Goal: Use online tool/utility: Use online tool/utility

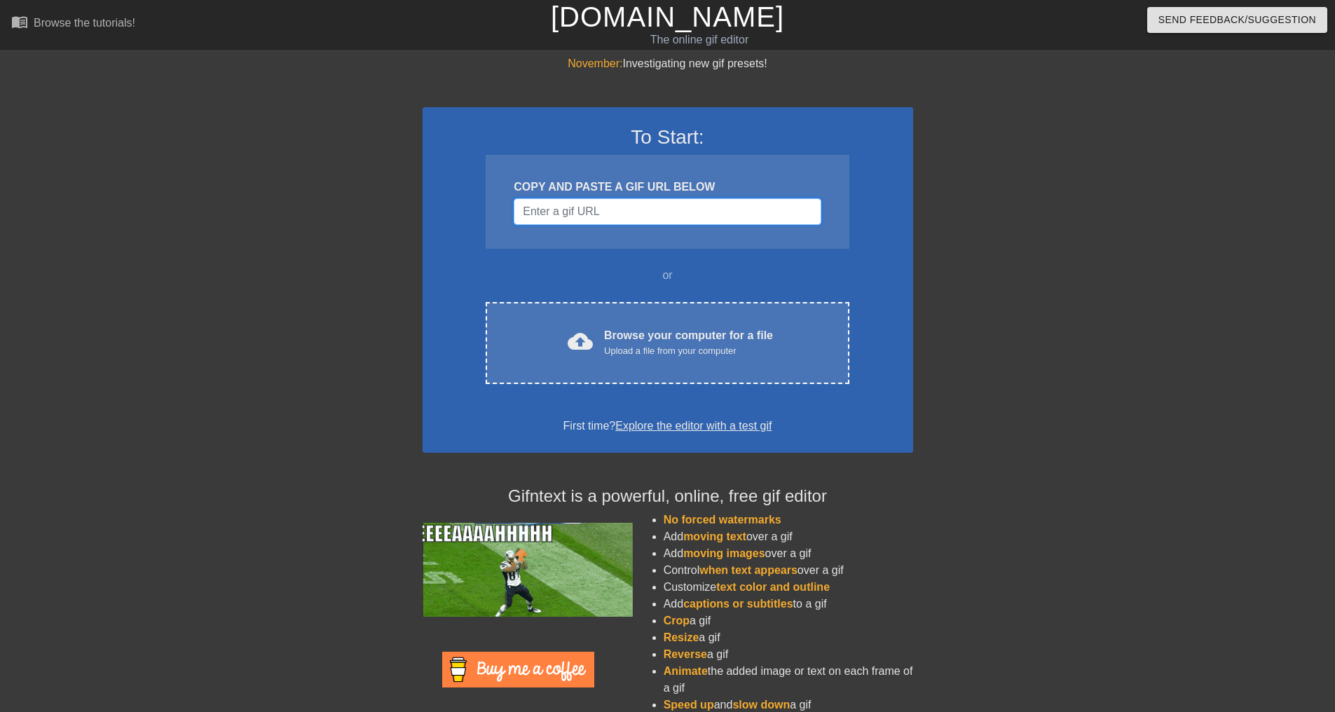
click at [659, 216] on input "Username" at bounding box center [667, 211] width 307 height 27
click at [564, 211] on input "Username" at bounding box center [667, 211] width 307 height 27
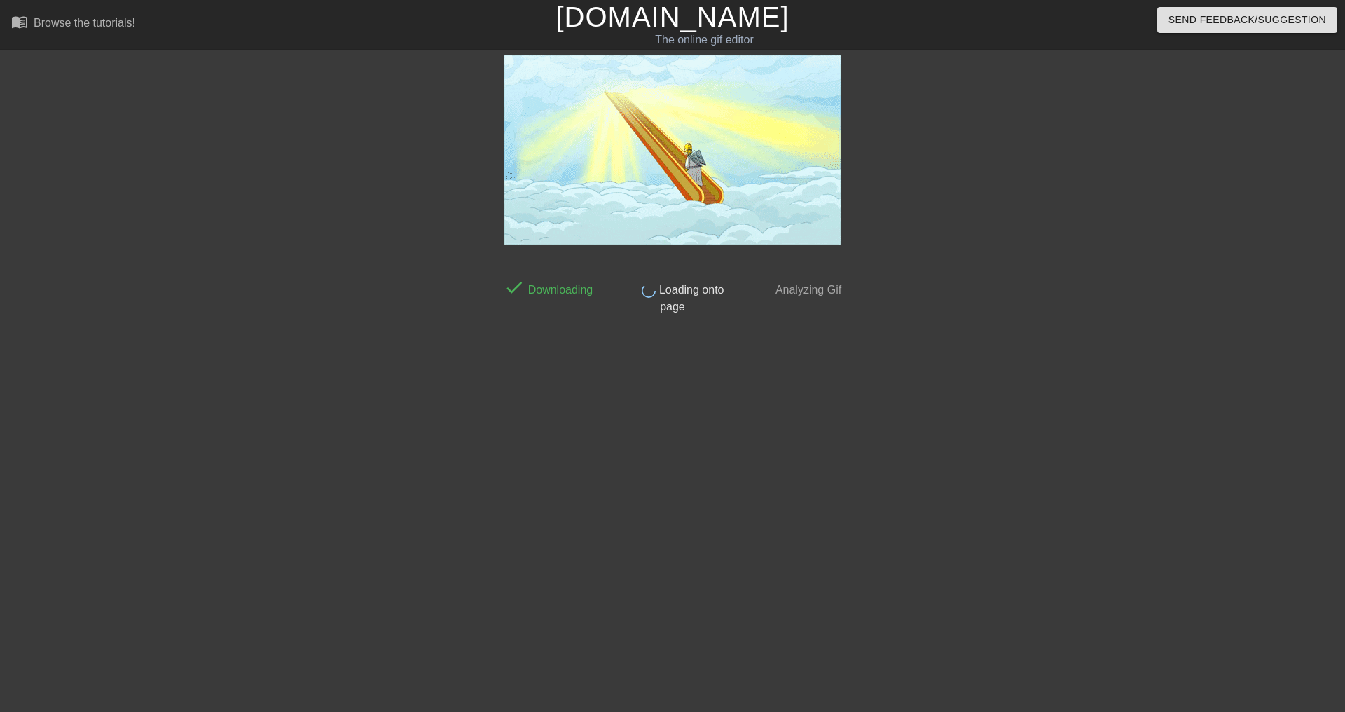
click at [825, 287] on span "Analyzing Gif" at bounding box center [807, 290] width 69 height 12
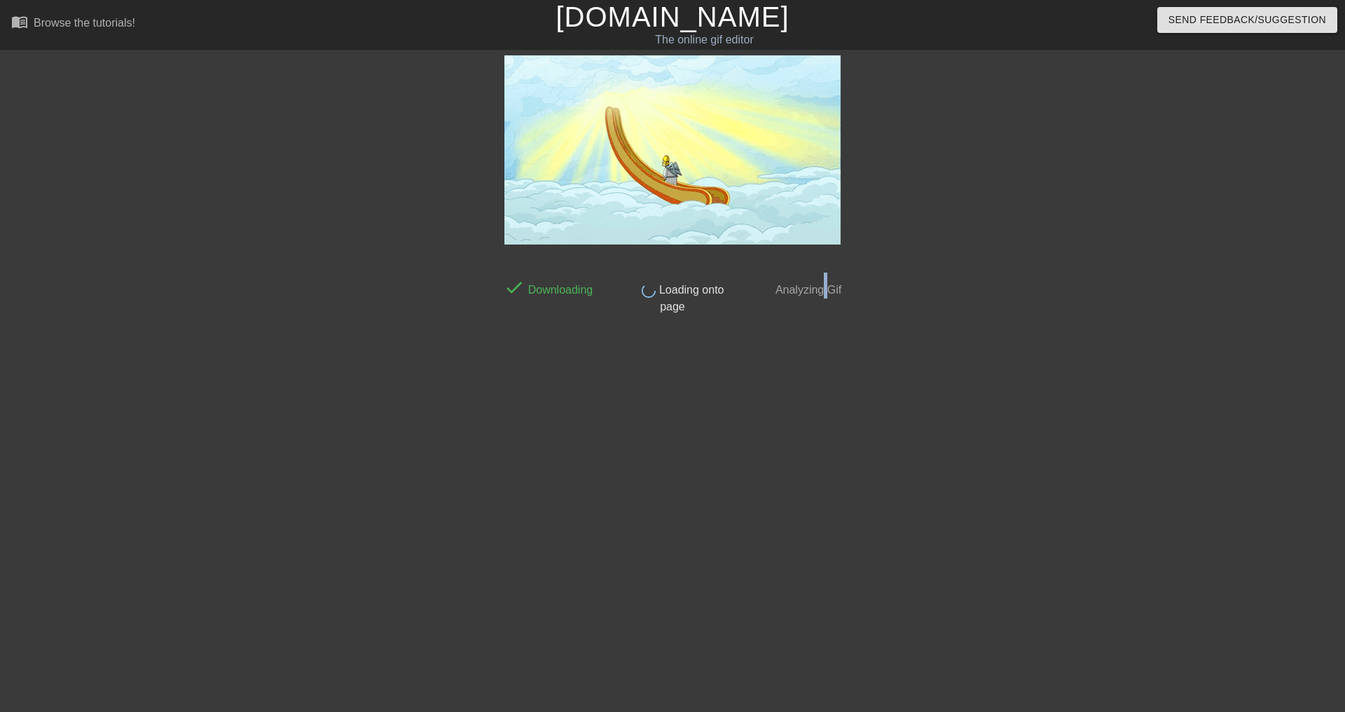
click at [825, 287] on span "Analyzing Gif" at bounding box center [807, 290] width 69 height 12
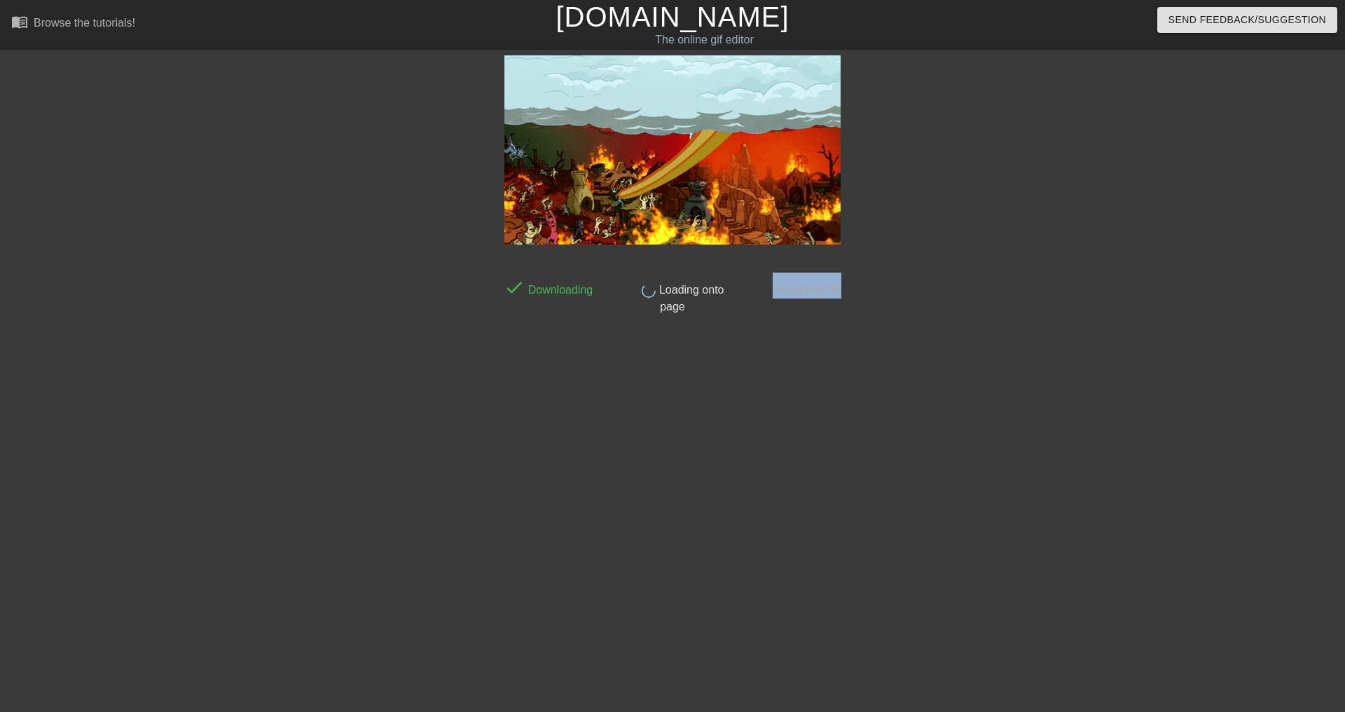
click at [825, 287] on span "Analyzing Gif" at bounding box center [807, 290] width 69 height 12
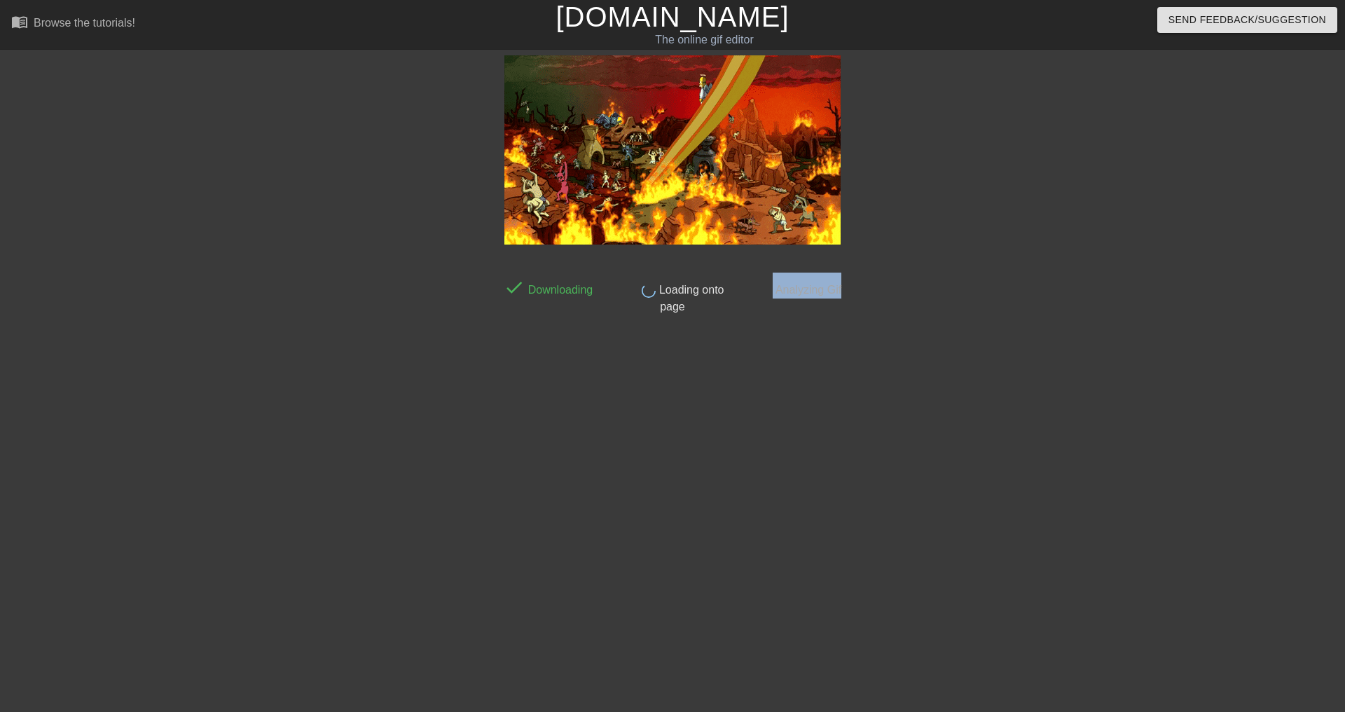
click at [840, 295] on span "Analyzing Gif" at bounding box center [807, 290] width 69 height 12
click at [856, 282] on div "done Analyzing Gif" at bounding box center [797, 294] width 124 height 43
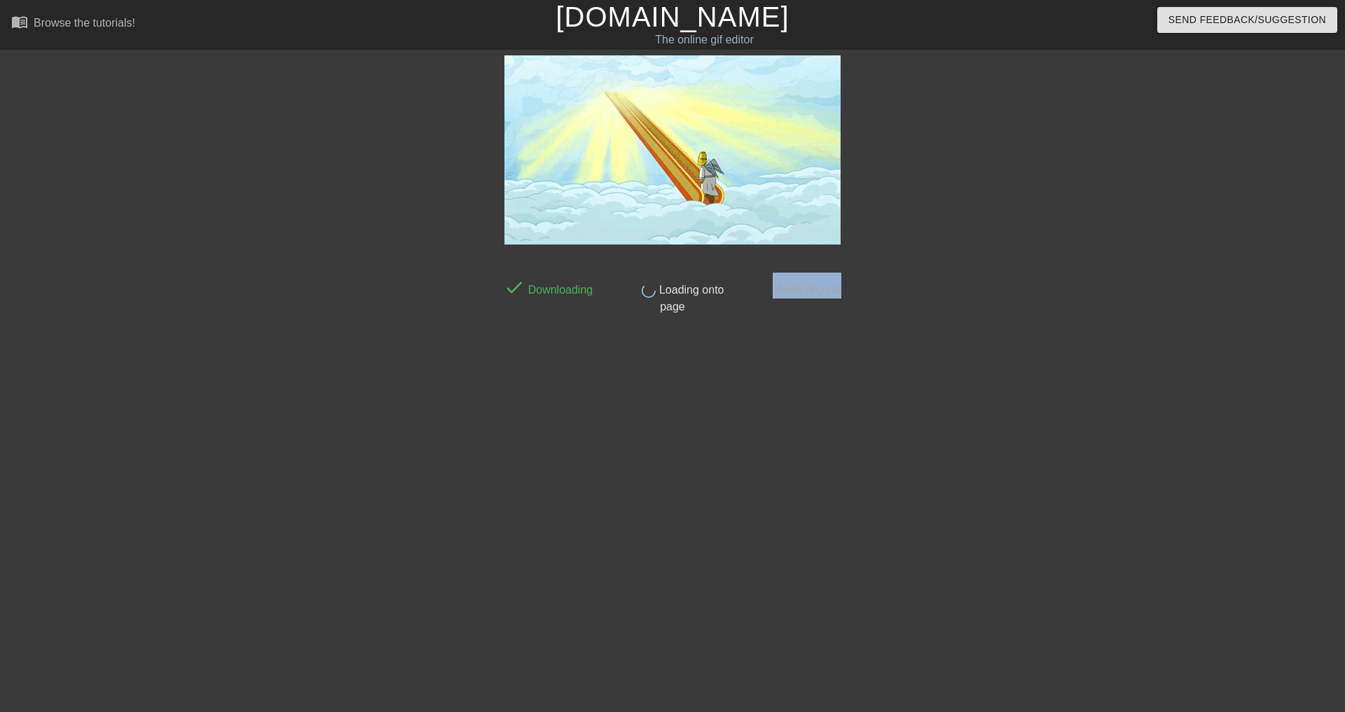
click at [854, 283] on div "done Analyzing Gif" at bounding box center [797, 294] width 124 height 43
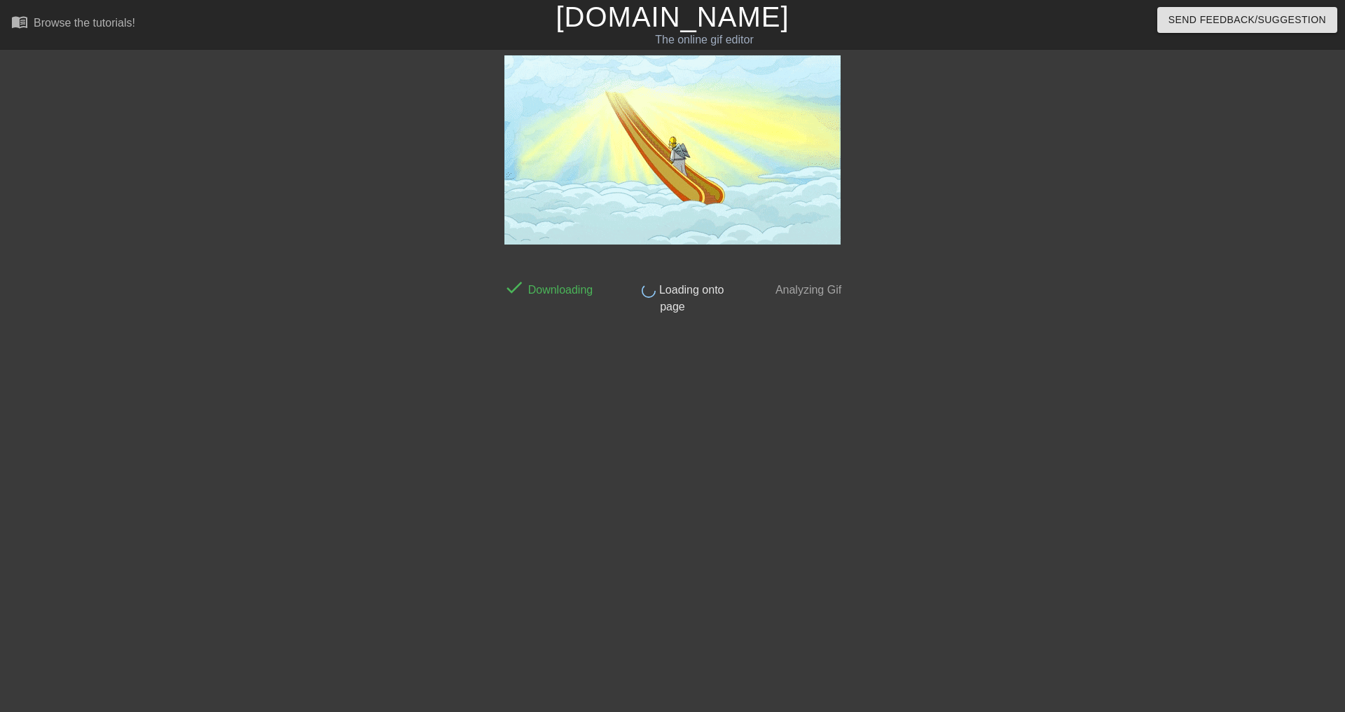
click at [821, 289] on span "Analyzing Gif" at bounding box center [807, 290] width 69 height 12
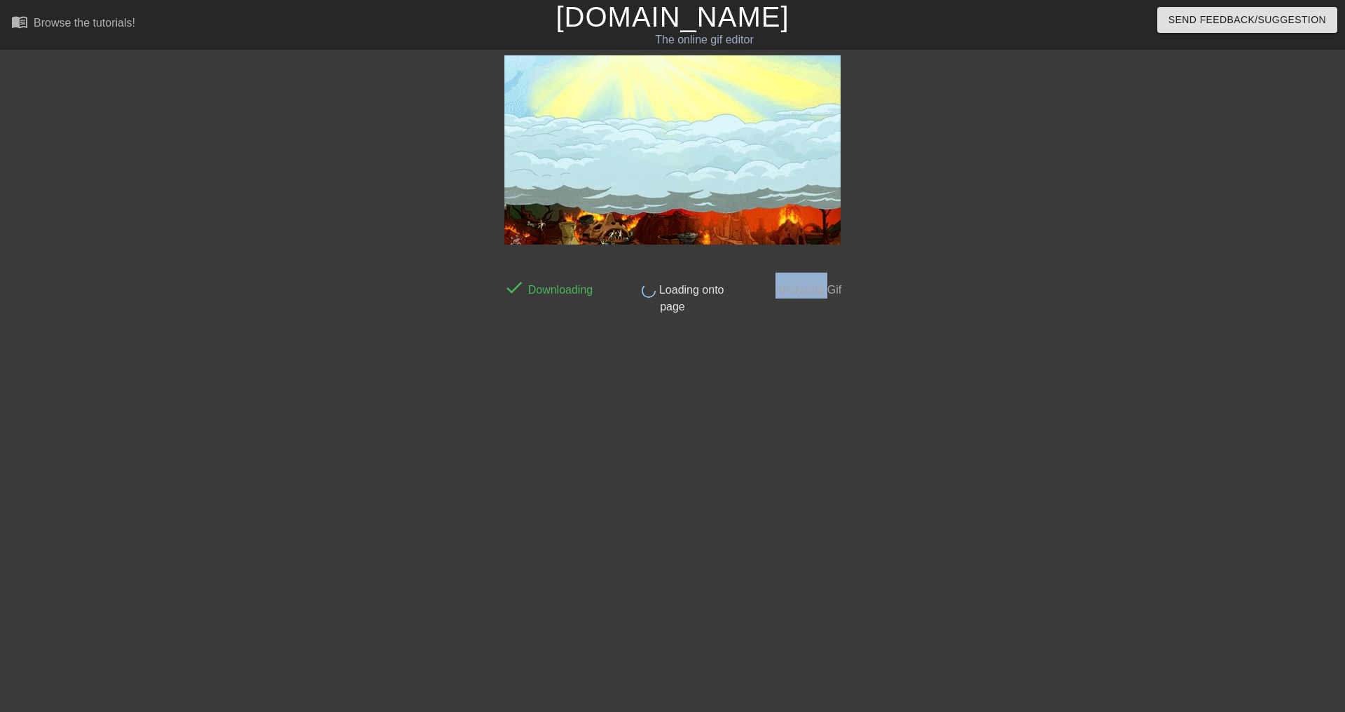
click at [821, 289] on span "Analyzing Gif" at bounding box center [807, 290] width 69 height 12
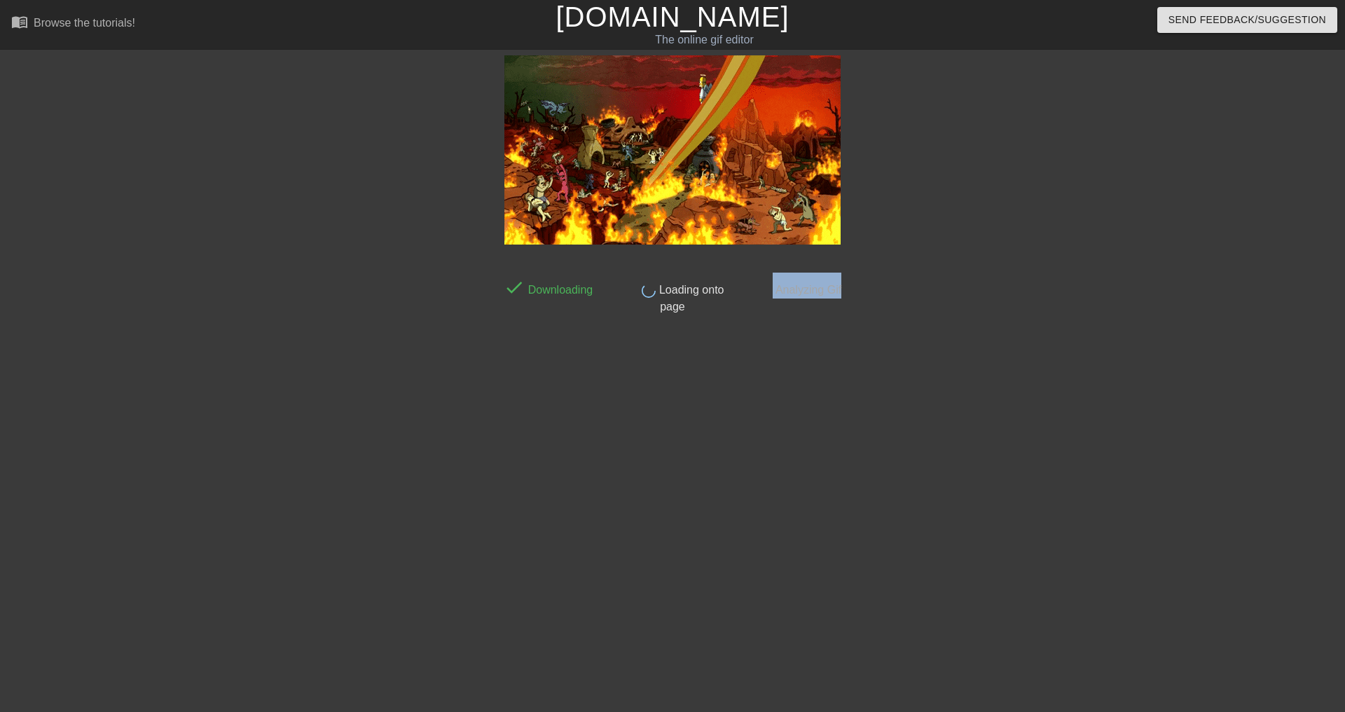
click at [821, 289] on span "Analyzing Gif" at bounding box center [807, 290] width 69 height 12
click at [839, 292] on span "Analyzing Gif" at bounding box center [807, 290] width 69 height 12
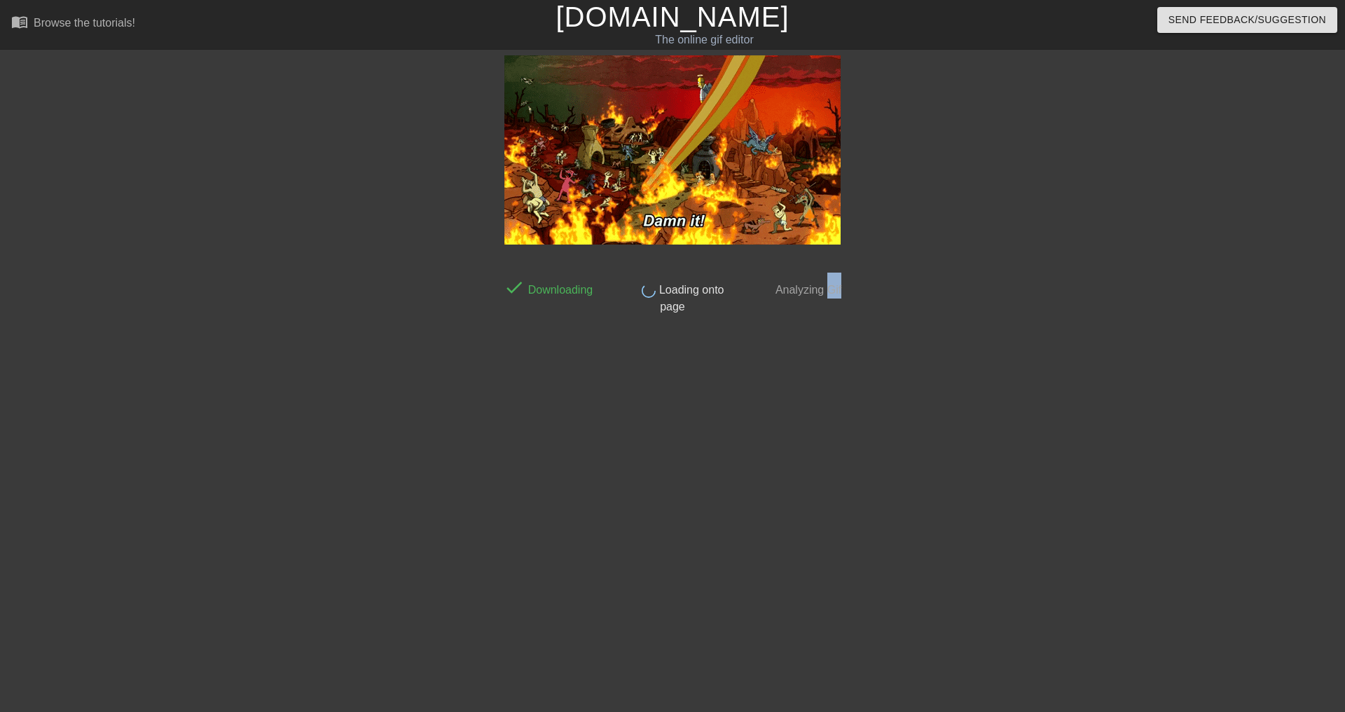
drag, startPoint x: 842, startPoint y: 289, endPoint x: 827, endPoint y: 289, distance: 14.7
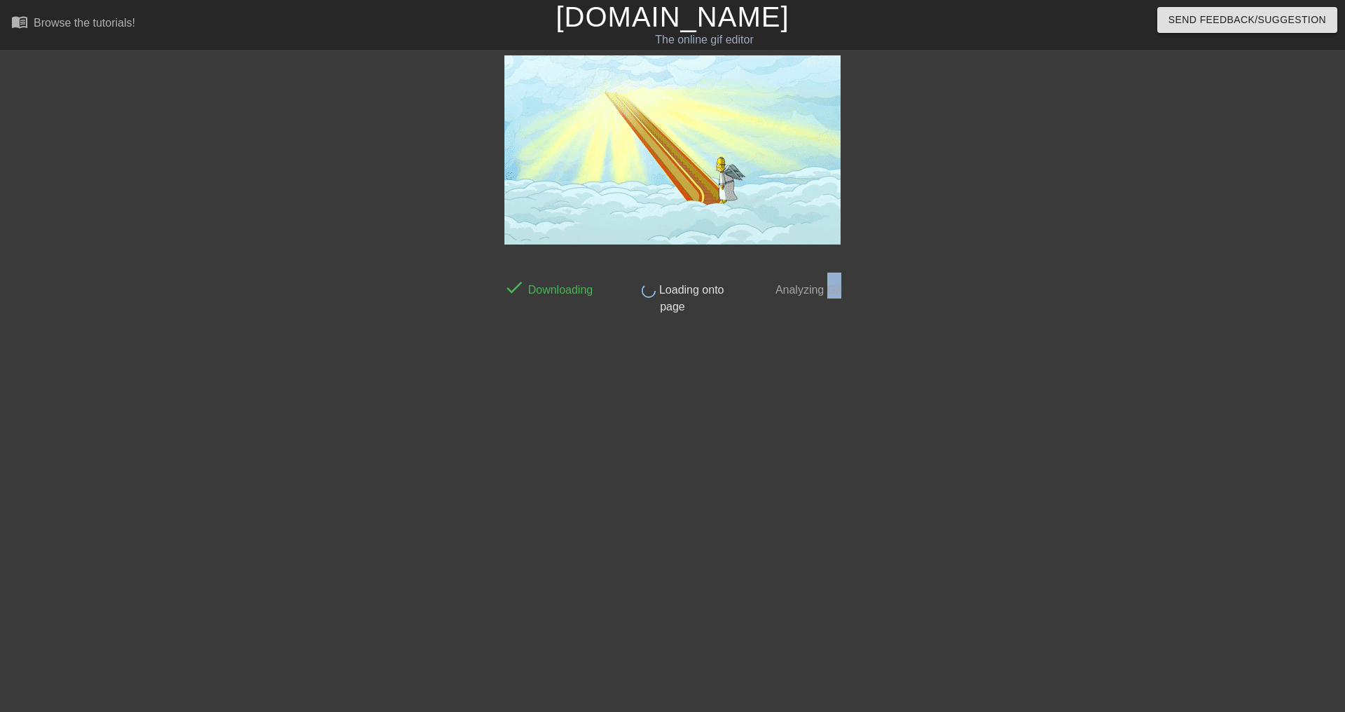
click at [827, 289] on span "Analyzing Gif" at bounding box center [807, 290] width 69 height 12
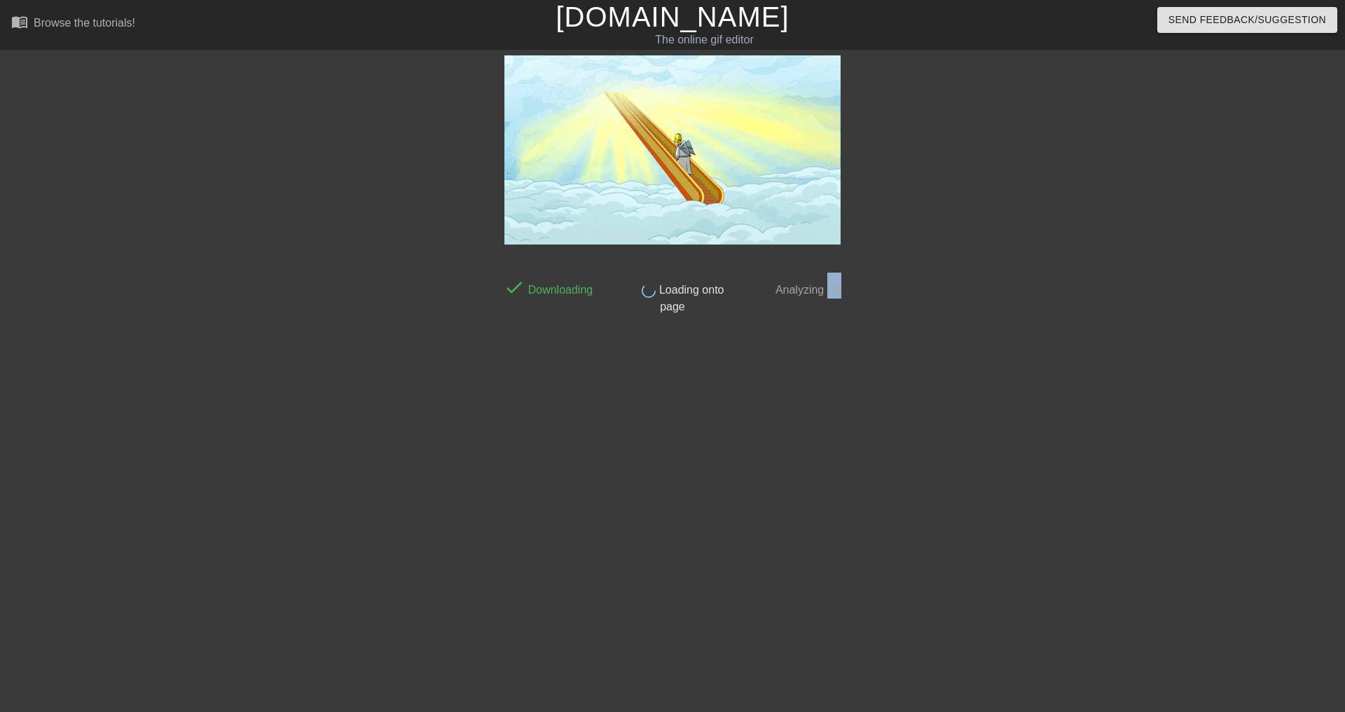
click at [827, 289] on span "Analyzing Gif" at bounding box center [807, 290] width 69 height 12
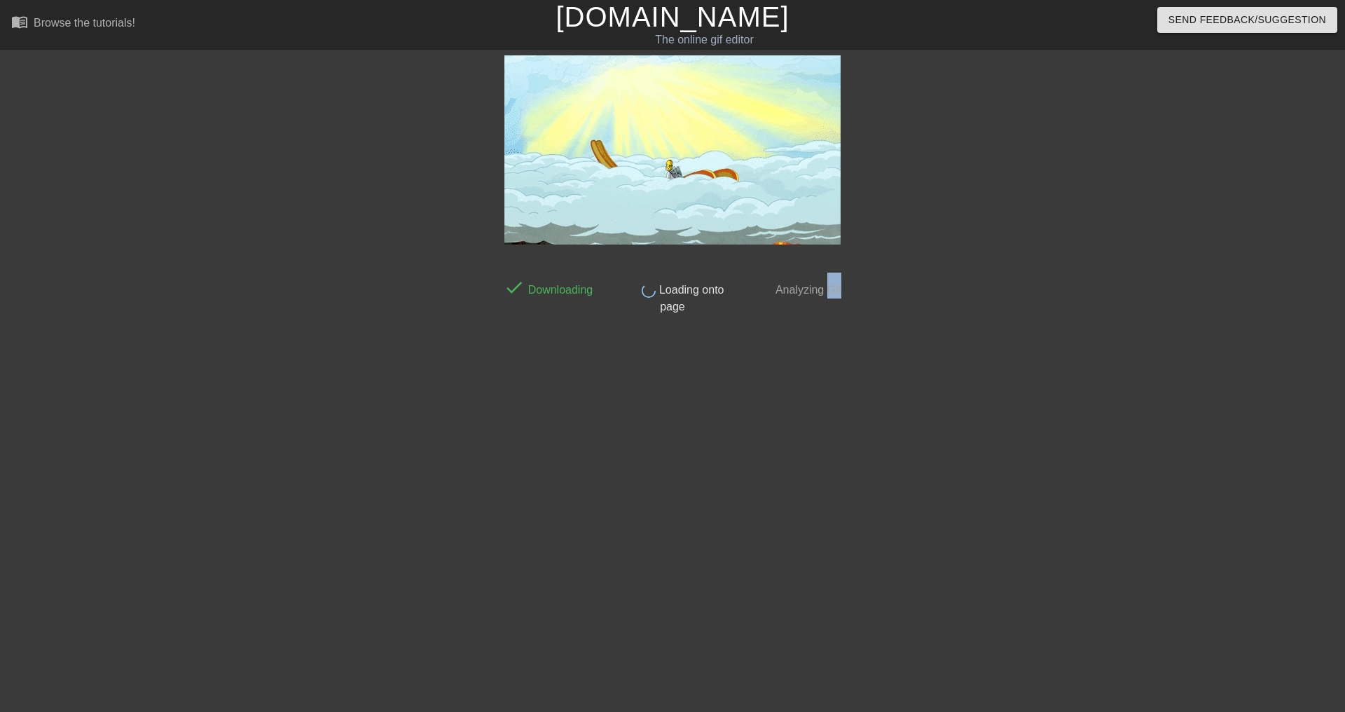
click at [827, 289] on span "Analyzing Gif" at bounding box center [807, 290] width 69 height 12
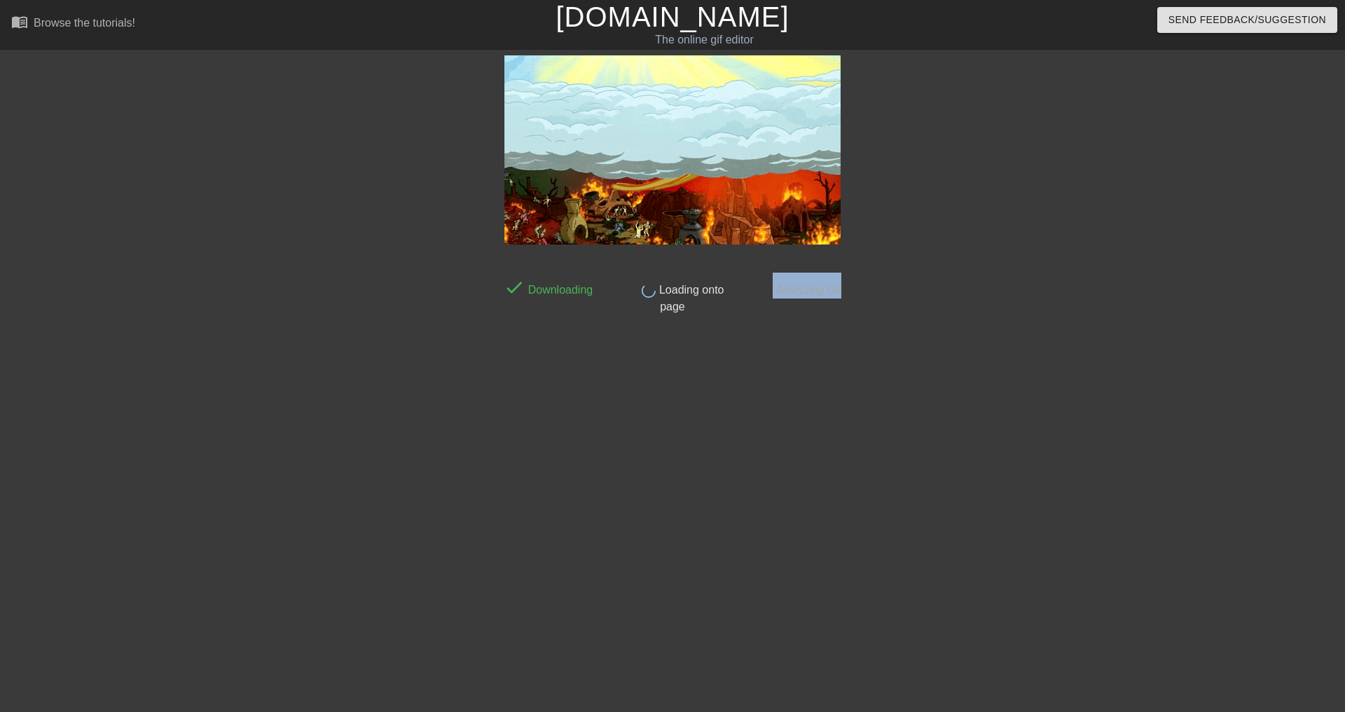
click at [827, 289] on span "Analyzing Gif" at bounding box center [807, 290] width 69 height 12
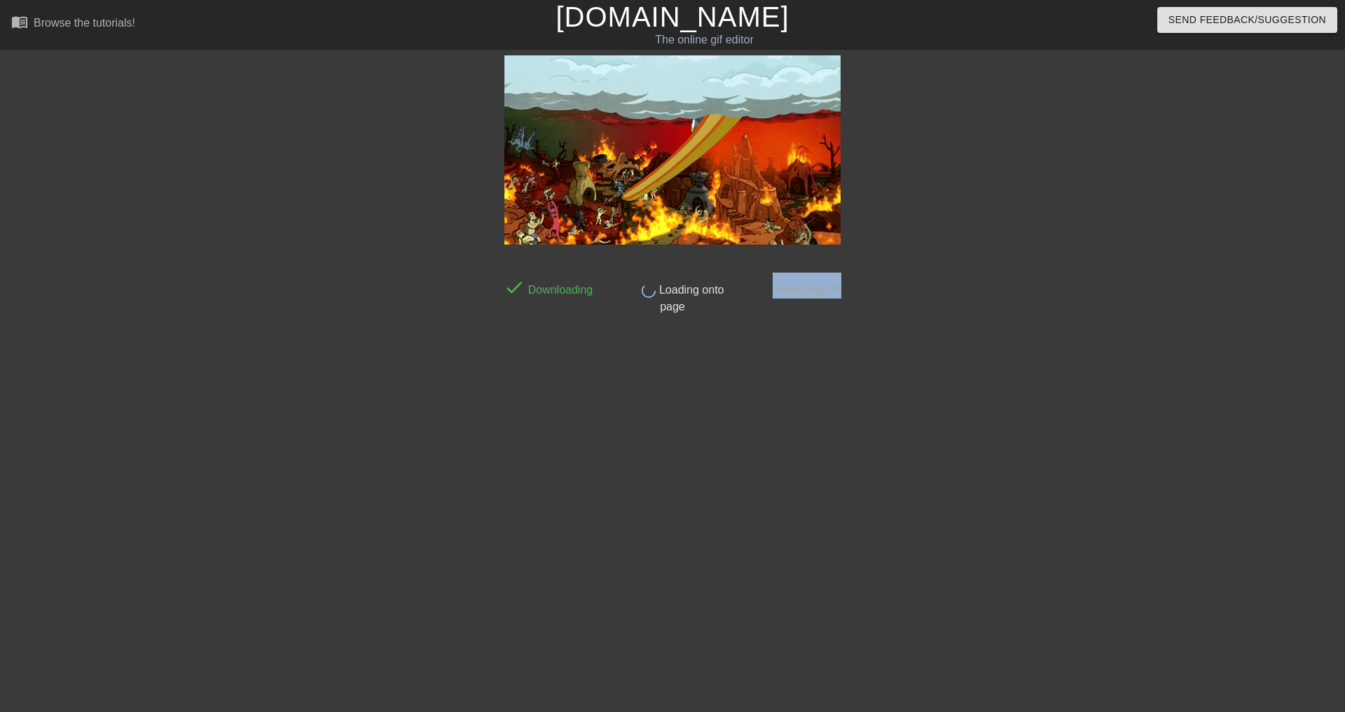
click at [816, 304] on div "done Analyzing Gif" at bounding box center [797, 294] width 124 height 43
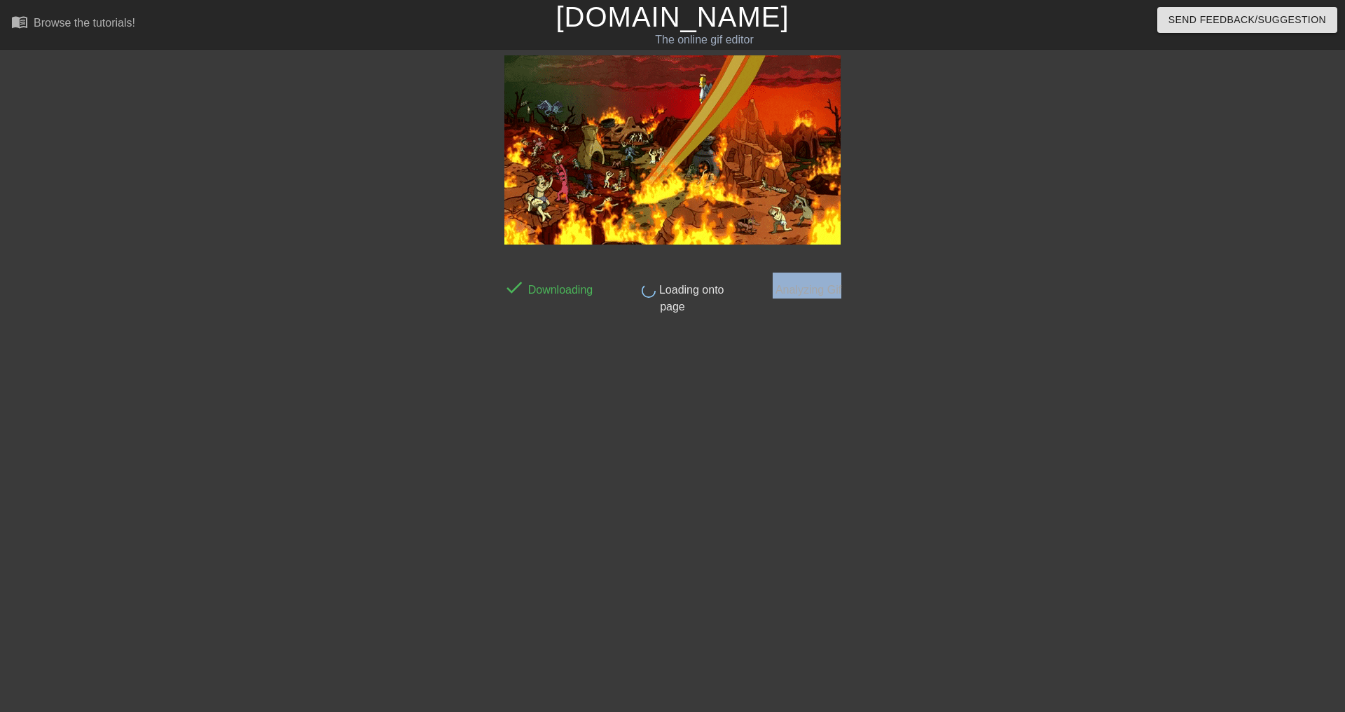
drag, startPoint x: 777, startPoint y: 287, endPoint x: 858, endPoint y: 282, distance: 81.4
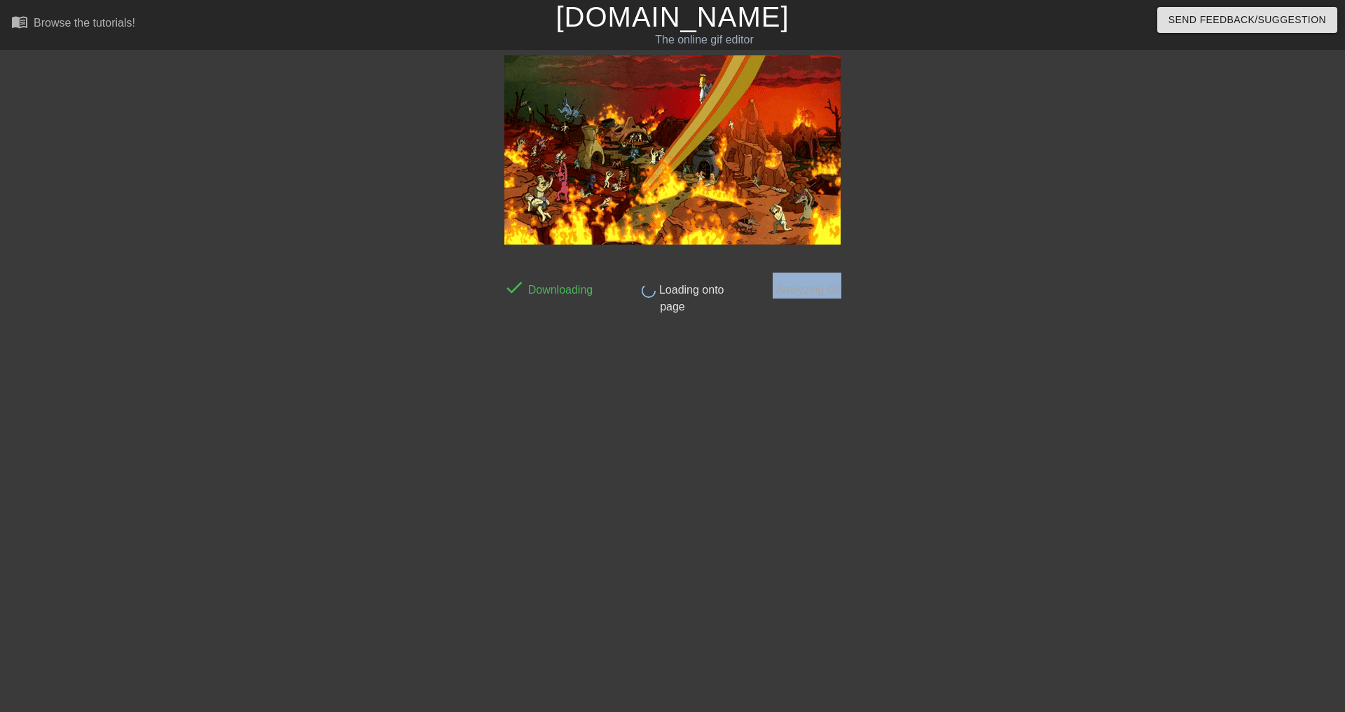
click at [858, 282] on div "done Analyzing Gif" at bounding box center [797, 294] width 124 height 43
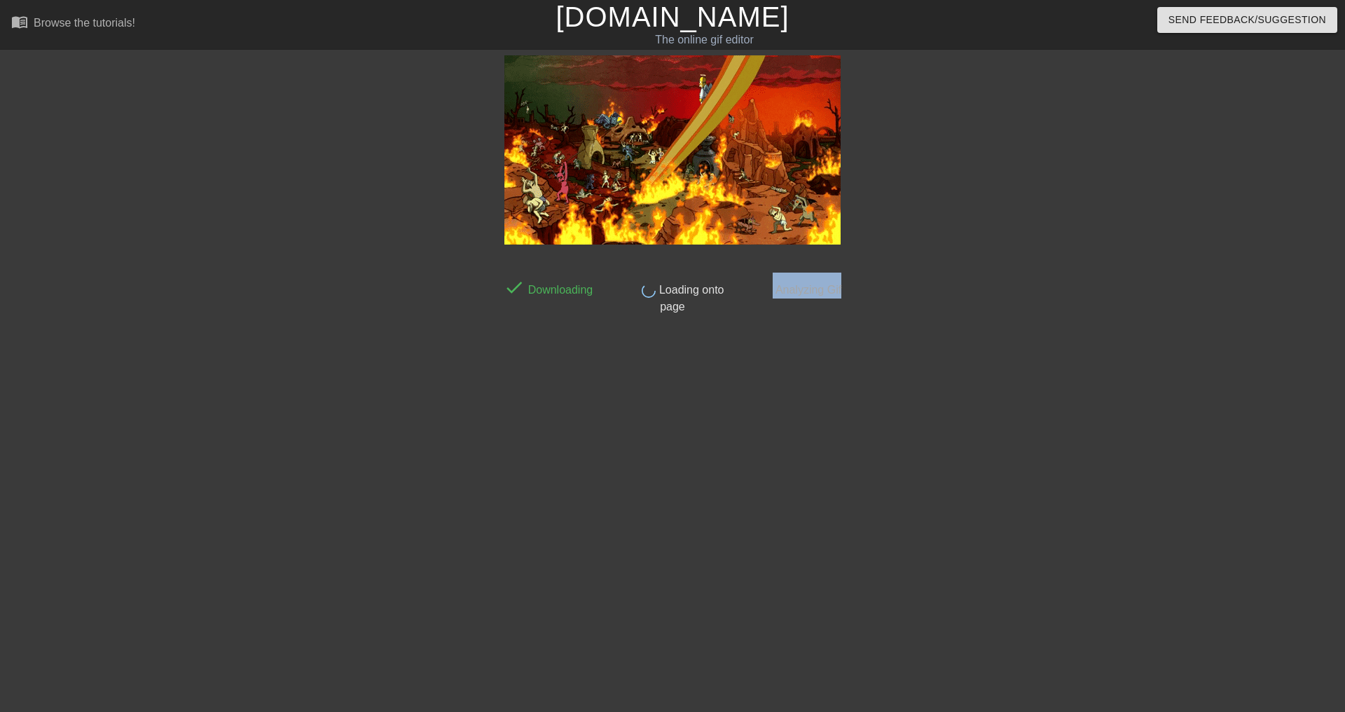
click at [858, 282] on div "done Analyzing Gif" at bounding box center [797, 294] width 124 height 43
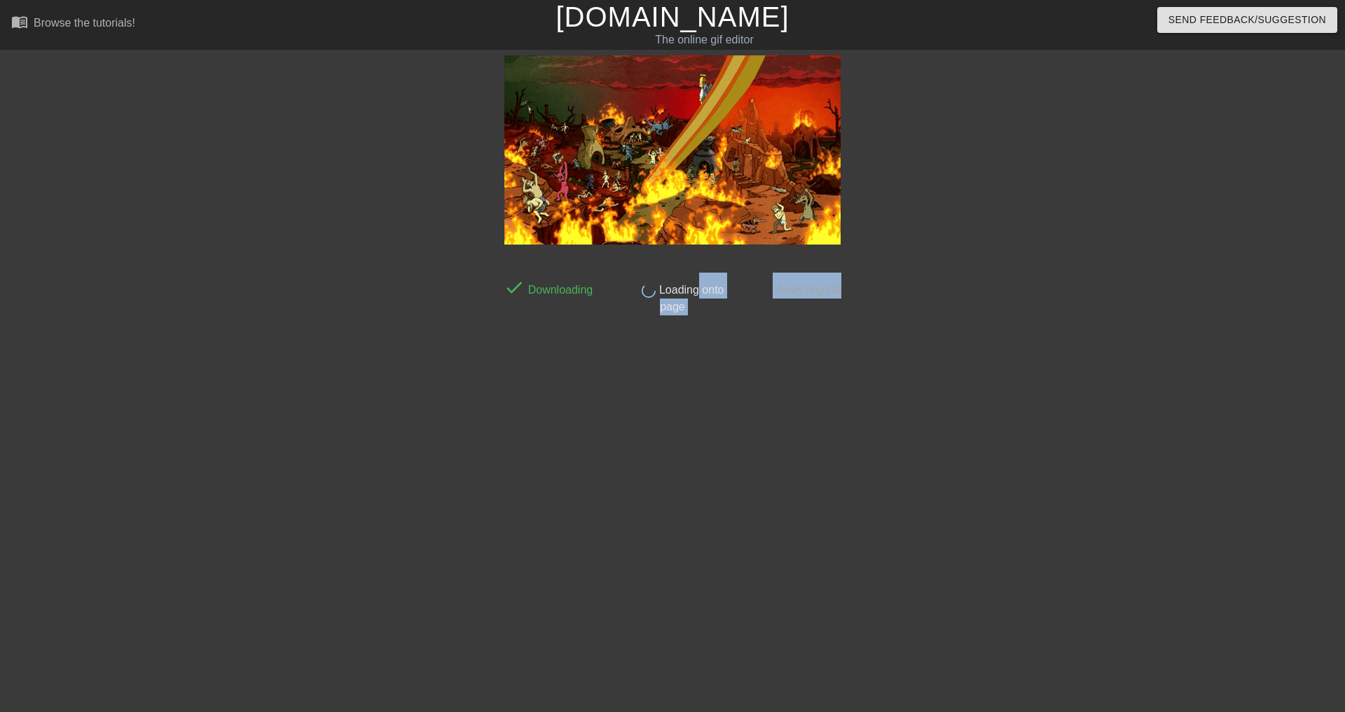
drag, startPoint x: 869, startPoint y: 289, endPoint x: 717, endPoint y: 292, distance: 152.1
click at [717, 292] on div "done Downloading done Loading onto page done Analyzing Gif" at bounding box center [672, 265] width 1345 height 420
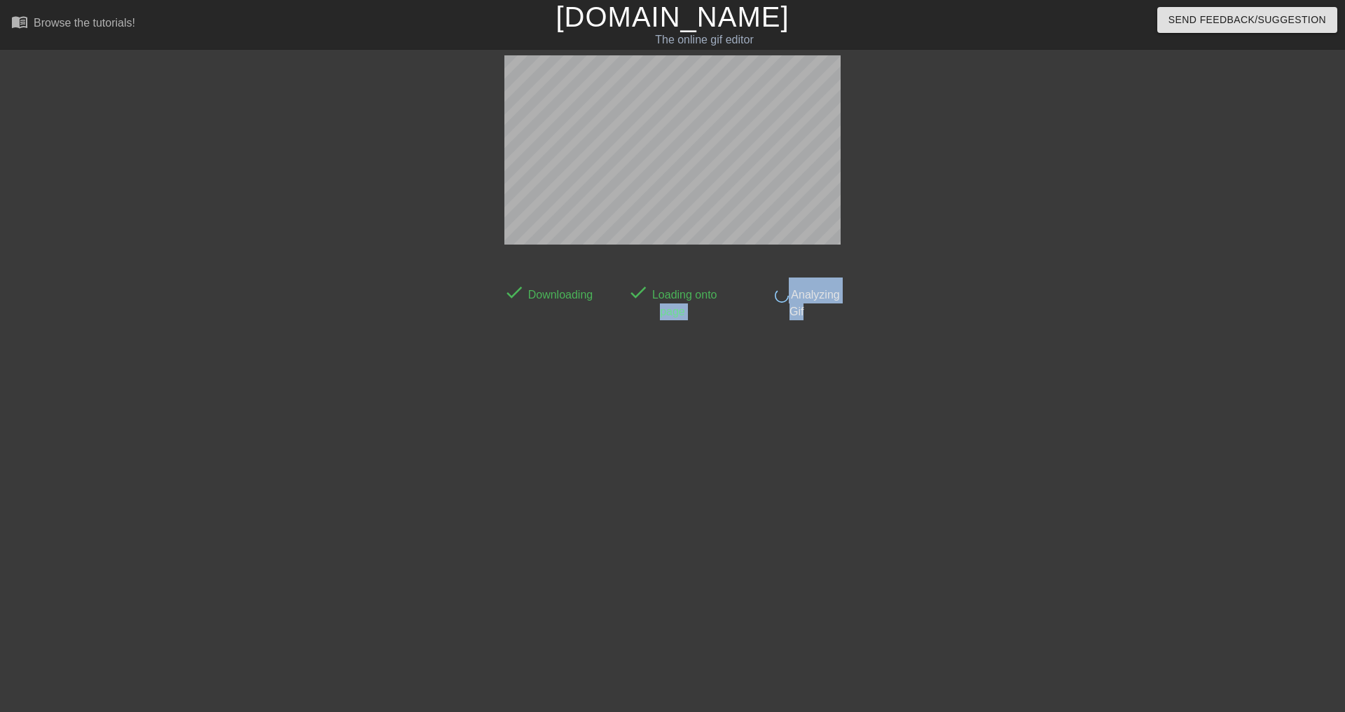
click at [775, 341] on div "done Downloading done Loading onto page done Analyzing Gif" at bounding box center [673, 265] width 352 height 420
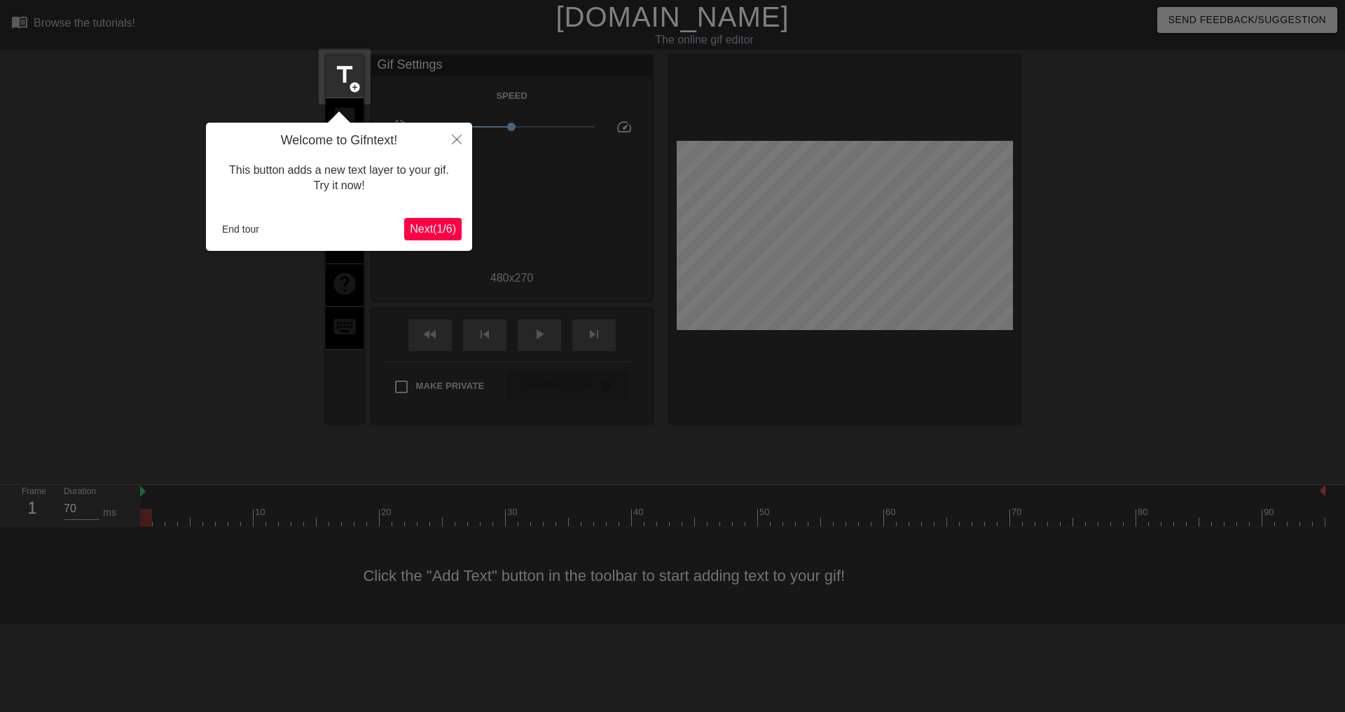
click at [432, 223] on span "Next ( 1 / 6 )" at bounding box center [433, 229] width 46 height 12
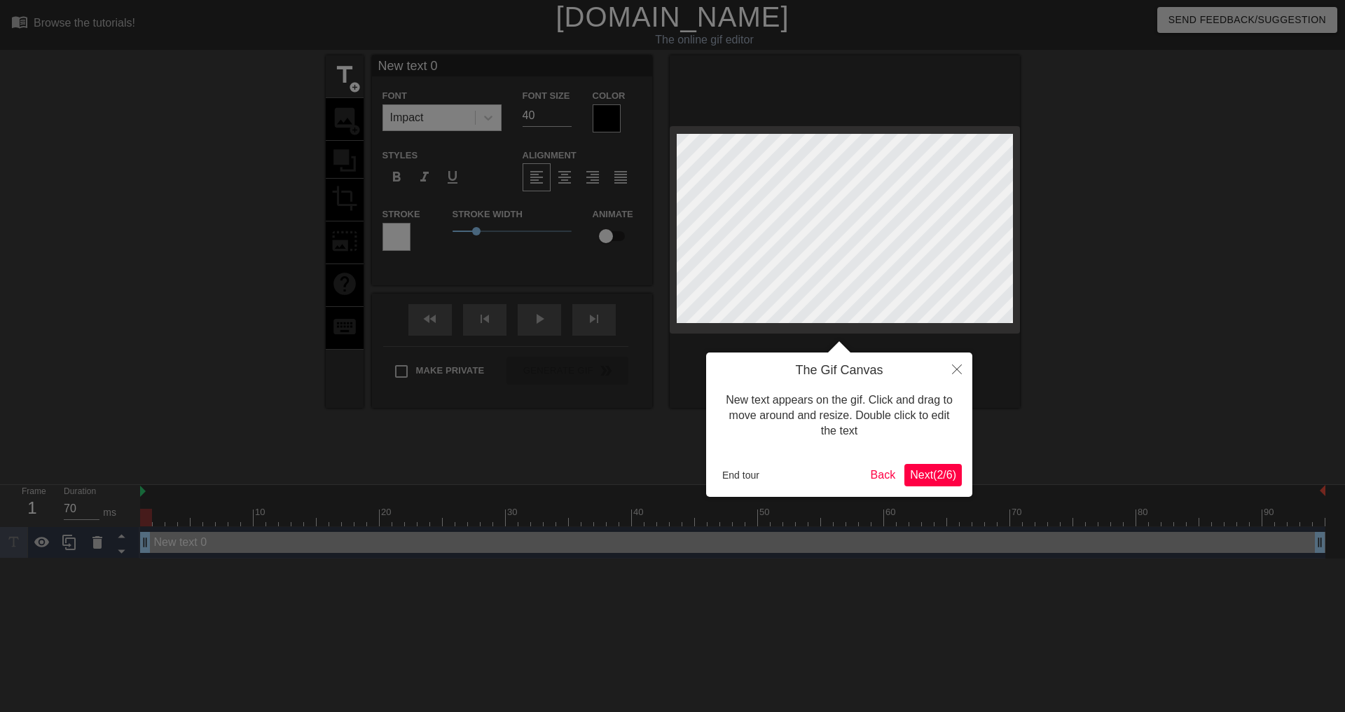
click at [944, 475] on span "Next ( 2 / 6 )" at bounding box center [933, 475] width 46 height 12
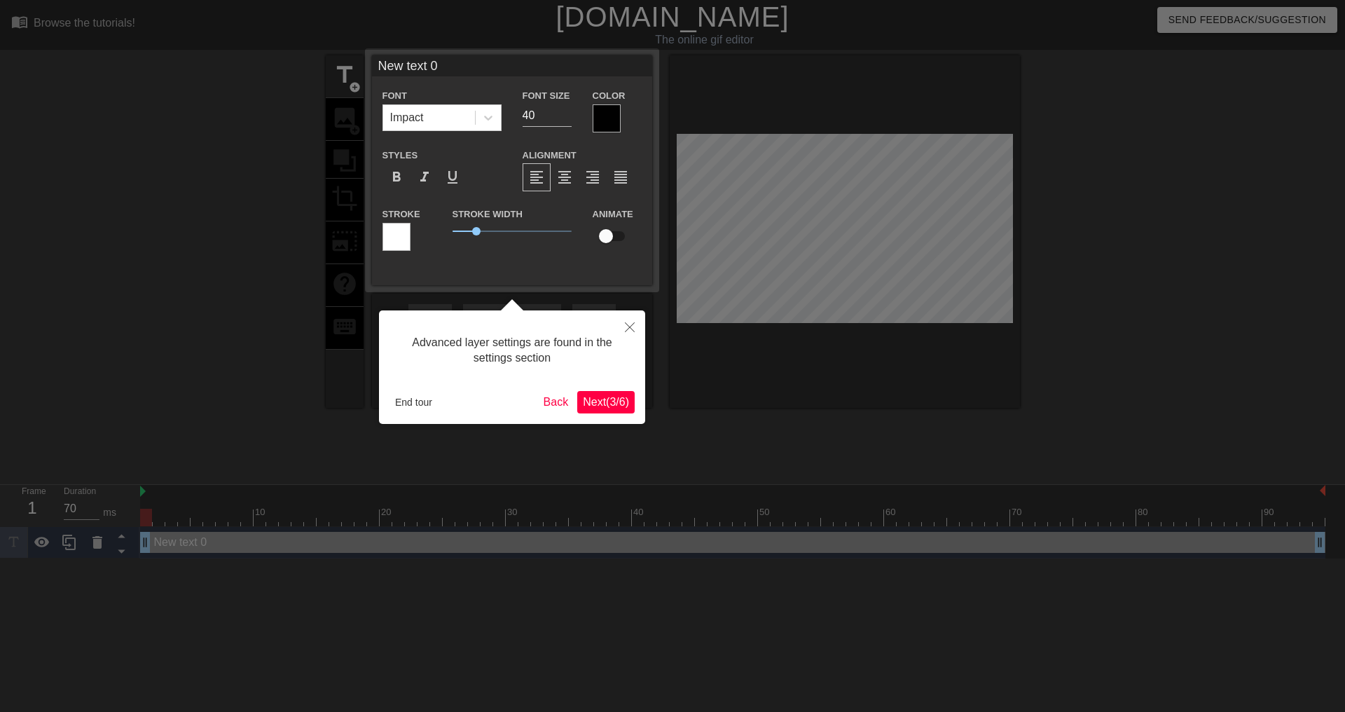
click at [604, 399] on span "Next ( 3 / 6 )" at bounding box center [606, 402] width 46 height 12
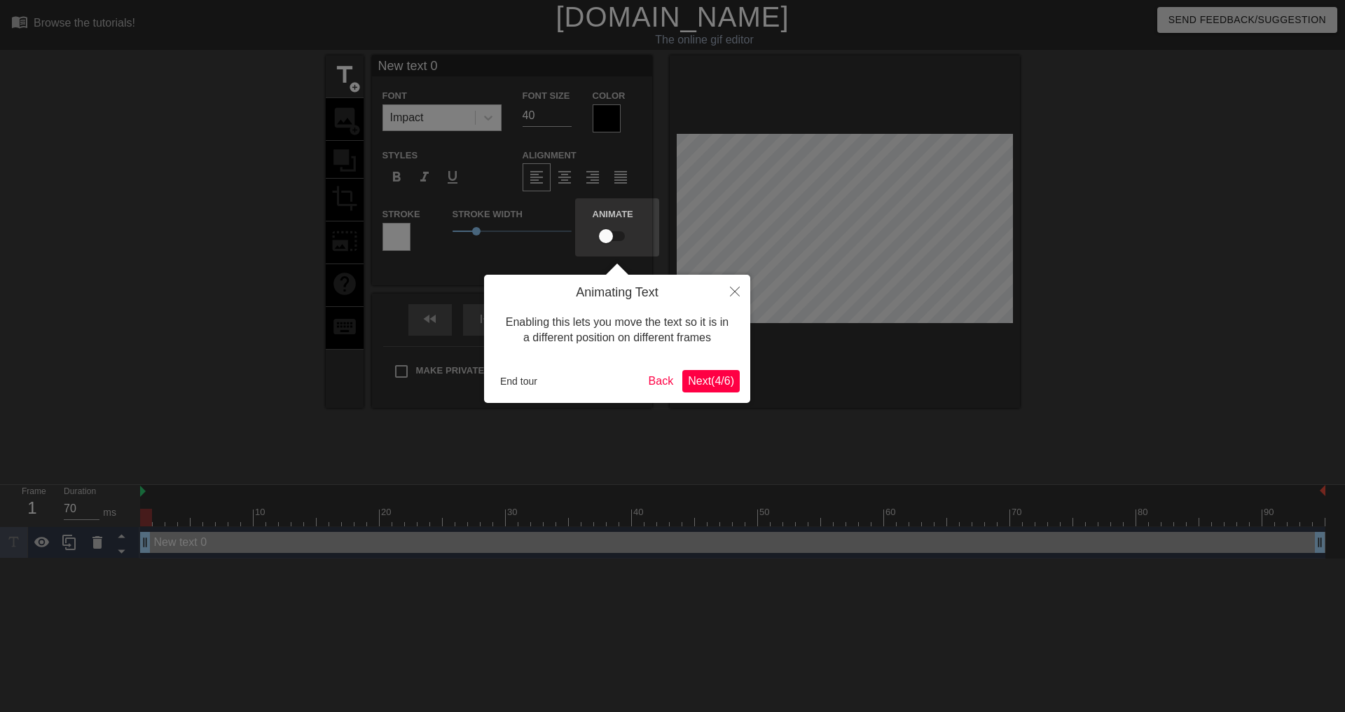
click at [716, 383] on span "Next ( 4 / 6 )" at bounding box center [711, 381] width 46 height 12
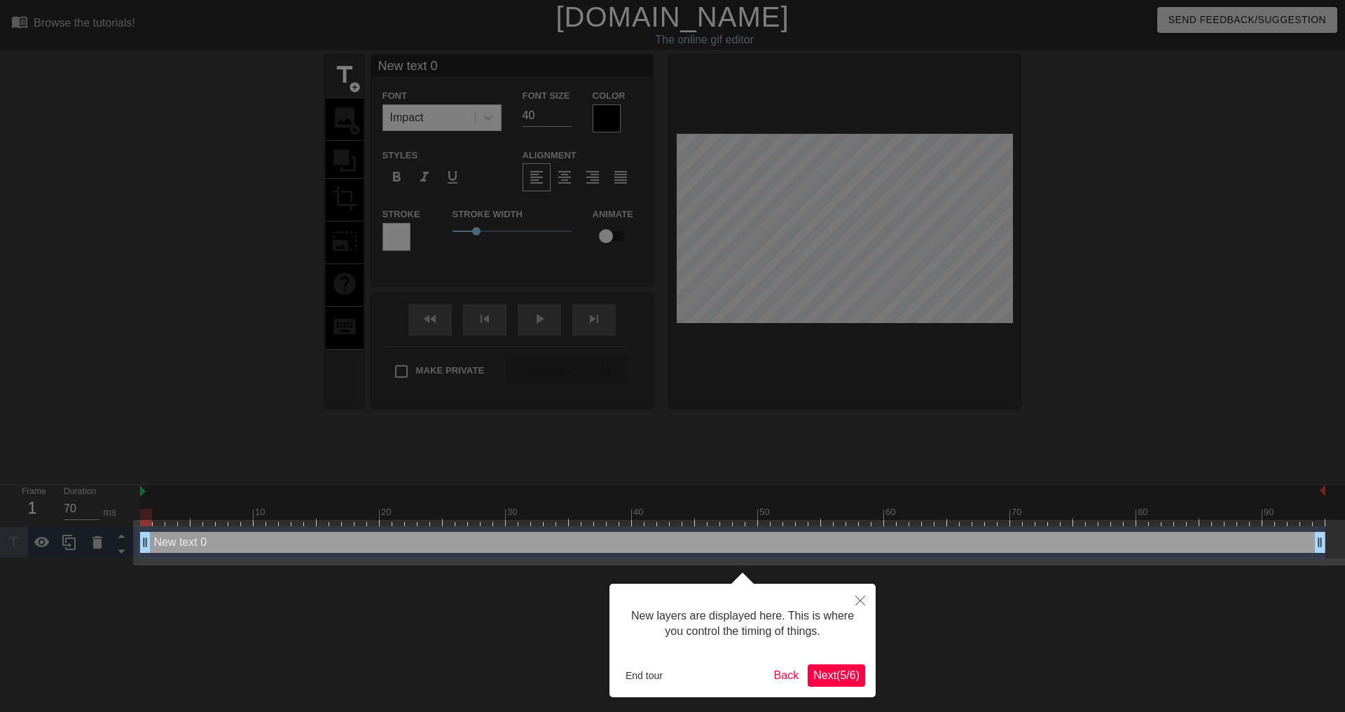
click at [850, 678] on span "Next ( 5 / 6 )" at bounding box center [837, 675] width 46 height 12
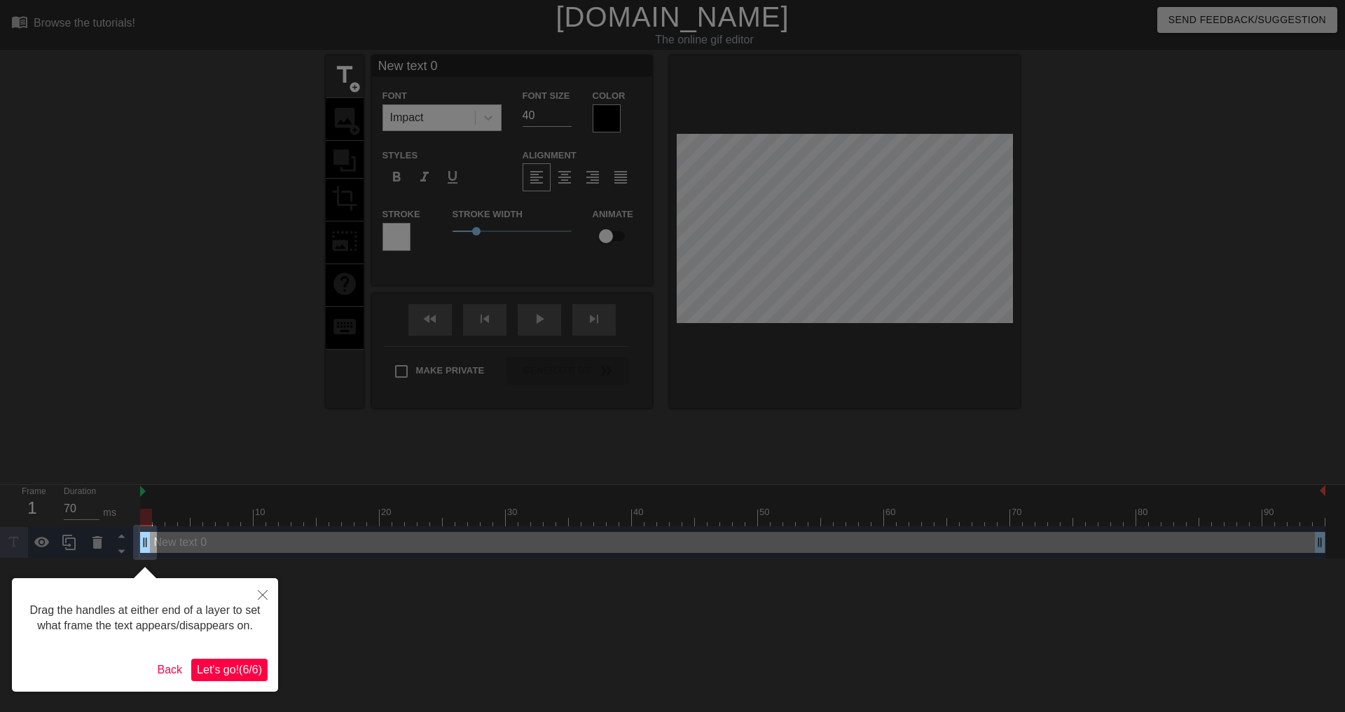
click at [212, 673] on span "Let's go! ( 6 / 6 )" at bounding box center [229, 670] width 65 height 12
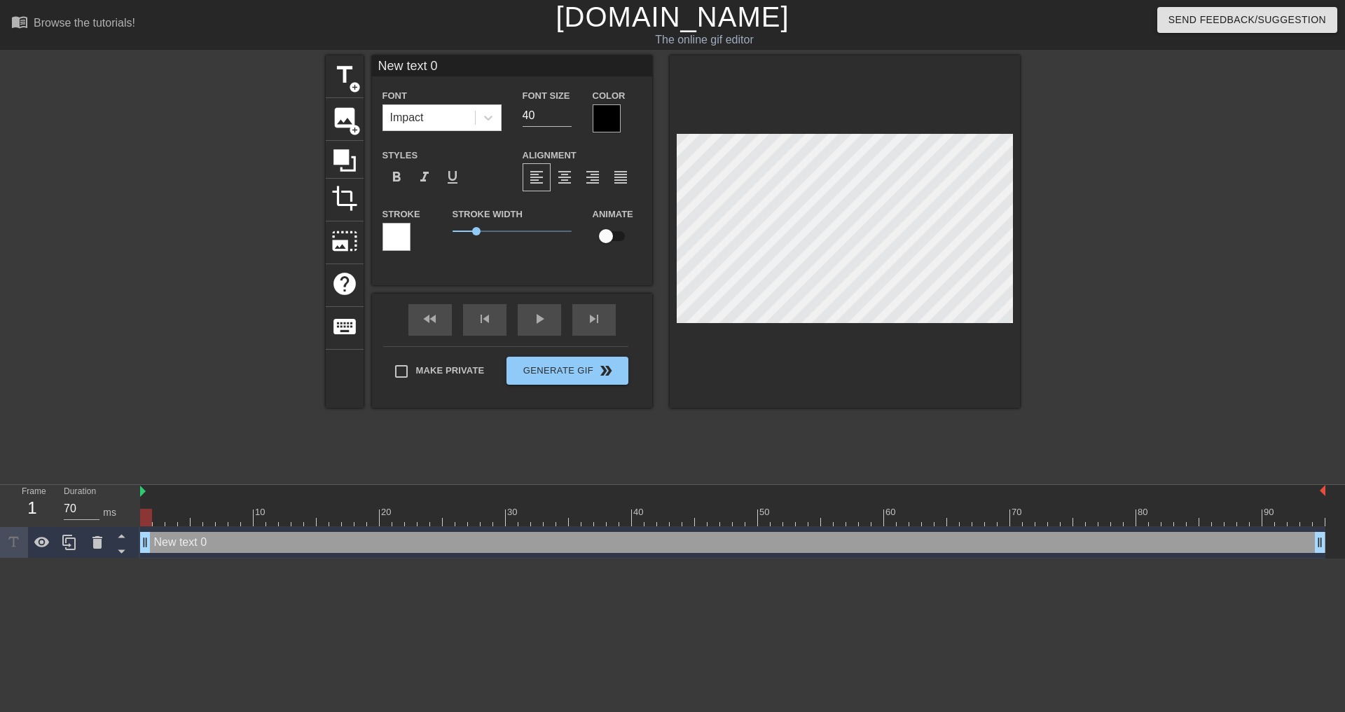
click at [1163, 301] on div at bounding box center [1142, 265] width 210 height 420
type input "D"
type textarea "D"
type input "Da"
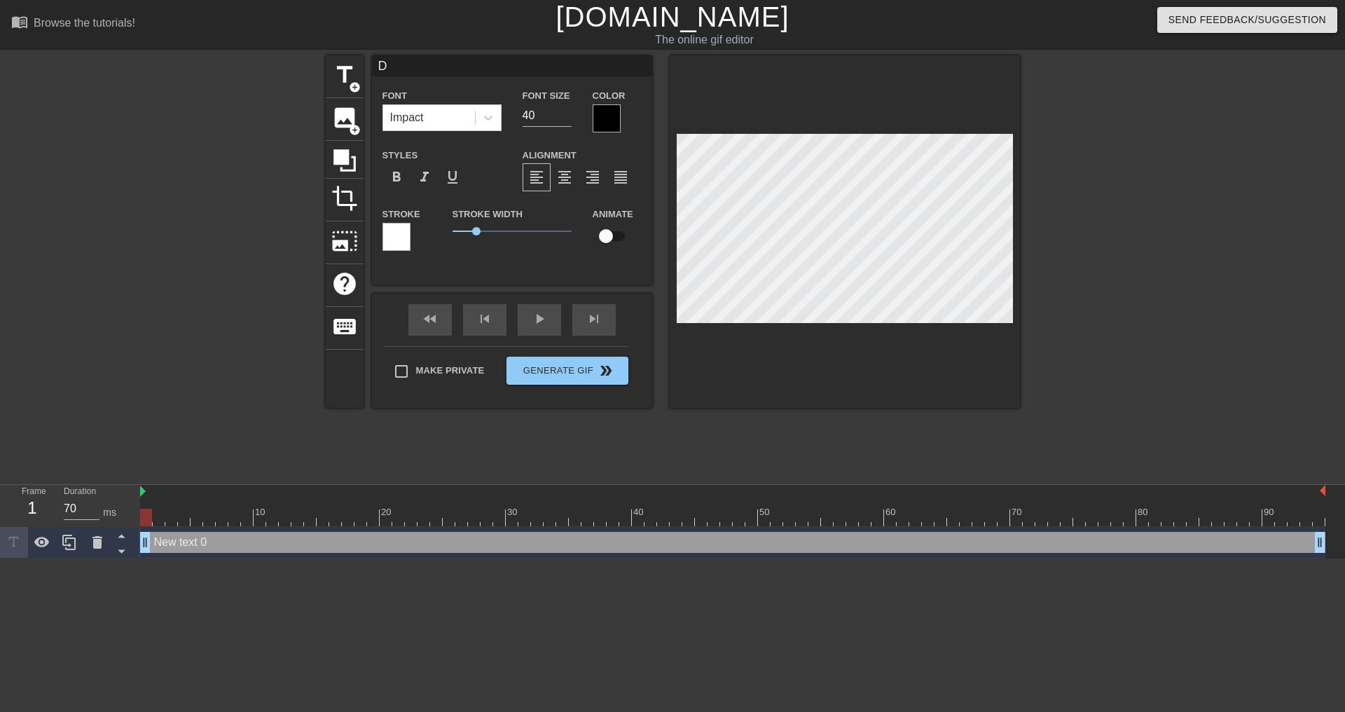
type textarea "Da"
type input "Dat"
type textarea "Dat"
type input "Data"
type textarea "Data"
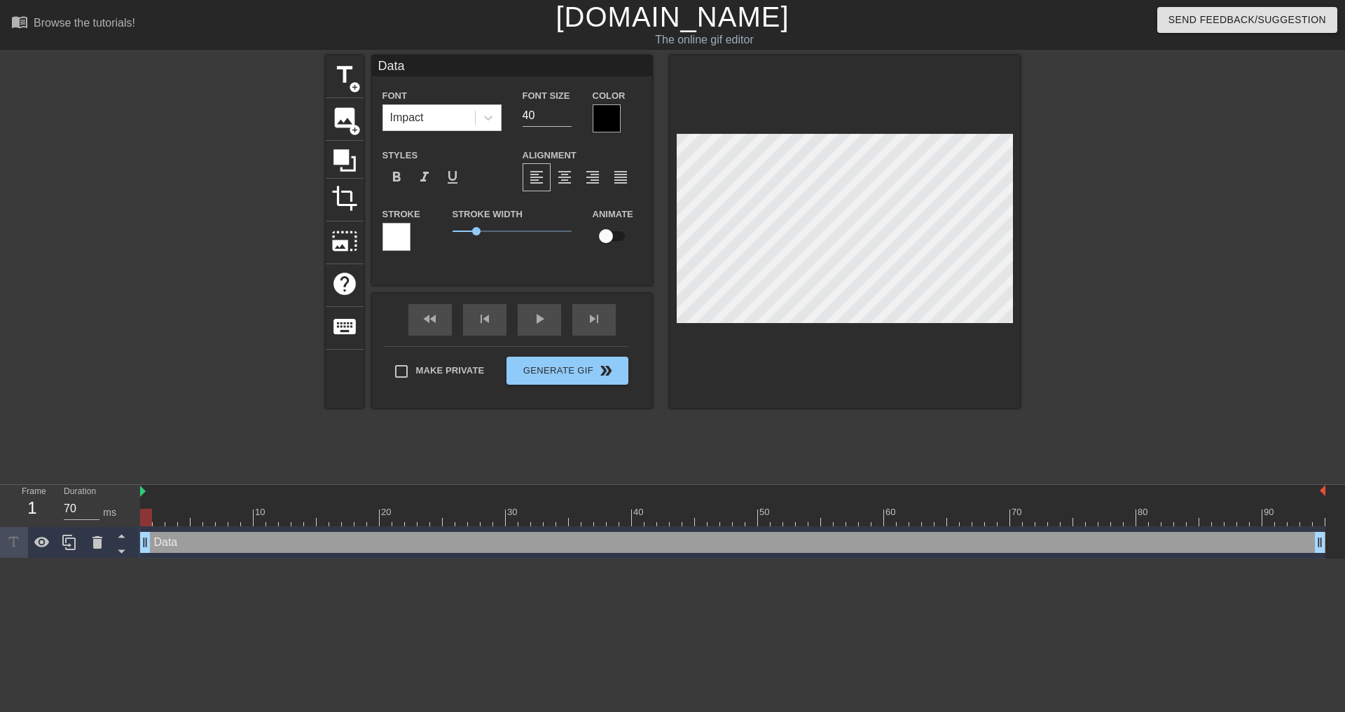
type input "Data-"
type textarea "Data-"
type input "Data-d"
type textarea "Data-d"
type input "Data-dr"
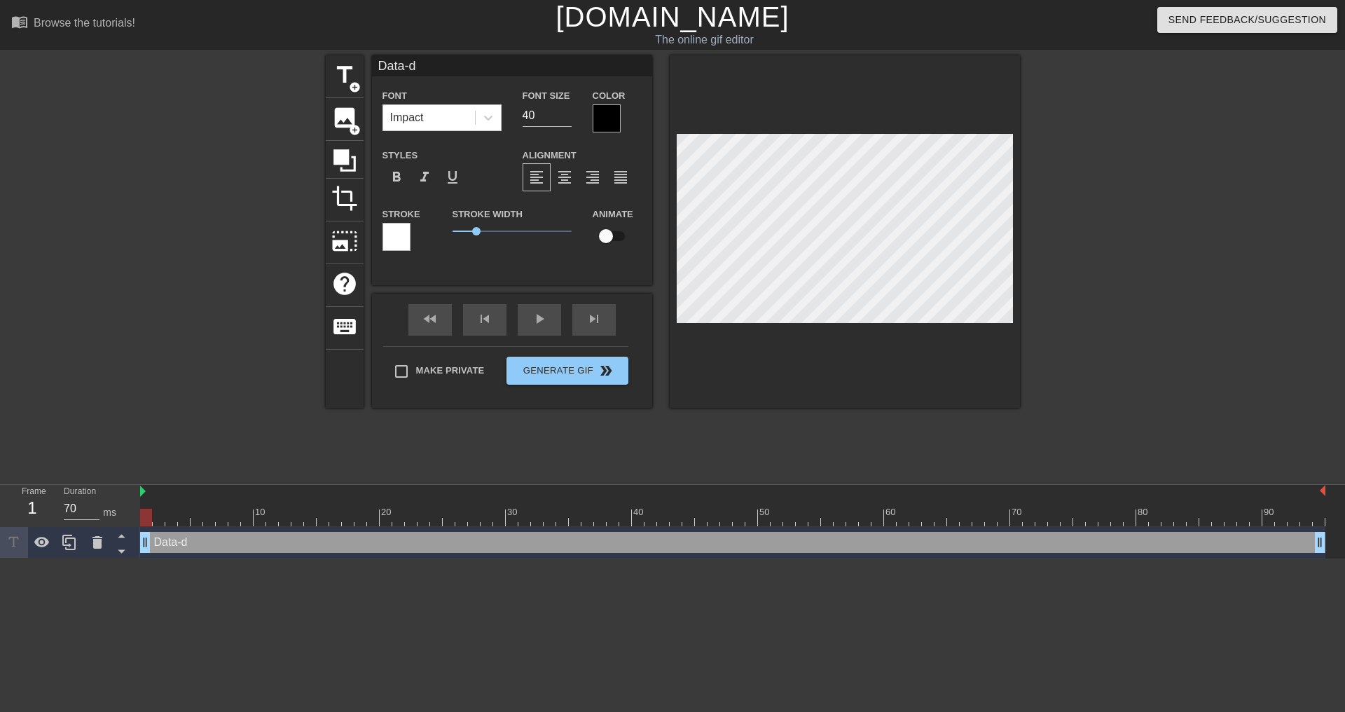
type textarea "Data-dr"
type input "Data-dri"
type textarea "Data-dri"
type input "Data-driv"
type textarea "Data-driv"
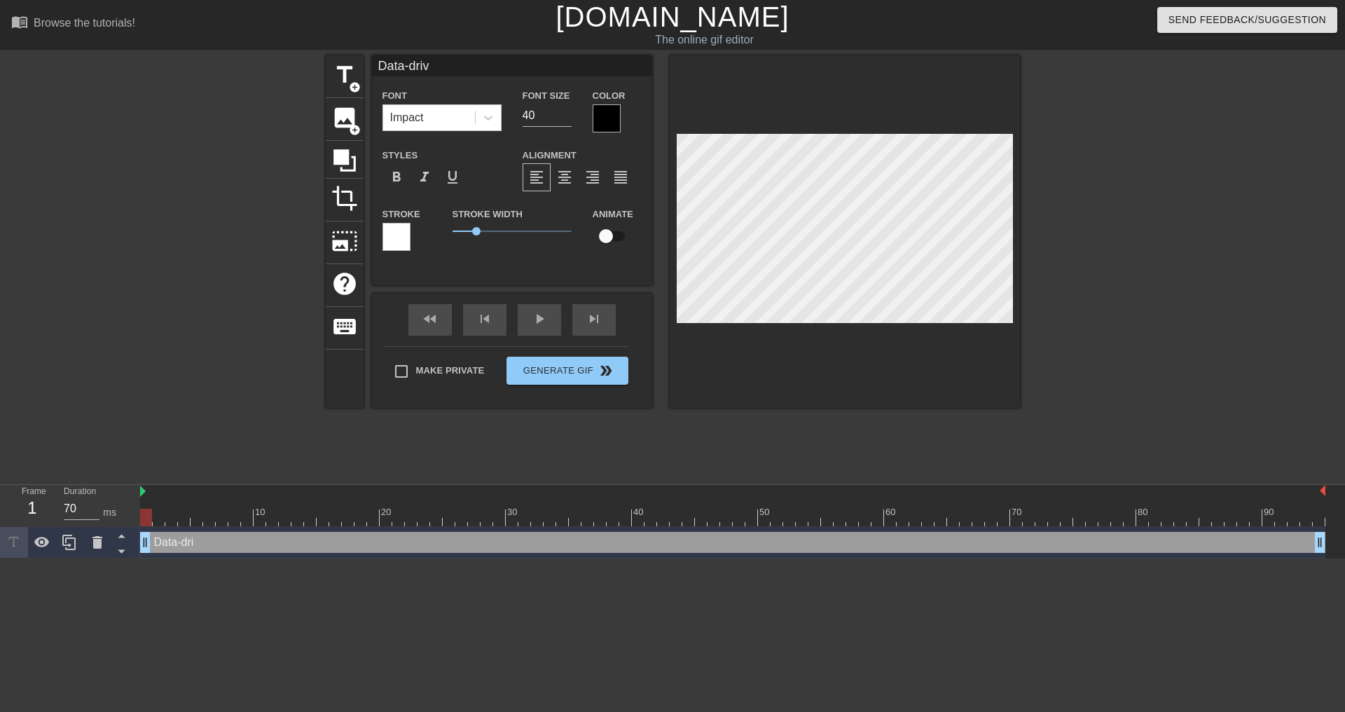
type input "Data-drive"
type textarea "Data-drive"
type input "Data-driven"
type textarea "Data-driven"
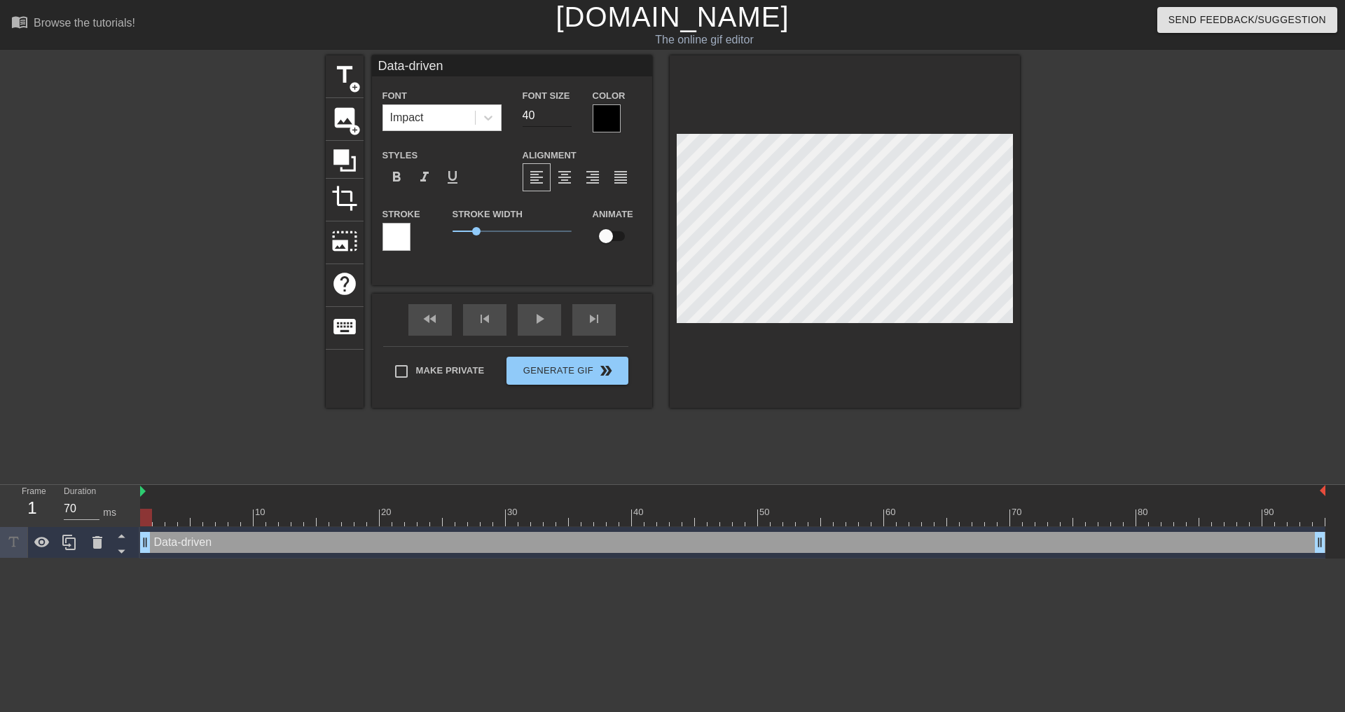
click at [526, 118] on input "40" at bounding box center [547, 115] width 49 height 22
click at [563, 121] on input "39" at bounding box center [547, 115] width 49 height 22
click at [563, 121] on input "38" at bounding box center [547, 115] width 49 height 22
click at [563, 121] on input "37" at bounding box center [547, 115] width 49 height 22
click at [563, 121] on input "36" at bounding box center [547, 115] width 49 height 22
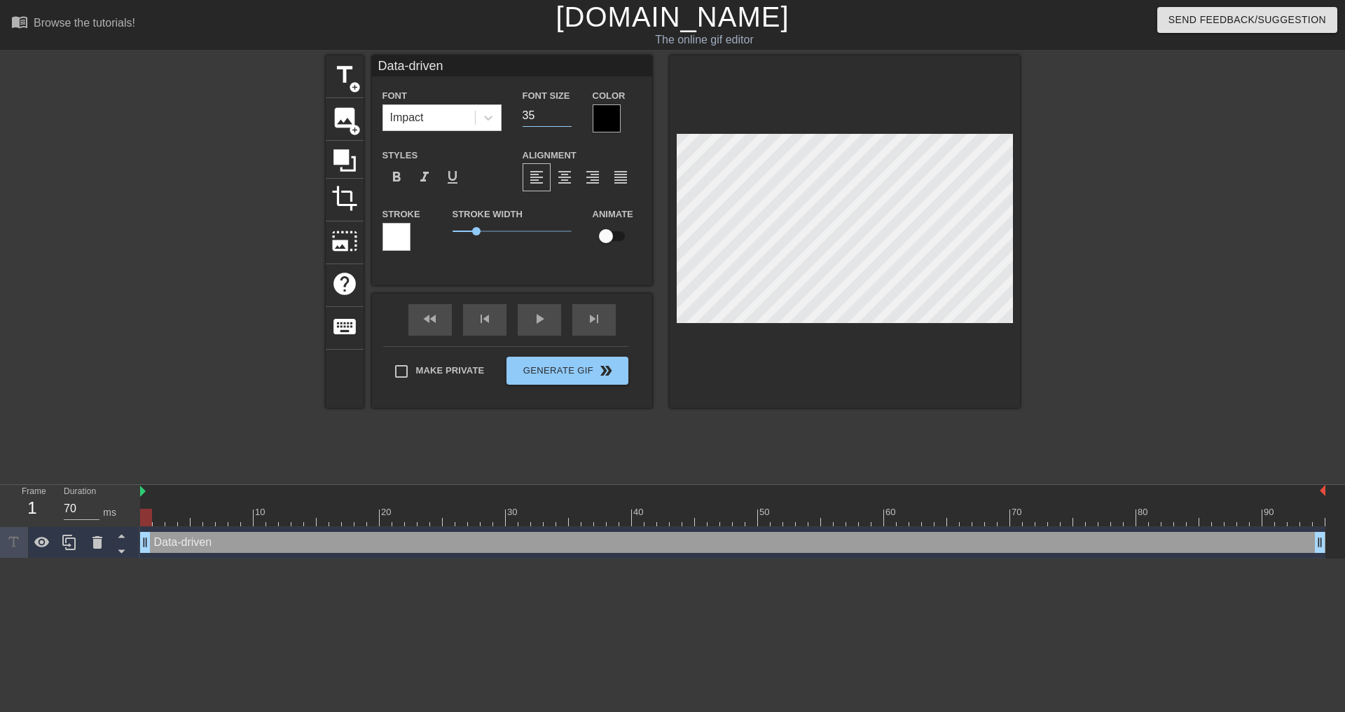
click at [563, 121] on input "35" at bounding box center [547, 115] width 49 height 22
click at [563, 121] on input "34" at bounding box center [547, 115] width 49 height 22
click at [563, 121] on input "33" at bounding box center [547, 115] width 49 height 22
click at [563, 121] on input "32" at bounding box center [547, 115] width 49 height 22
click at [563, 121] on input "31" at bounding box center [547, 115] width 49 height 22
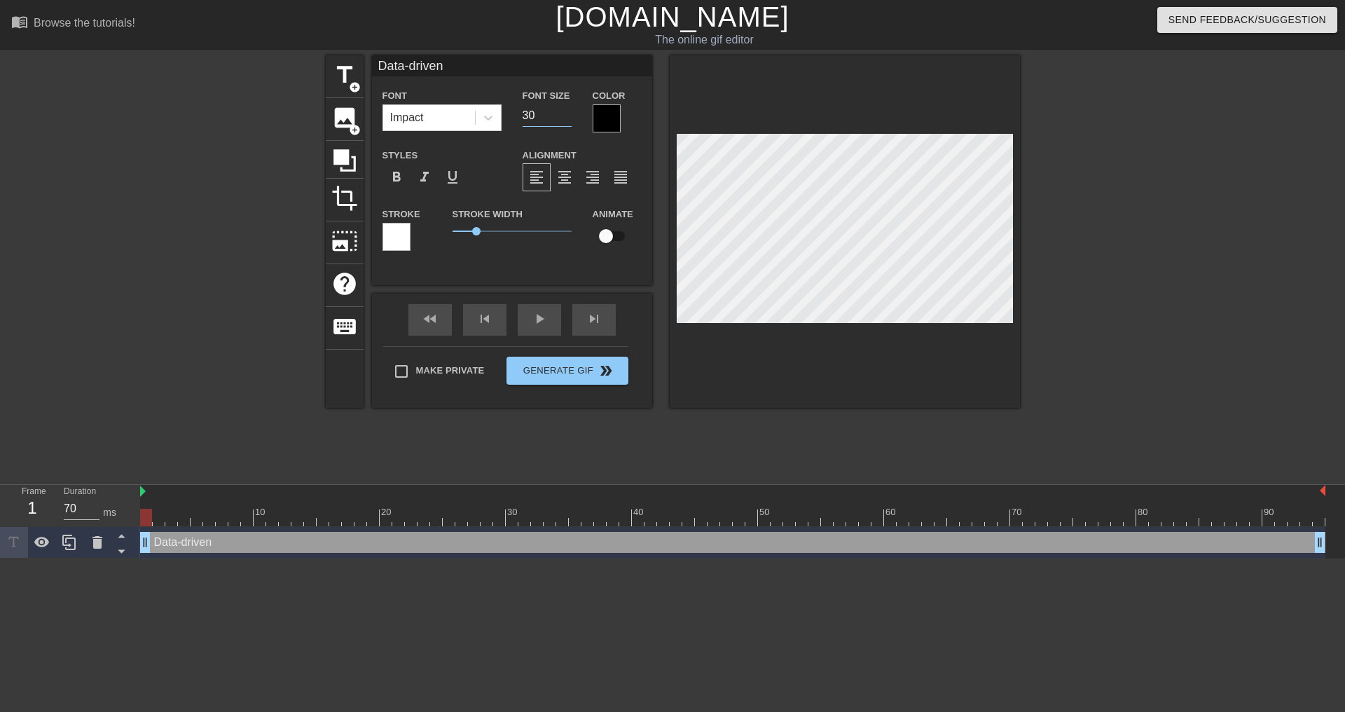
click at [563, 121] on input "30" at bounding box center [547, 115] width 49 height 22
click at [563, 121] on input "29" at bounding box center [547, 115] width 49 height 22
click at [563, 121] on input "28" at bounding box center [547, 115] width 49 height 22
click at [563, 121] on input "27" at bounding box center [547, 115] width 49 height 22
click at [563, 121] on input "26" at bounding box center [547, 115] width 49 height 22
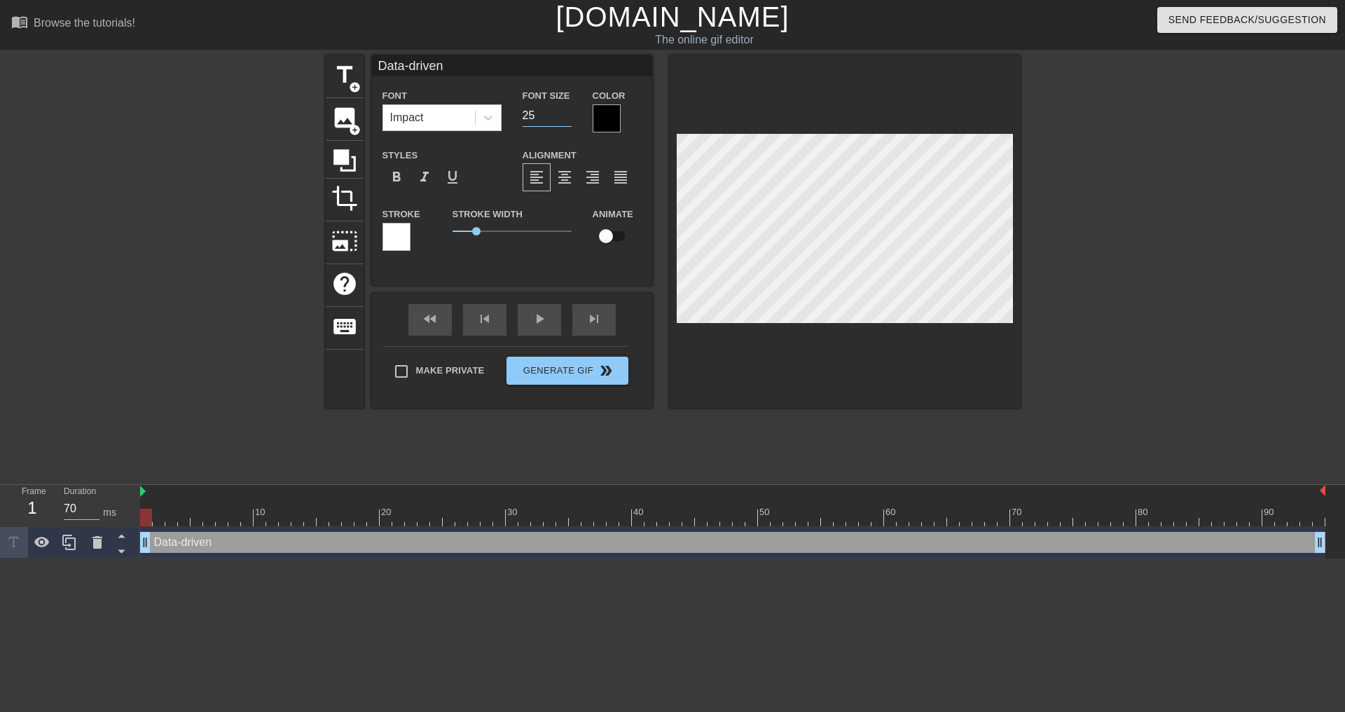
click at [563, 121] on input "25" at bounding box center [547, 115] width 49 height 22
click at [563, 121] on input "24" at bounding box center [547, 115] width 49 height 22
click at [563, 121] on input "23" at bounding box center [547, 115] width 49 height 22
click at [563, 121] on input "22" at bounding box center [547, 115] width 49 height 22
click at [563, 121] on input "21" at bounding box center [547, 115] width 49 height 22
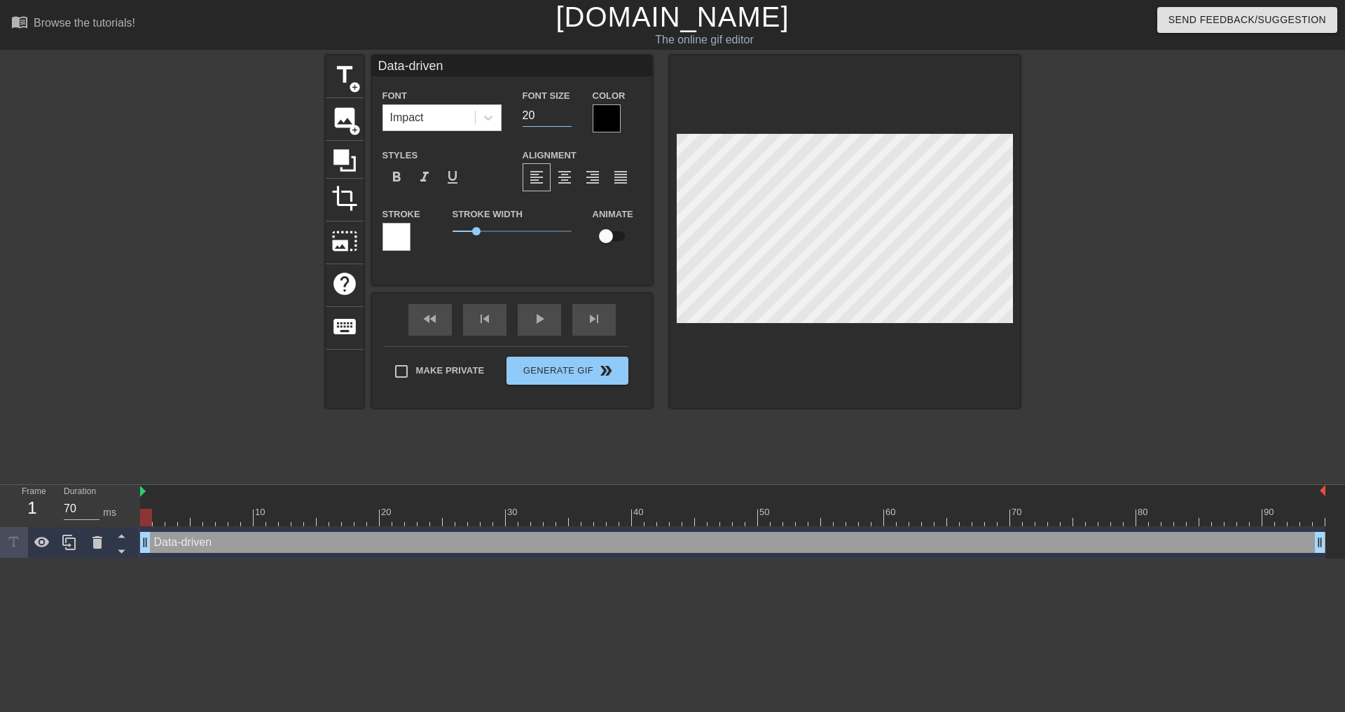
type input "20"
click at [563, 121] on input "20" at bounding box center [547, 115] width 49 height 22
click at [1113, 249] on div at bounding box center [1142, 265] width 210 height 420
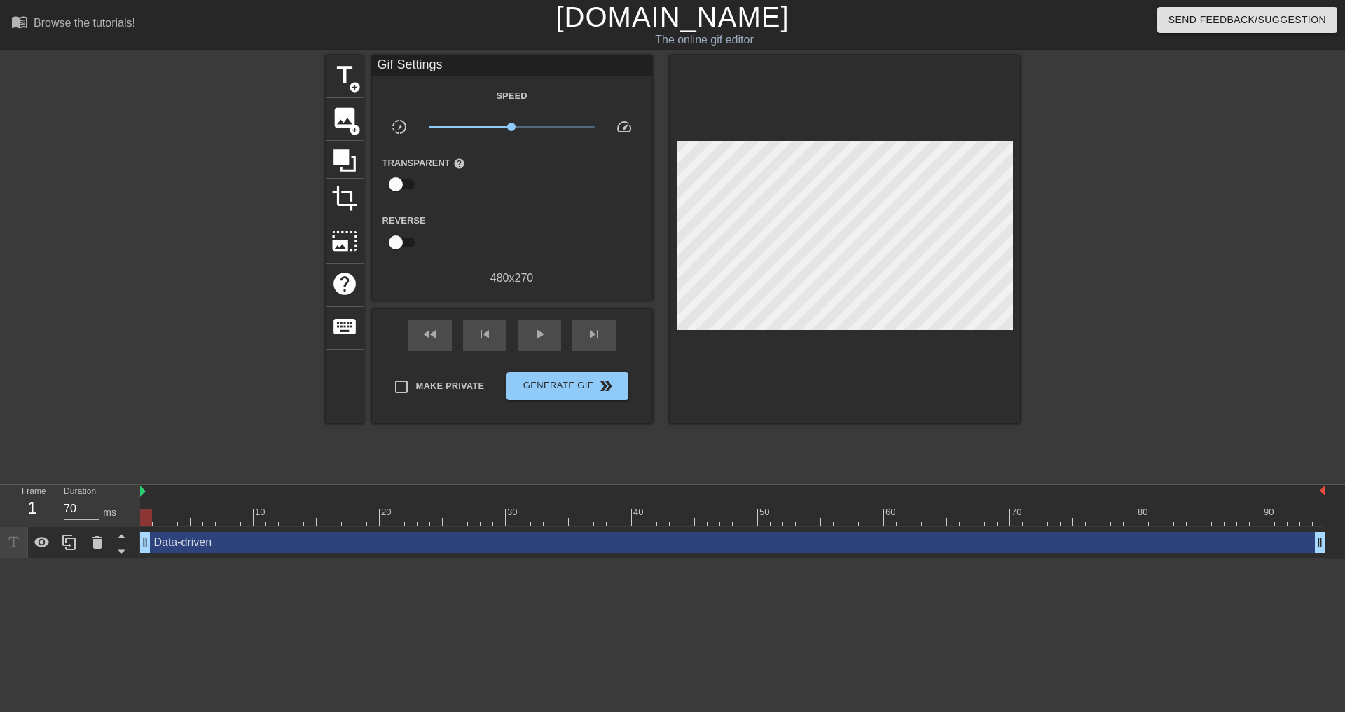
click at [1198, 307] on div at bounding box center [1142, 265] width 210 height 420
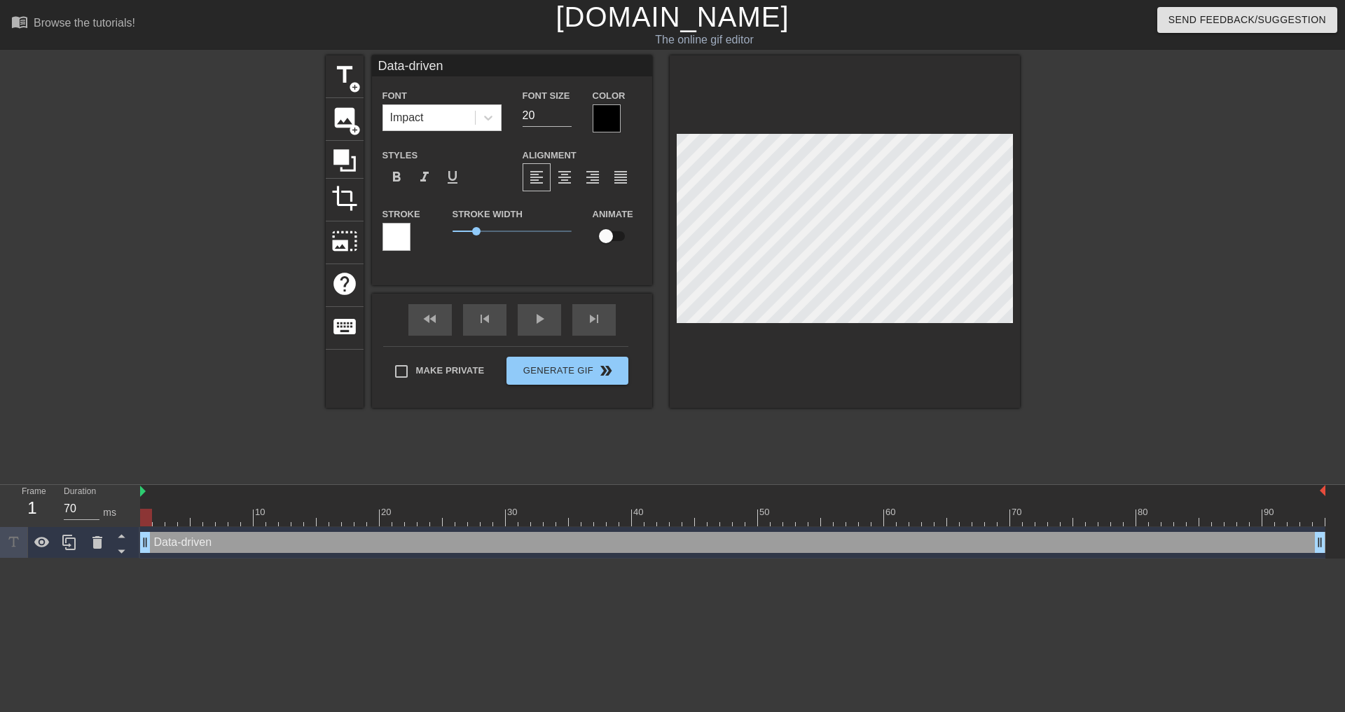
click at [1120, 323] on div at bounding box center [1142, 265] width 210 height 420
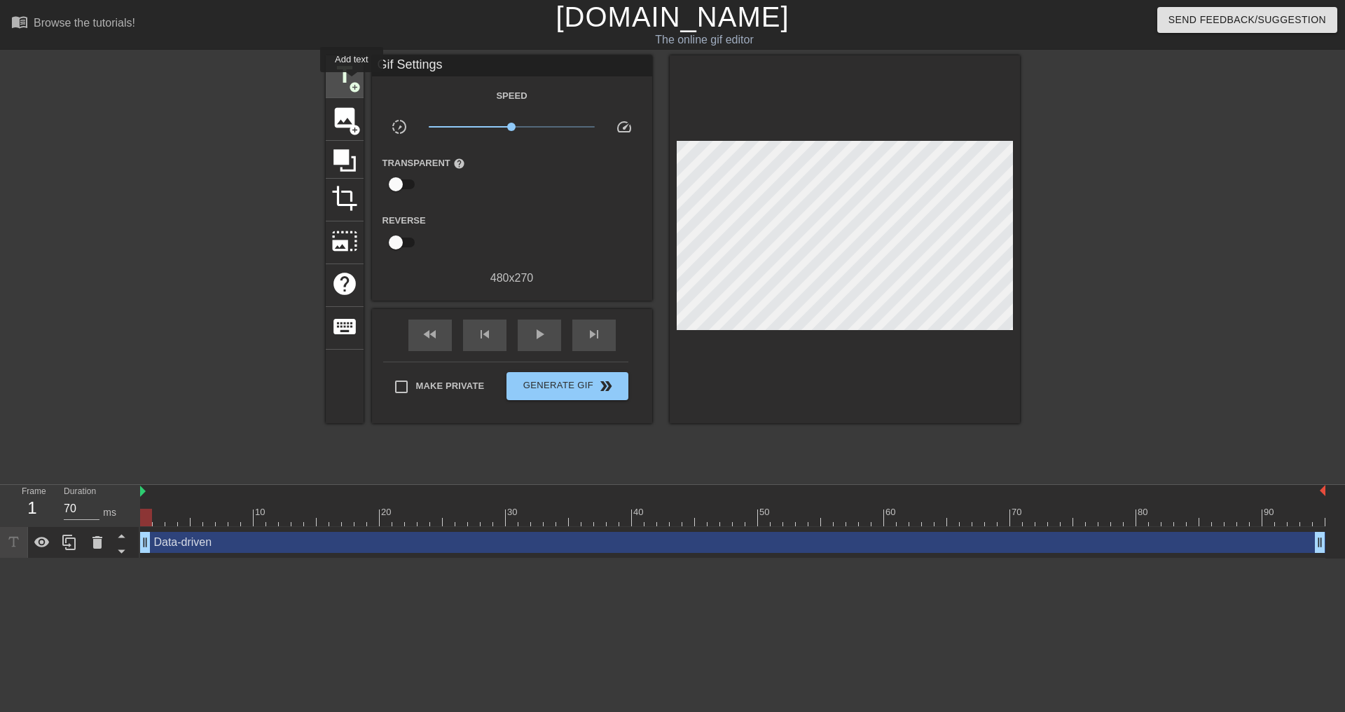
click at [352, 82] on span "add_circle" at bounding box center [355, 87] width 12 height 12
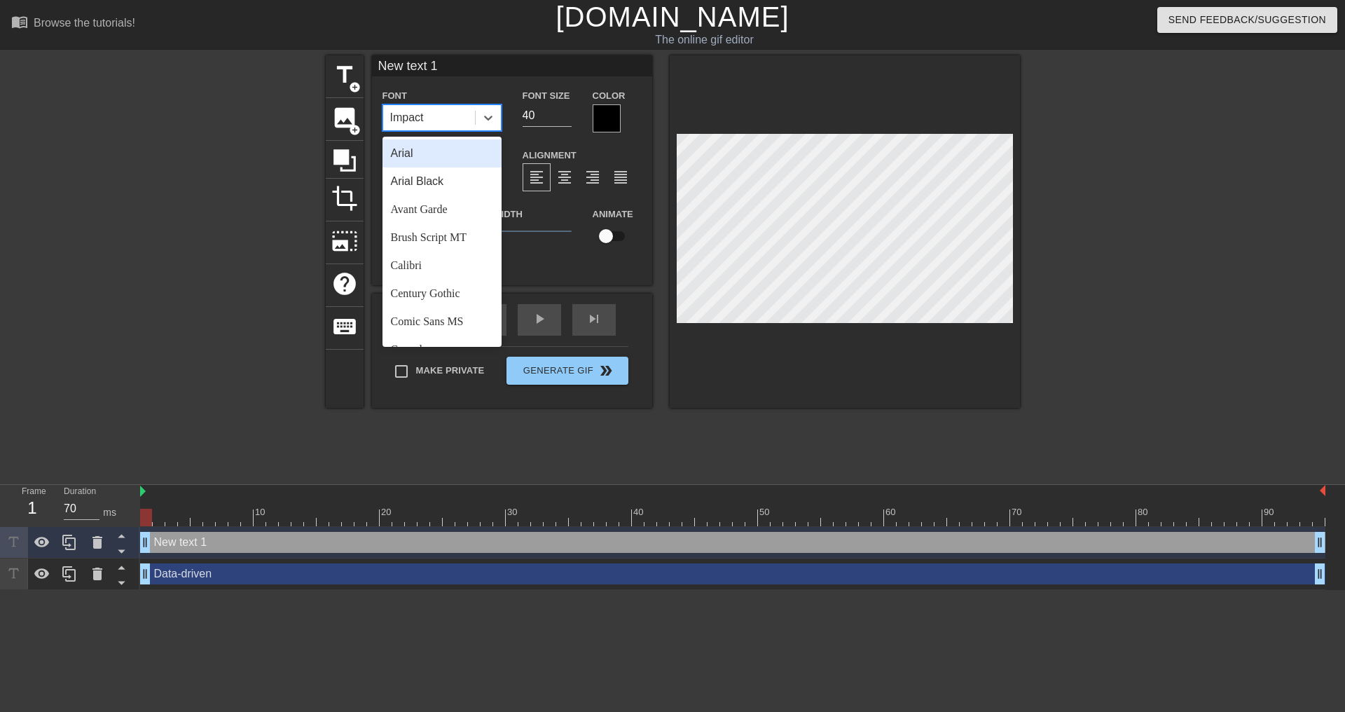
click at [446, 113] on div "Impact" at bounding box center [429, 117] width 92 height 25
click at [446, 112] on div "Impact" at bounding box center [429, 117] width 92 height 25
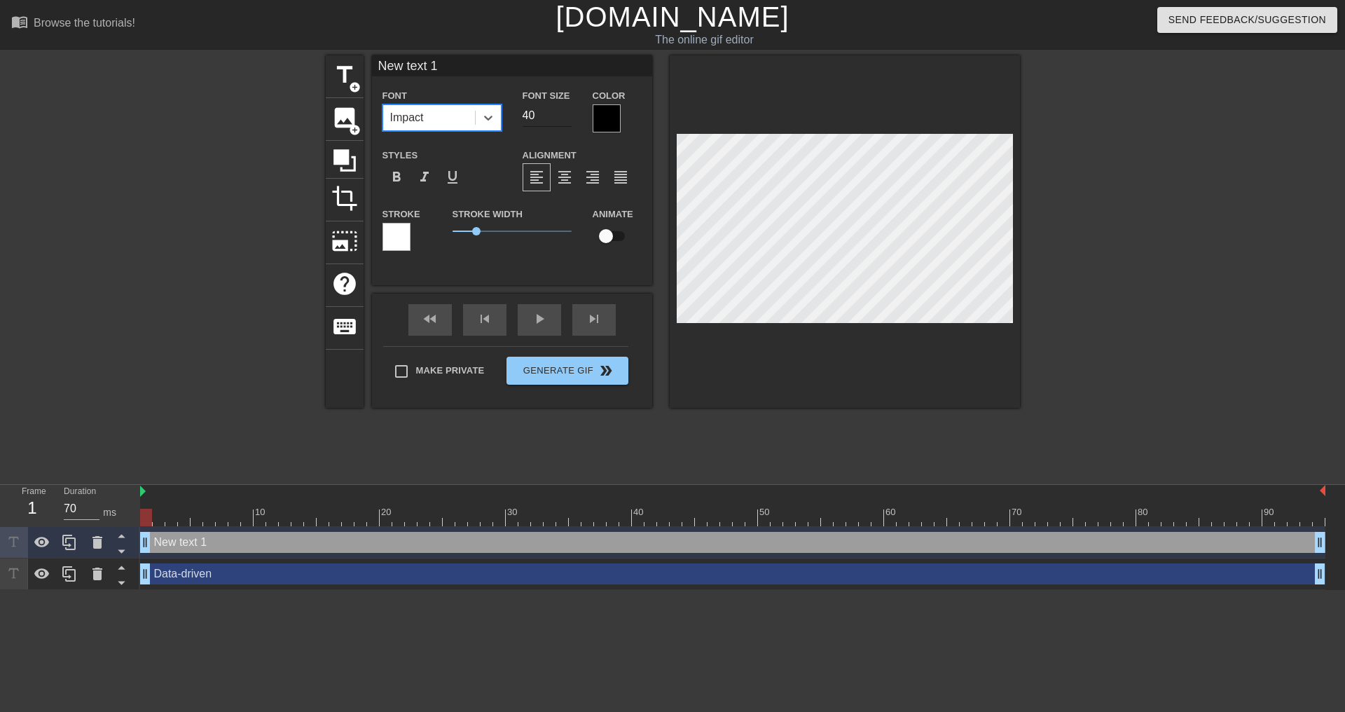
click at [524, 112] on input "40" at bounding box center [547, 115] width 49 height 22
type input "A"
type textarea "A"
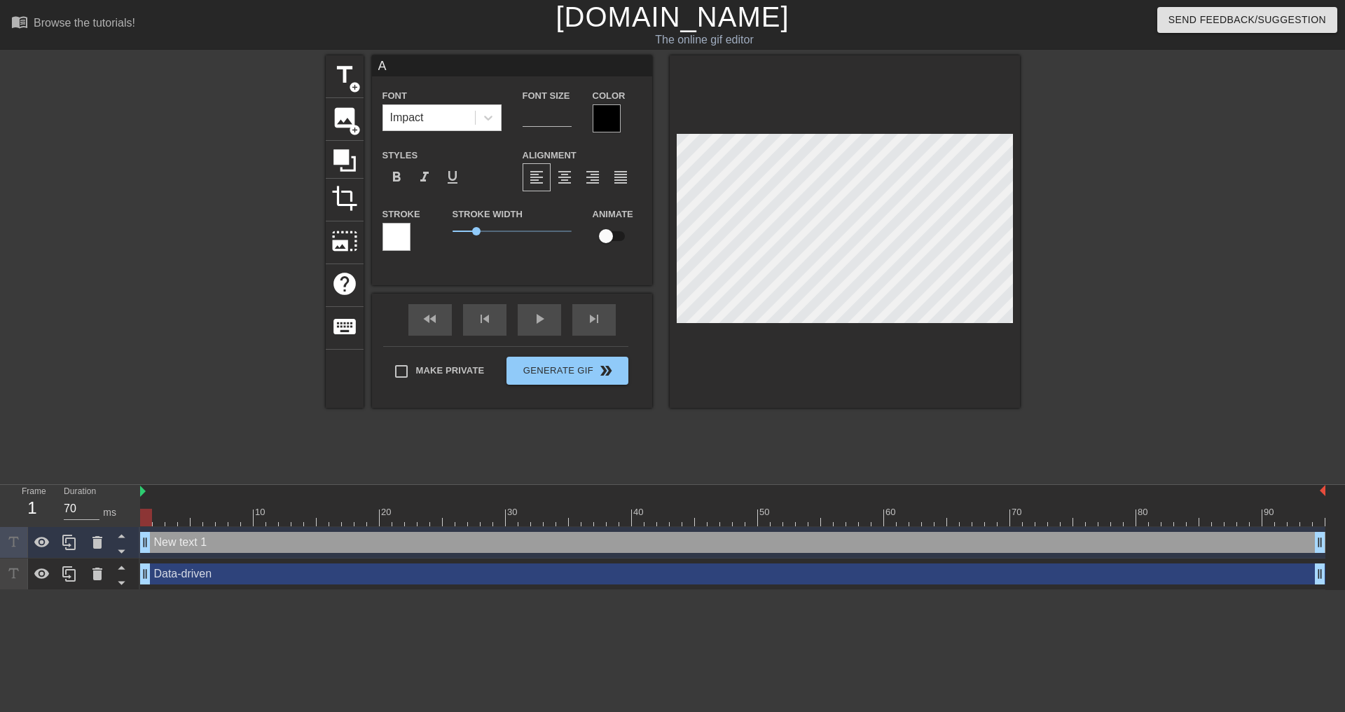
type input "AI"
type textarea "AI"
type input "AI"
type textarea "AI"
type input "AI F"
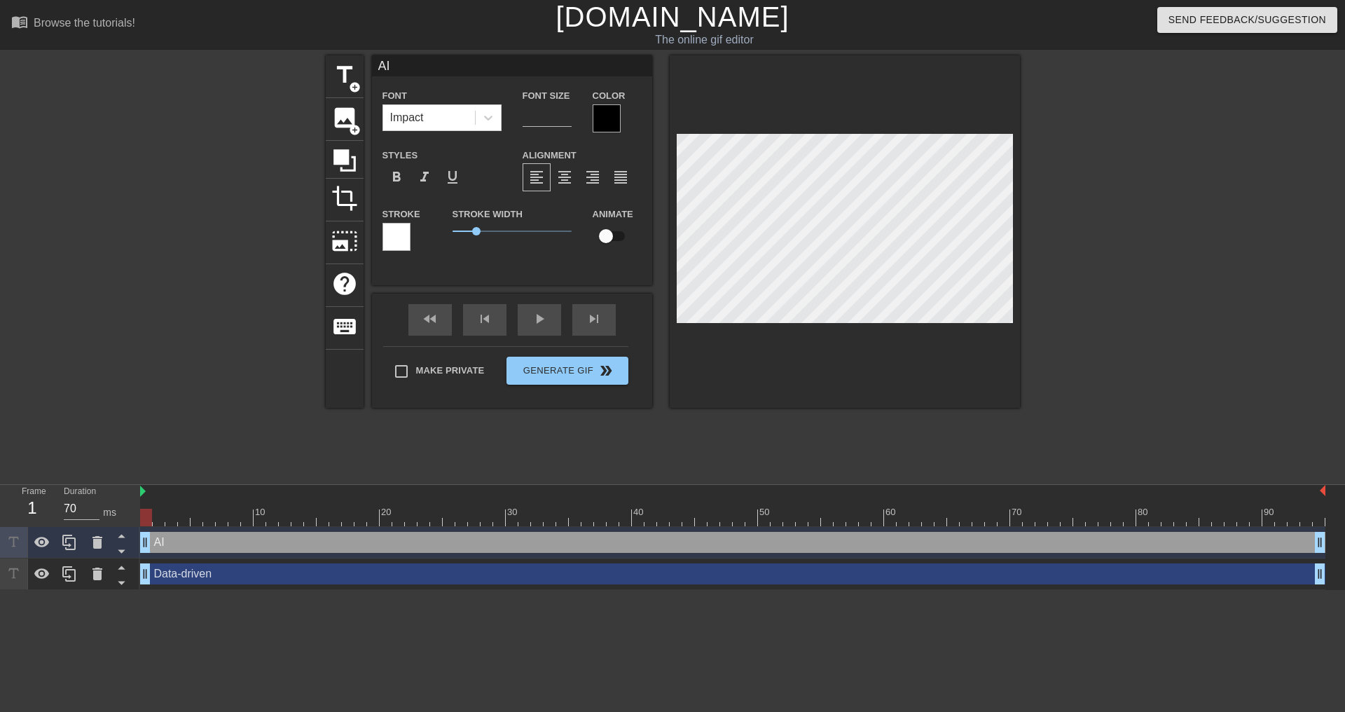
type textarea "AI F"
type input "AI Fi"
type textarea "AI Fi"
type input "AI Fir"
type textarea "AI Fir"
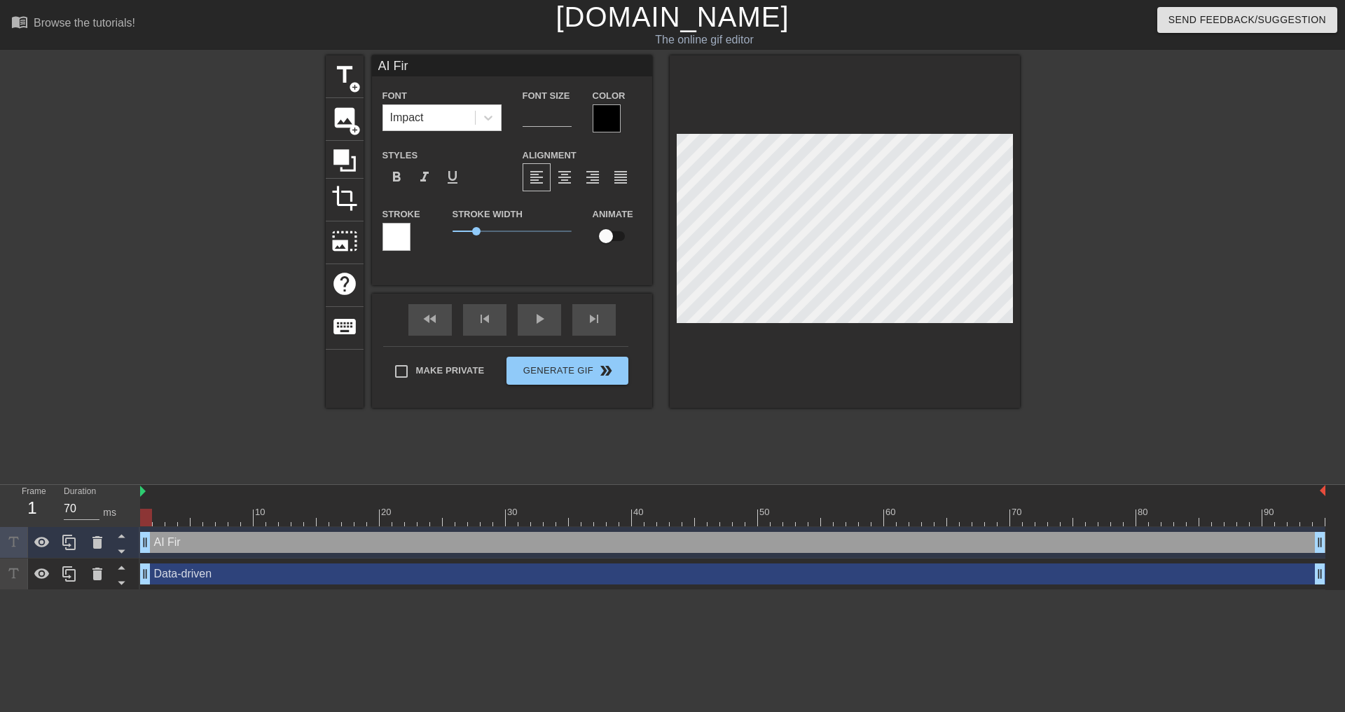
type input "AI Firs"
type textarea "AI Firs"
type input "AI First"
type textarea "AI First"
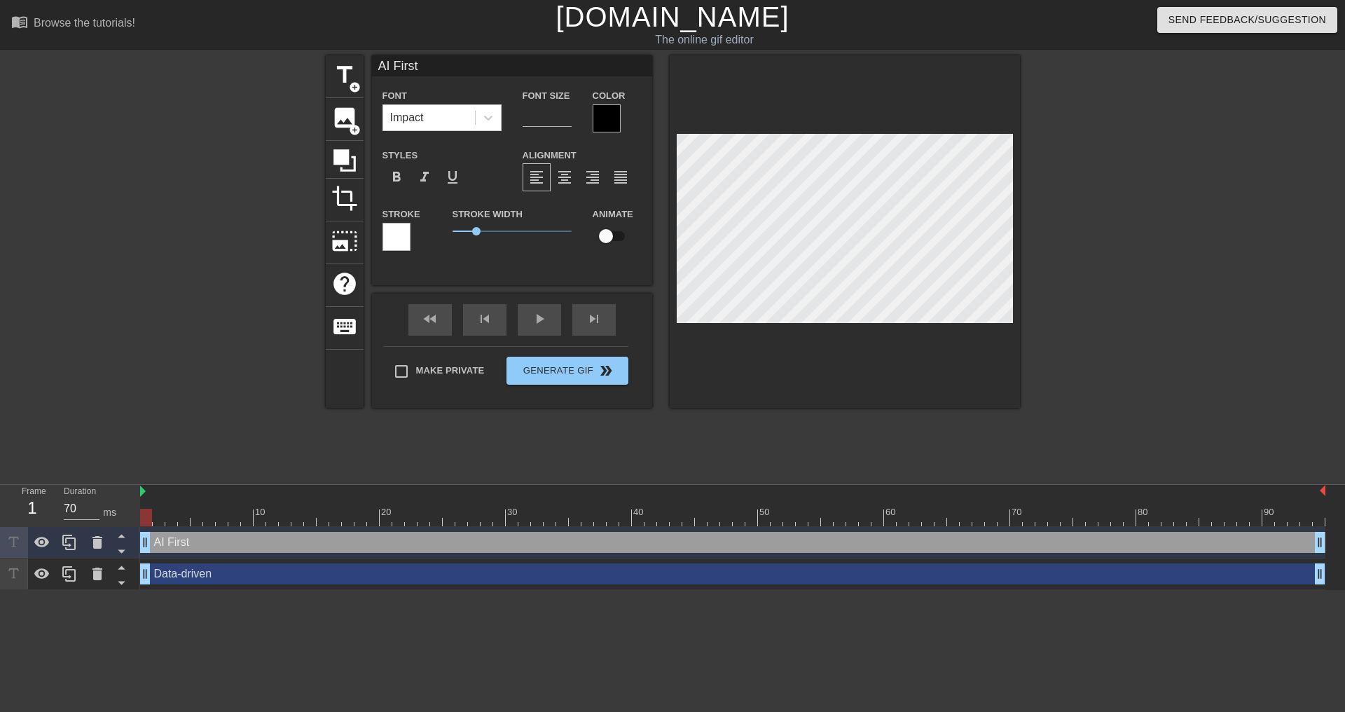
click at [1151, 325] on div at bounding box center [1142, 265] width 210 height 420
click at [521, 116] on div "Font Size 40" at bounding box center [547, 110] width 70 height 46
click at [533, 111] on input "40" at bounding box center [547, 115] width 49 height 22
type input "20"
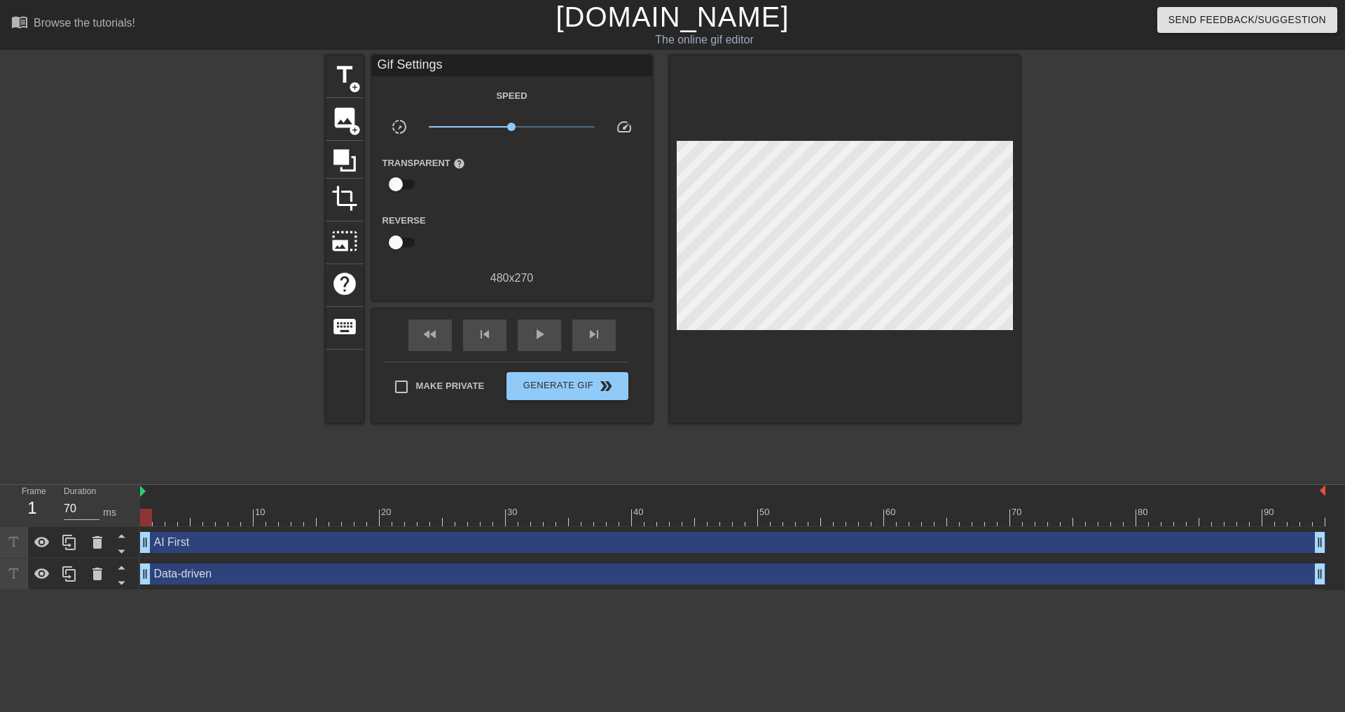
click at [1333, 288] on div "title add_circle image add_circle crop photo_size_select_large help keyboard Gi…" at bounding box center [672, 265] width 1345 height 420
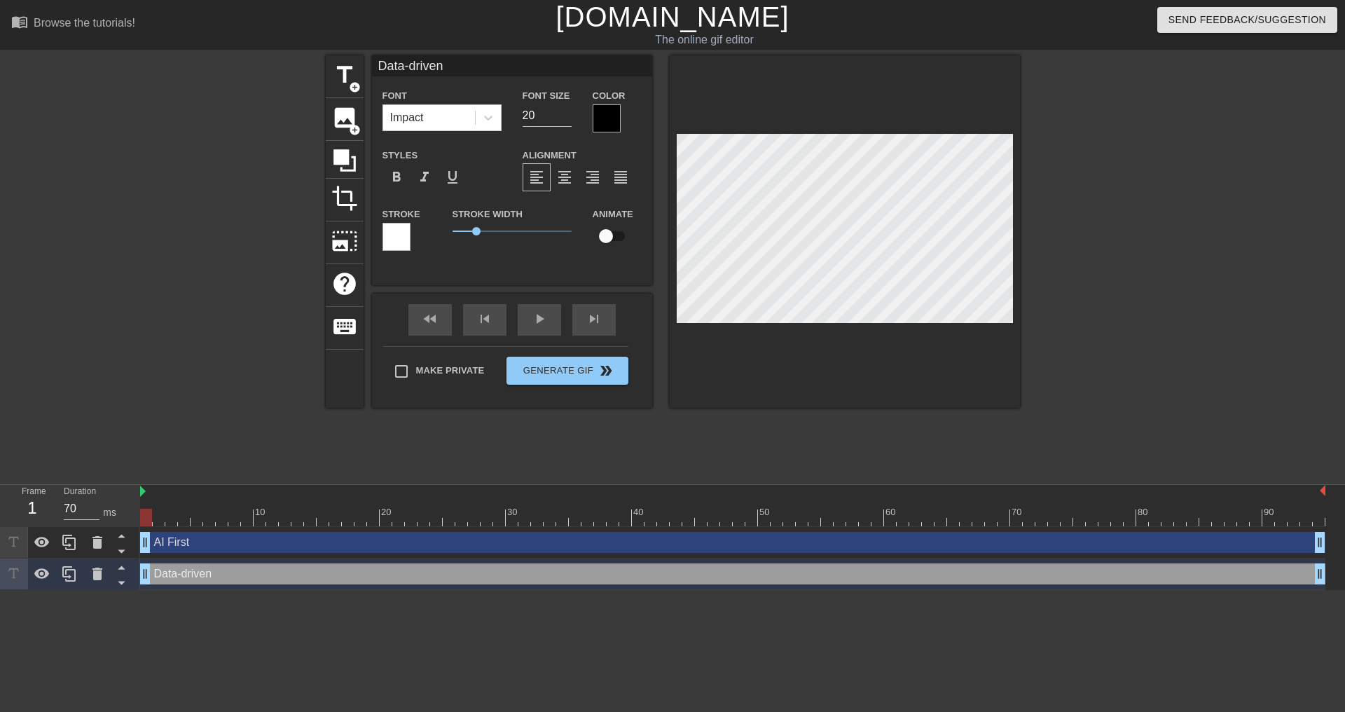
scroll to position [2, 4]
type input "Data-riven"
type textarea "Data-riven"
type input "Datariven"
type textarea "Datariven"
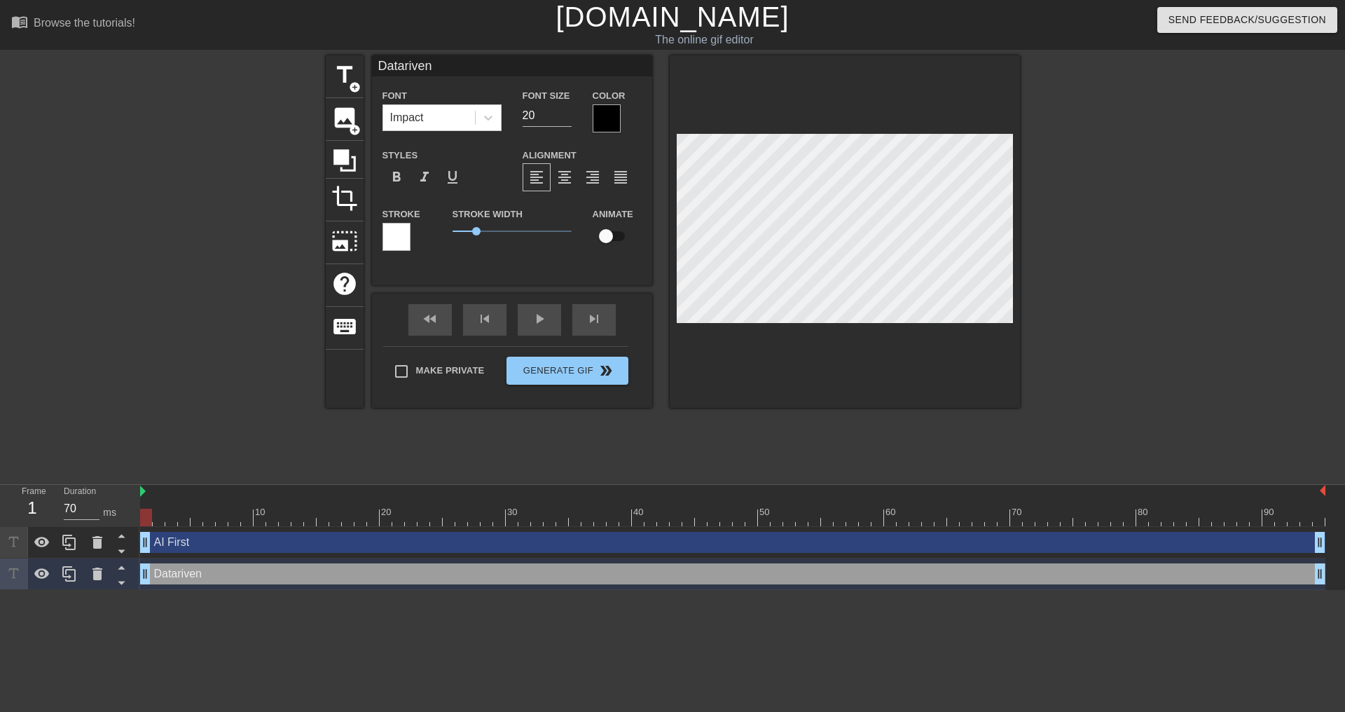
type input "Data riven"
type textarea "Data riven"
type input "Data Driven"
type textarea "Data Driven"
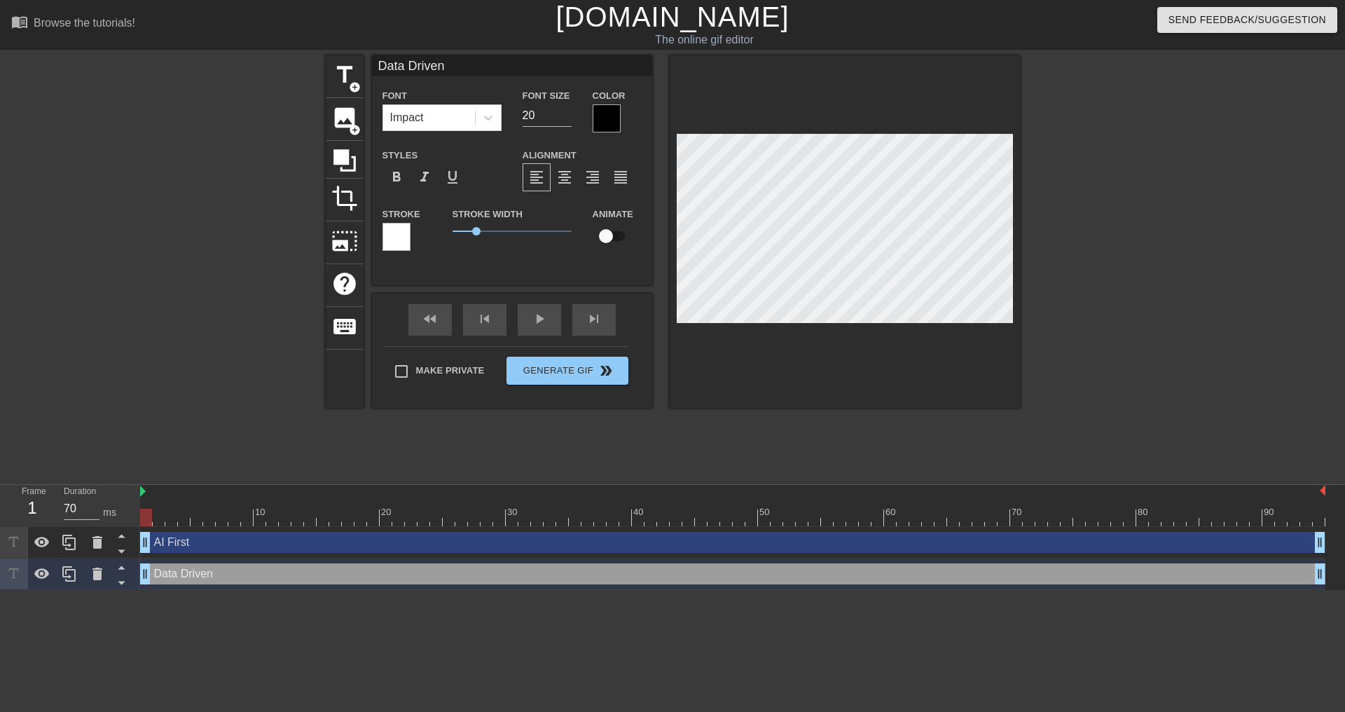
click at [1140, 191] on div at bounding box center [1142, 265] width 210 height 420
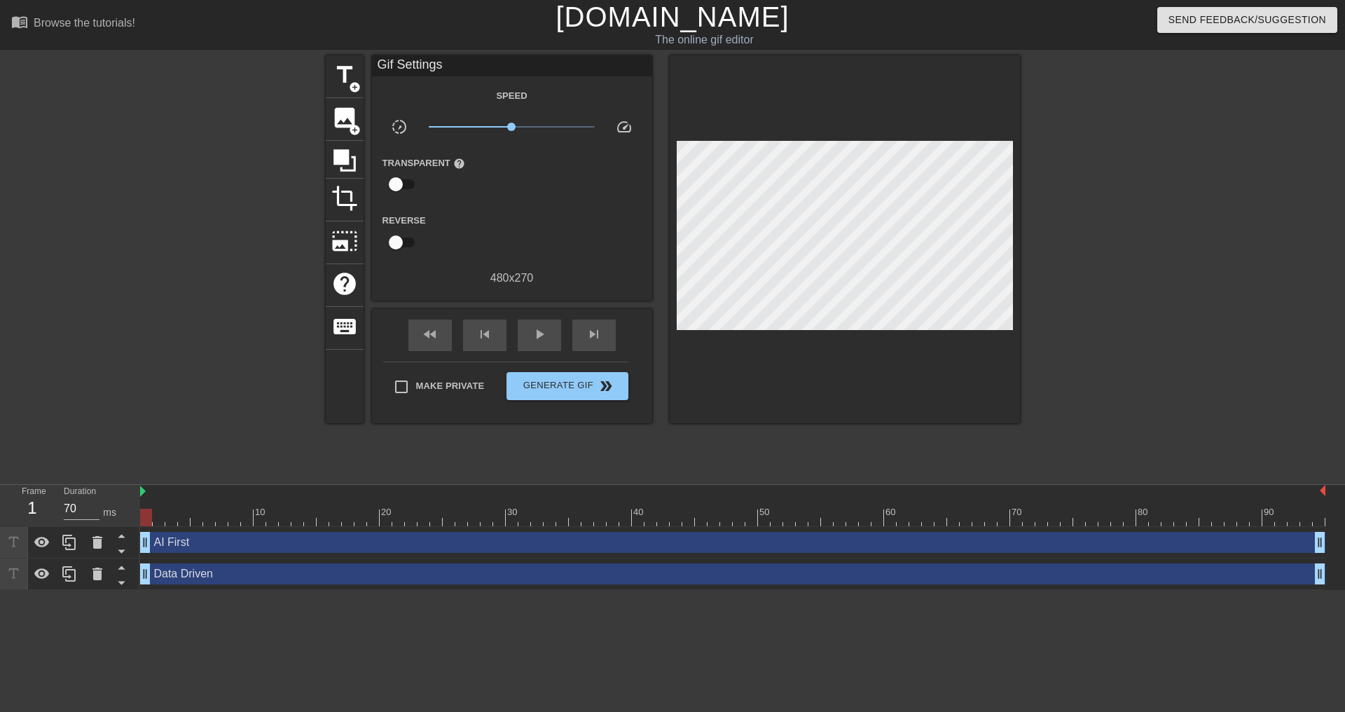
click at [1048, 423] on div at bounding box center [1142, 265] width 210 height 420
click at [1142, 249] on div at bounding box center [1142, 265] width 210 height 420
click at [445, 382] on span "Make Private" at bounding box center [450, 386] width 69 height 14
click at [416, 382] on input "Make Private" at bounding box center [401, 386] width 29 height 29
checkbox input "true"
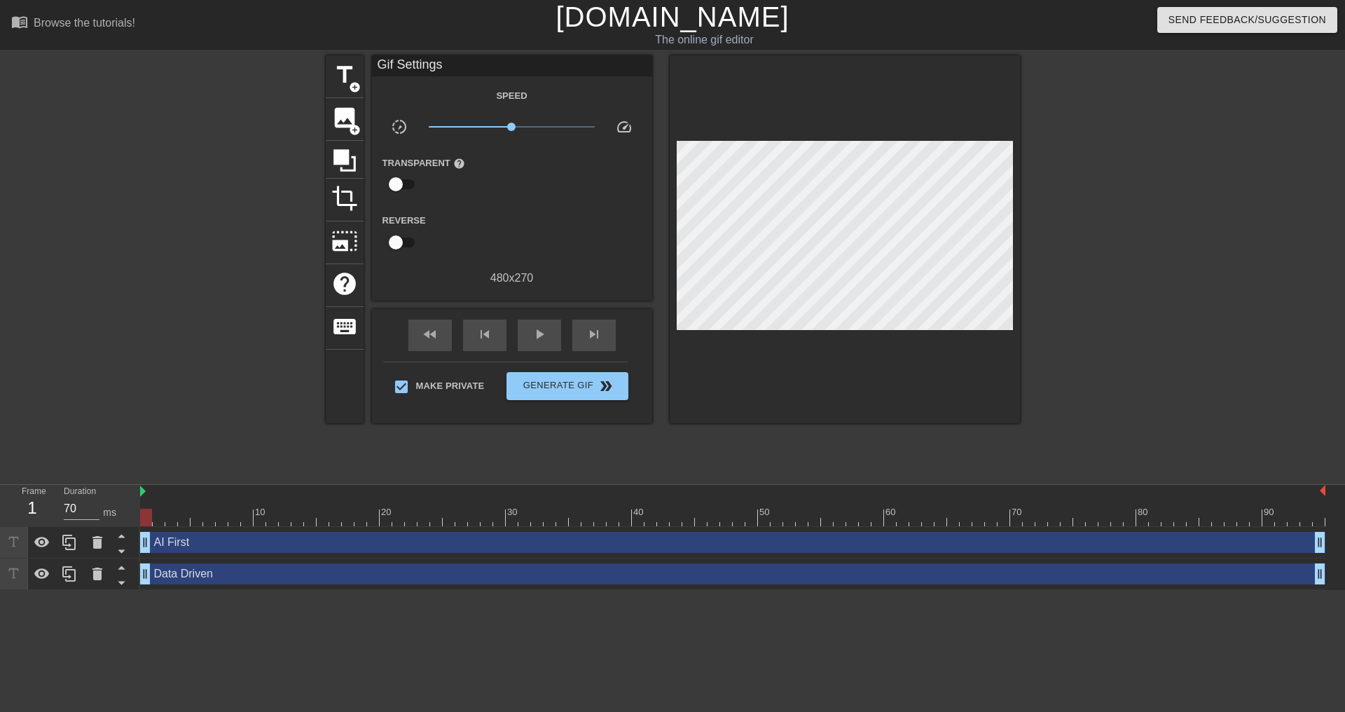
click at [1266, 327] on div "title add_circle image add_circle crop photo_size_select_large help keyboard Gi…" at bounding box center [672, 265] width 1345 height 420
click at [337, 70] on span "title" at bounding box center [344, 75] width 27 height 27
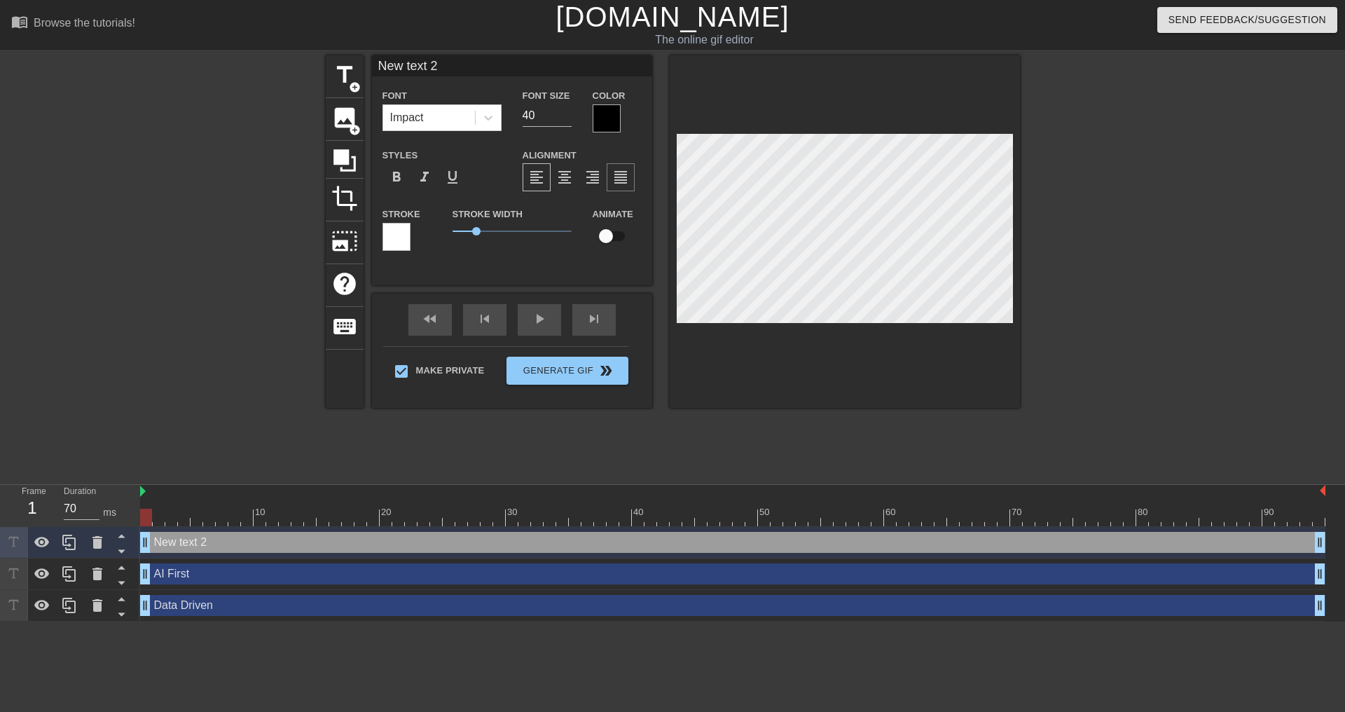
scroll to position [2, 3]
type input "H"
type textarea "H"
type input "Hy"
type textarea "Hy"
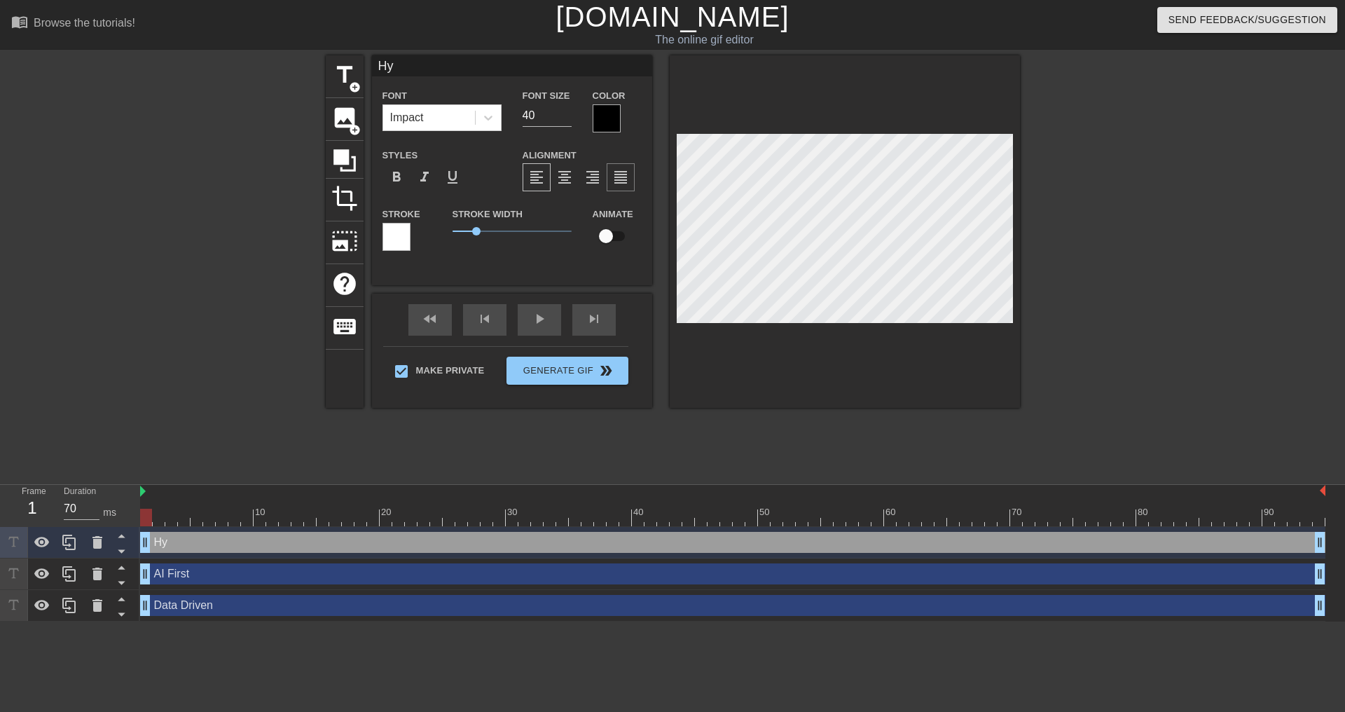
type input "Hyp"
type textarea "Hyp"
type input "Hype"
type textarea "Hype"
type input "Hyper"
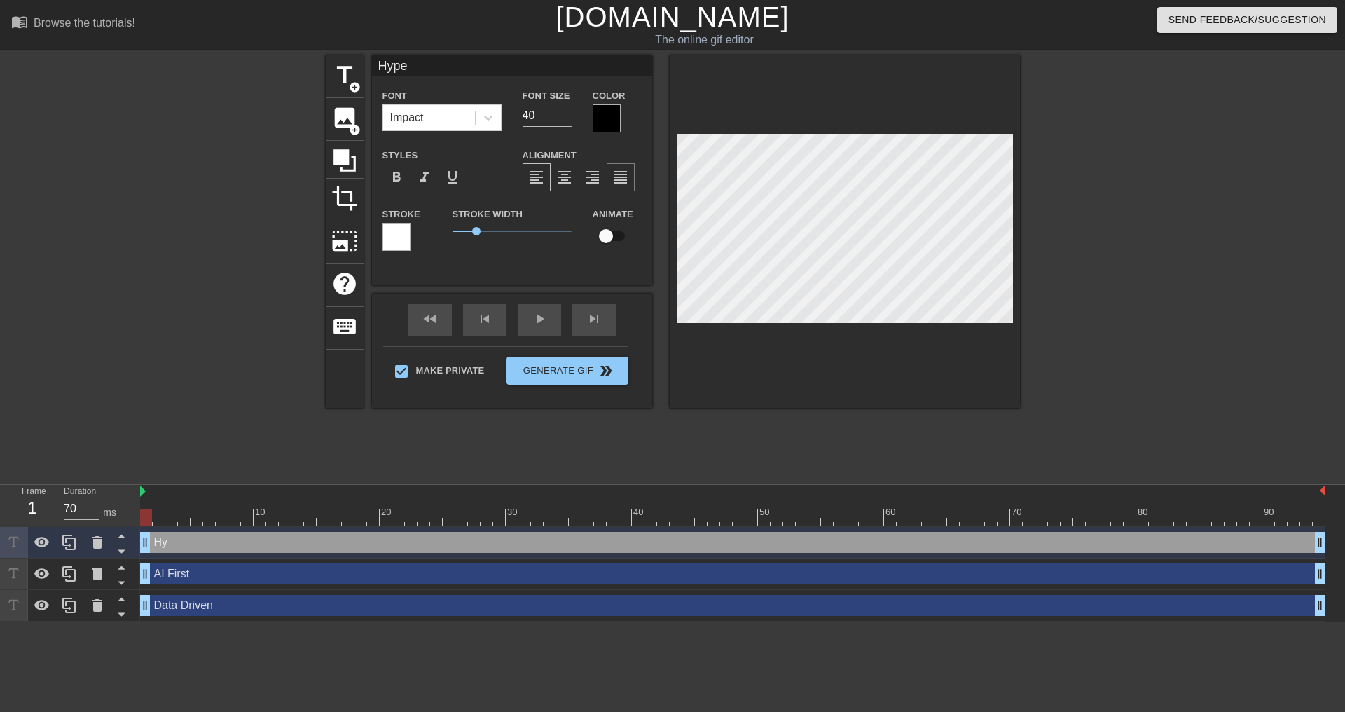
type textarea "Hyper"
type input "Hypera"
type textarea "Hypera"
type input "Hyperau"
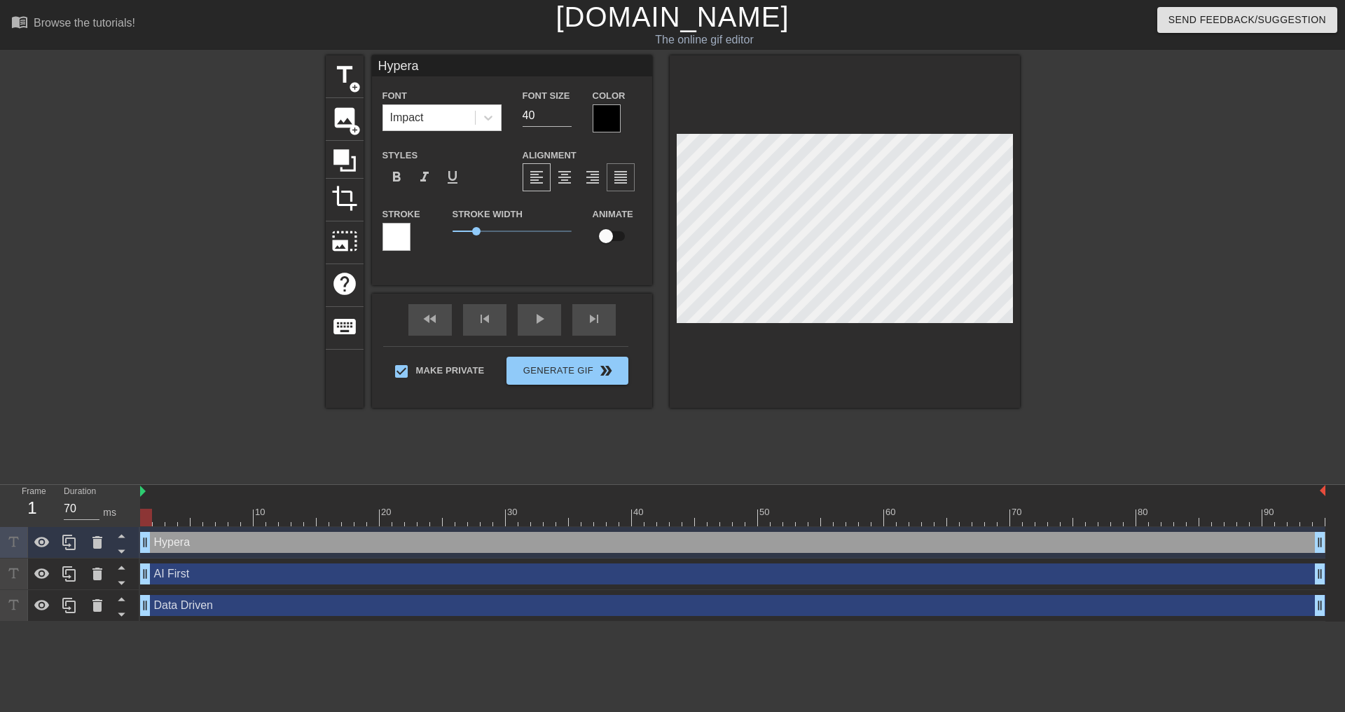
type textarea "Hyperau"
type input "Hyperaut"
type textarea "Hyperaut"
type input "Hyperauto"
type textarea "Hyperauto"
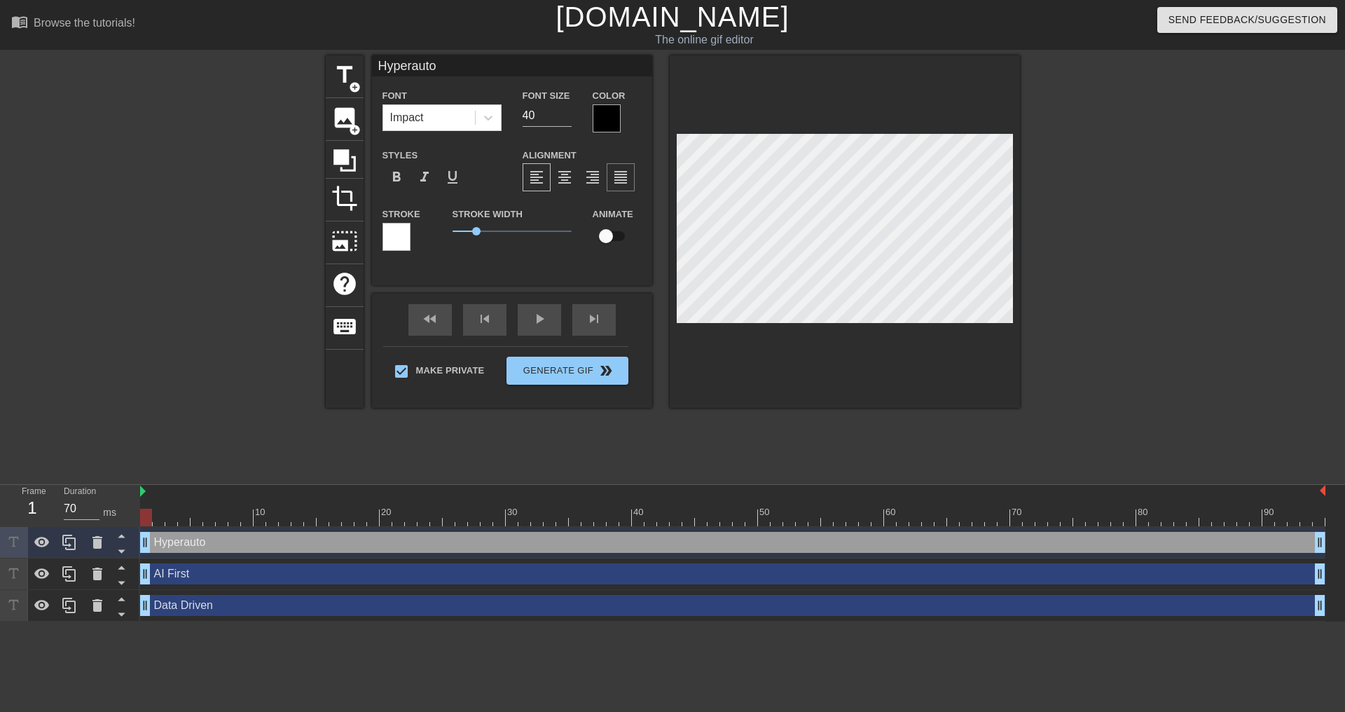
type input "Hyperautom"
type textarea "Hyperautom"
type input "Hyperautoma"
type textarea "Hyperautoma"
type input "Hyperautomat"
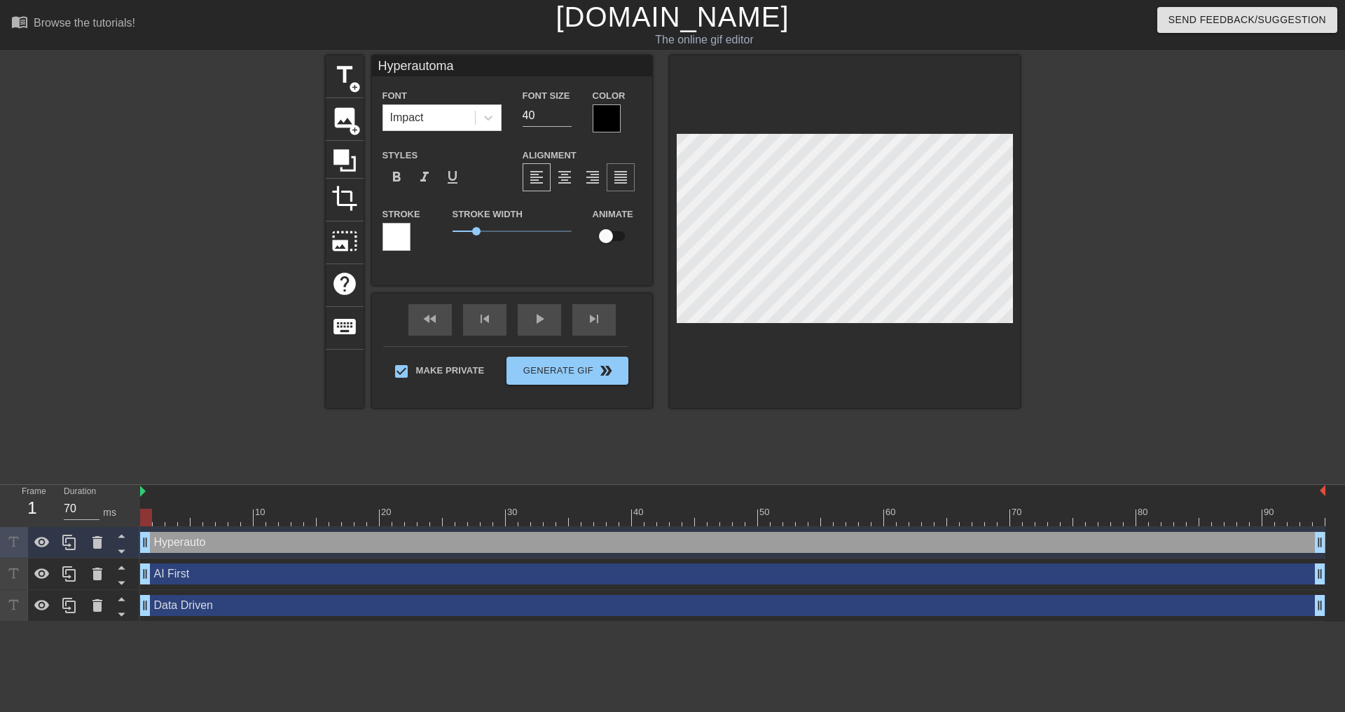
type textarea "Hyperautomat"
type input "Hyperautomati"
type textarea "Hyperautomati"
type input "Hyperautomatio"
type textarea "Hyperautomatio"
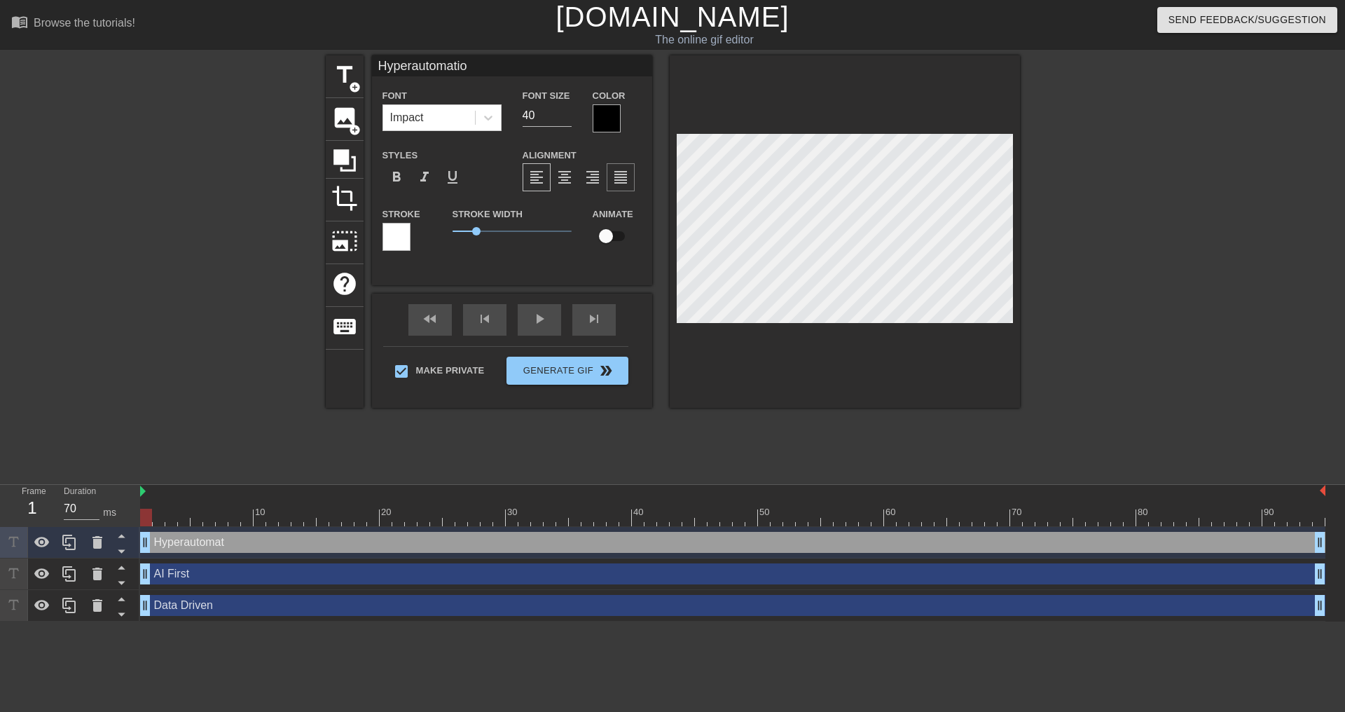
type input "Hyperautomation"
type textarea "Hyperautomation"
click at [547, 110] on input "40" at bounding box center [547, 115] width 49 height 22
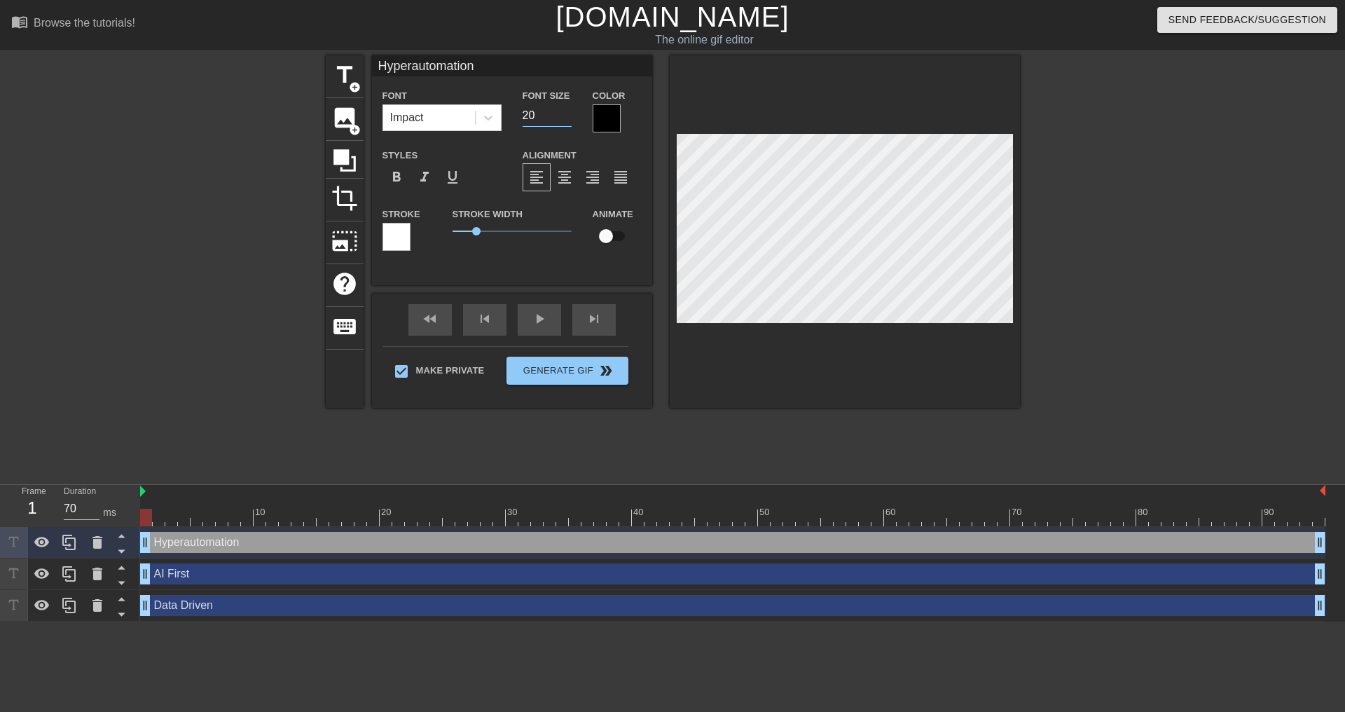
type input "20"
click at [1049, 241] on div at bounding box center [1142, 265] width 210 height 420
click at [1216, 271] on div at bounding box center [1142, 265] width 210 height 420
type input "1"
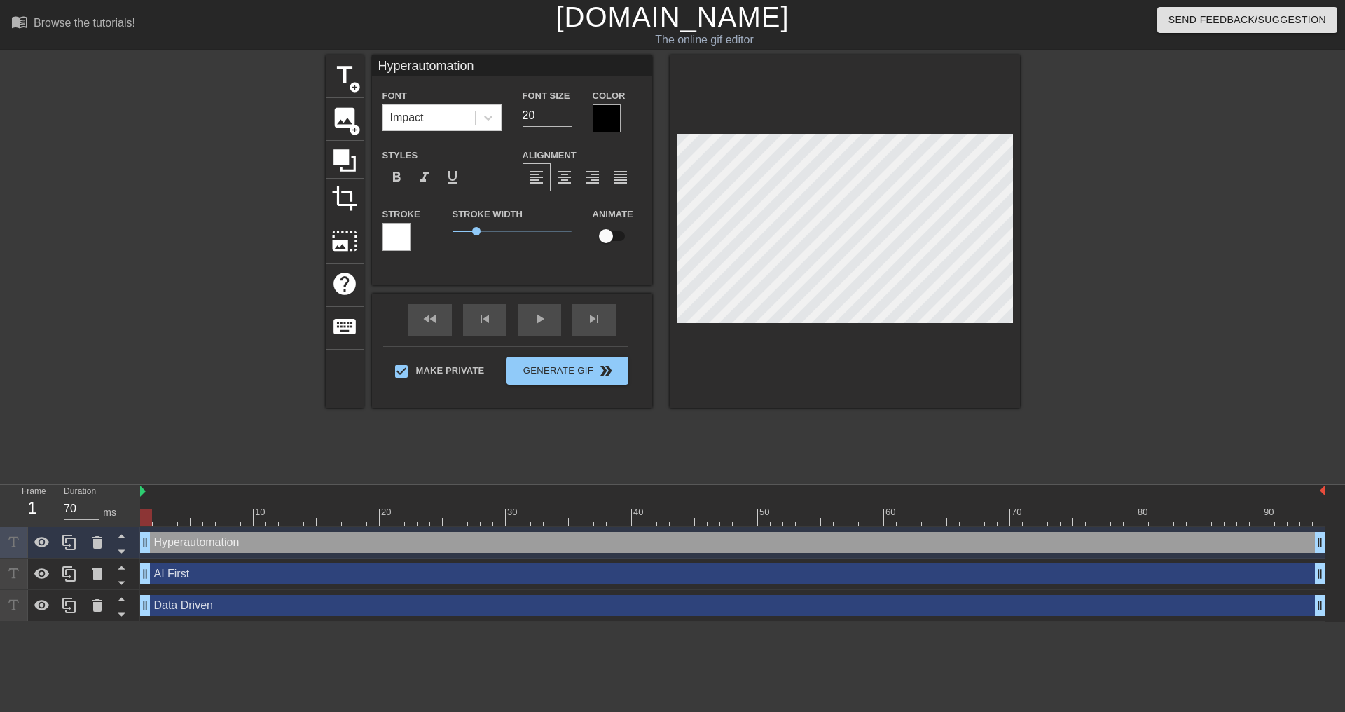
type textarea "1"
type input "10"
type textarea "10"
type input "10x"
type textarea "10x"
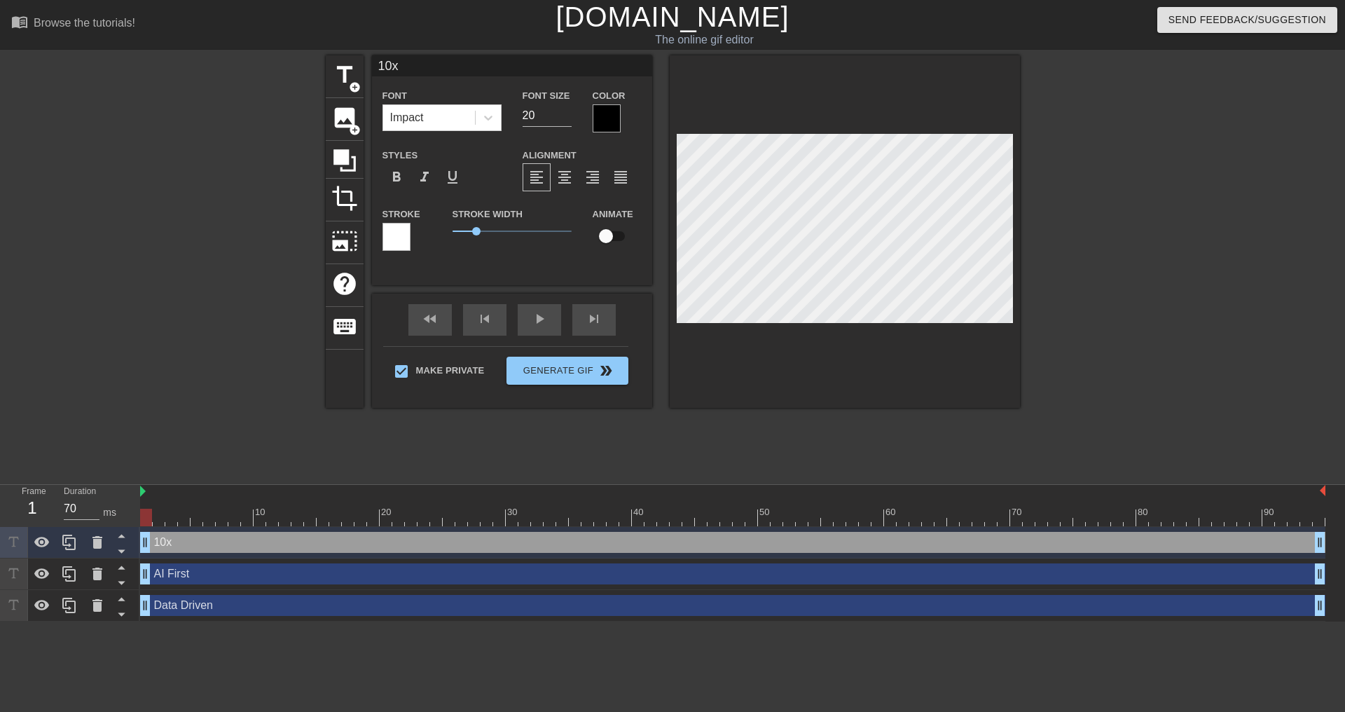
type input "10x"
type textarea "10x"
type input "10x P"
type textarea "10x P"
type input "10x Pr"
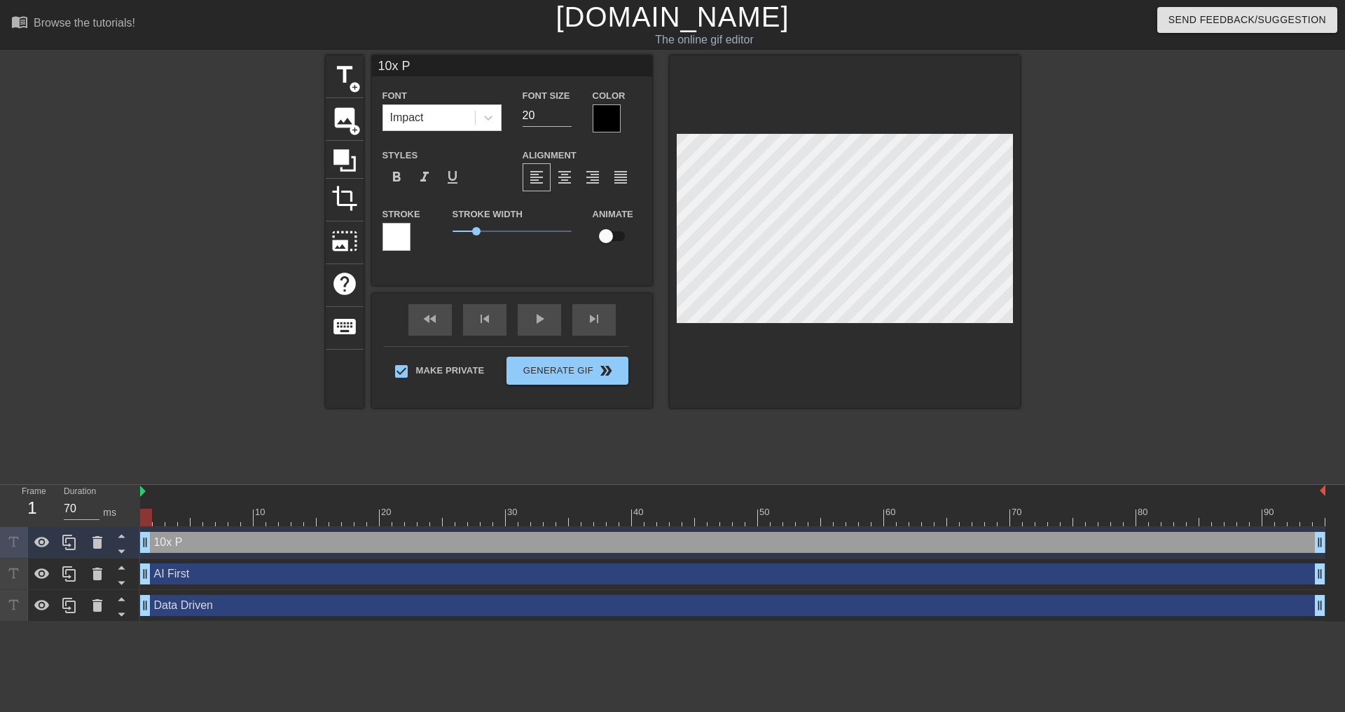
type textarea "10x Pr"
type input "10x Pro"
type textarea "10x Pro"
type input "10x Prod"
type textarea "10x Prod"
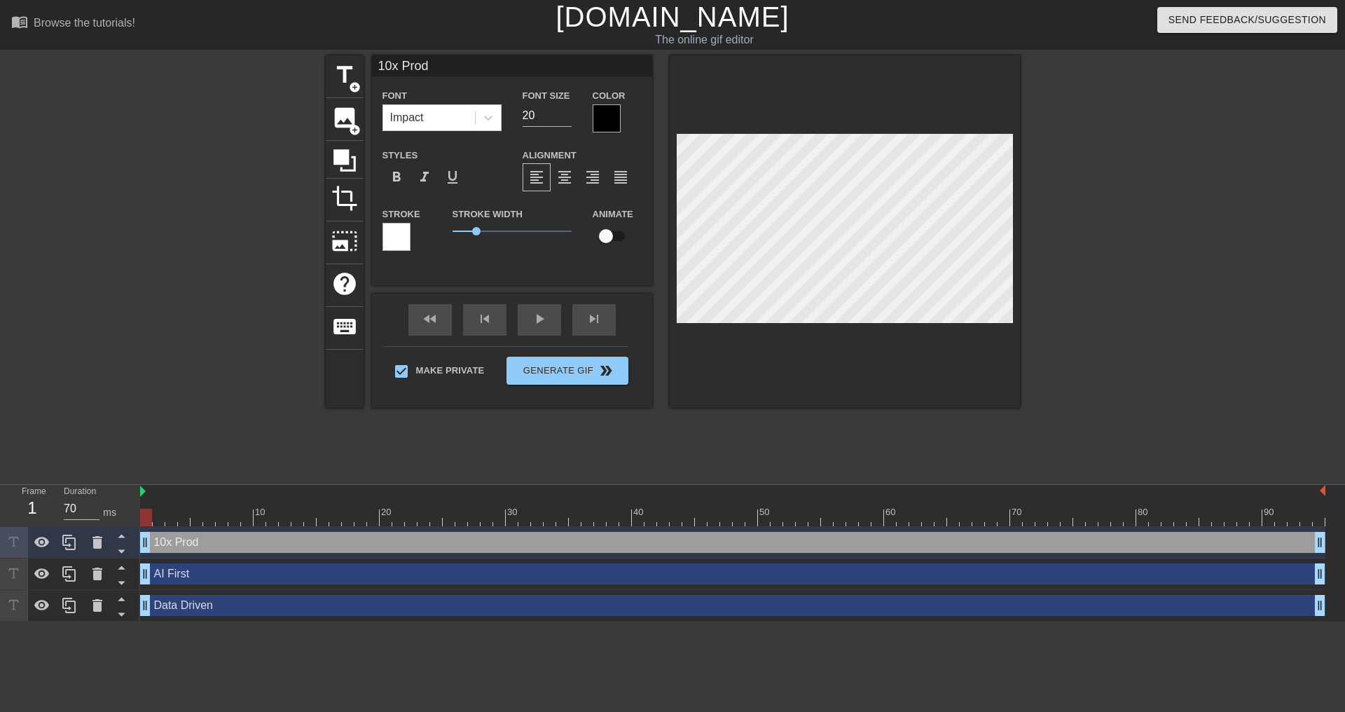
type input "10x Produ"
type textarea "10x Produ"
type input "10x Produc"
type textarea "10x Produc"
type input "10x Product"
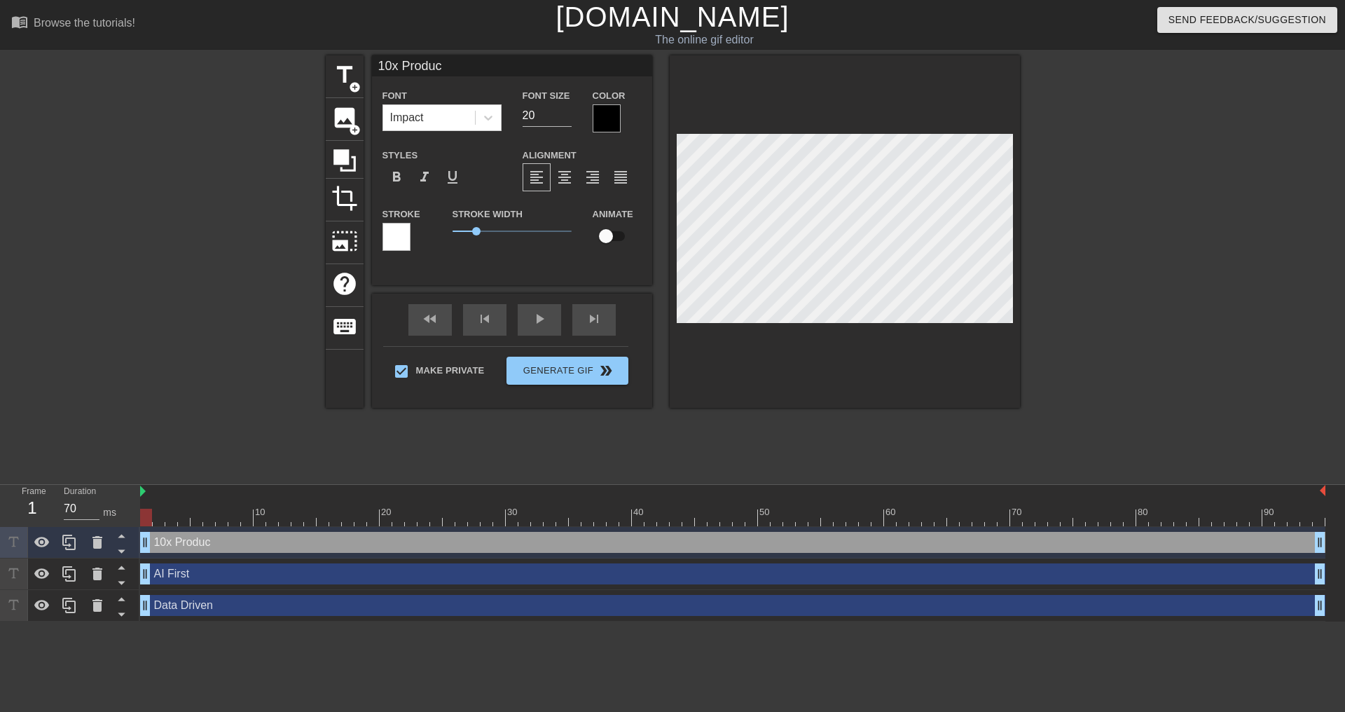
type textarea "10x Product"
type input "10x Producti"
type textarea "10x Producti"
type input "10x Productiv"
type textarea "10x Productiv"
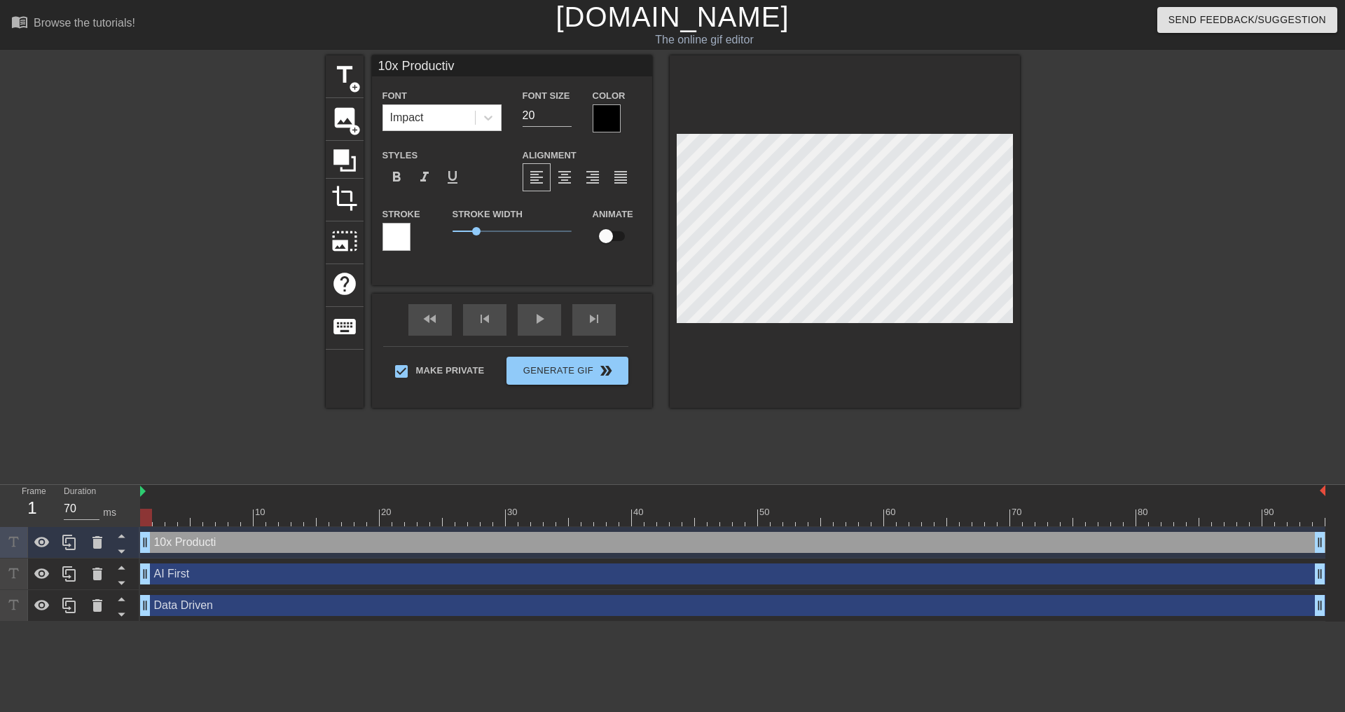
type input "10x Productivi"
type textarea "10x Productivi"
type input "10x Productivit"
type textarea "10x Productivit"
type input "10x Productivity"
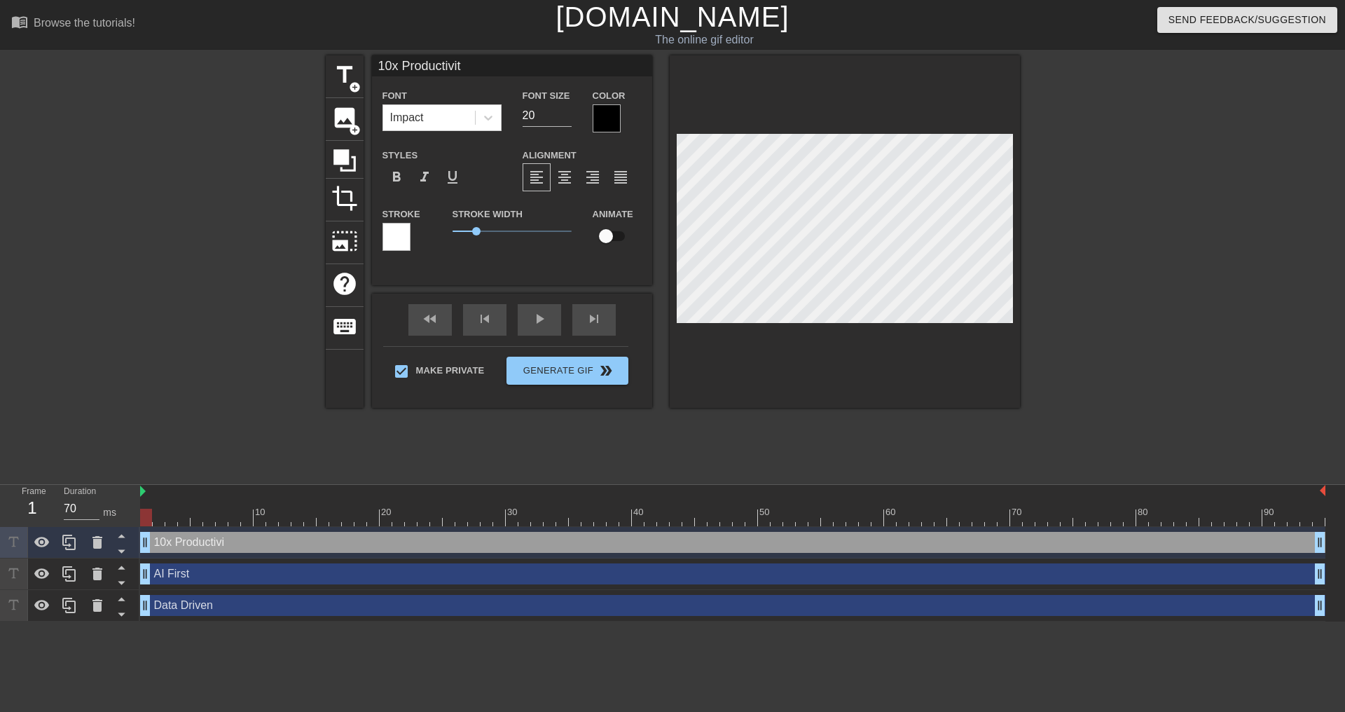
type textarea "10x Productivity"
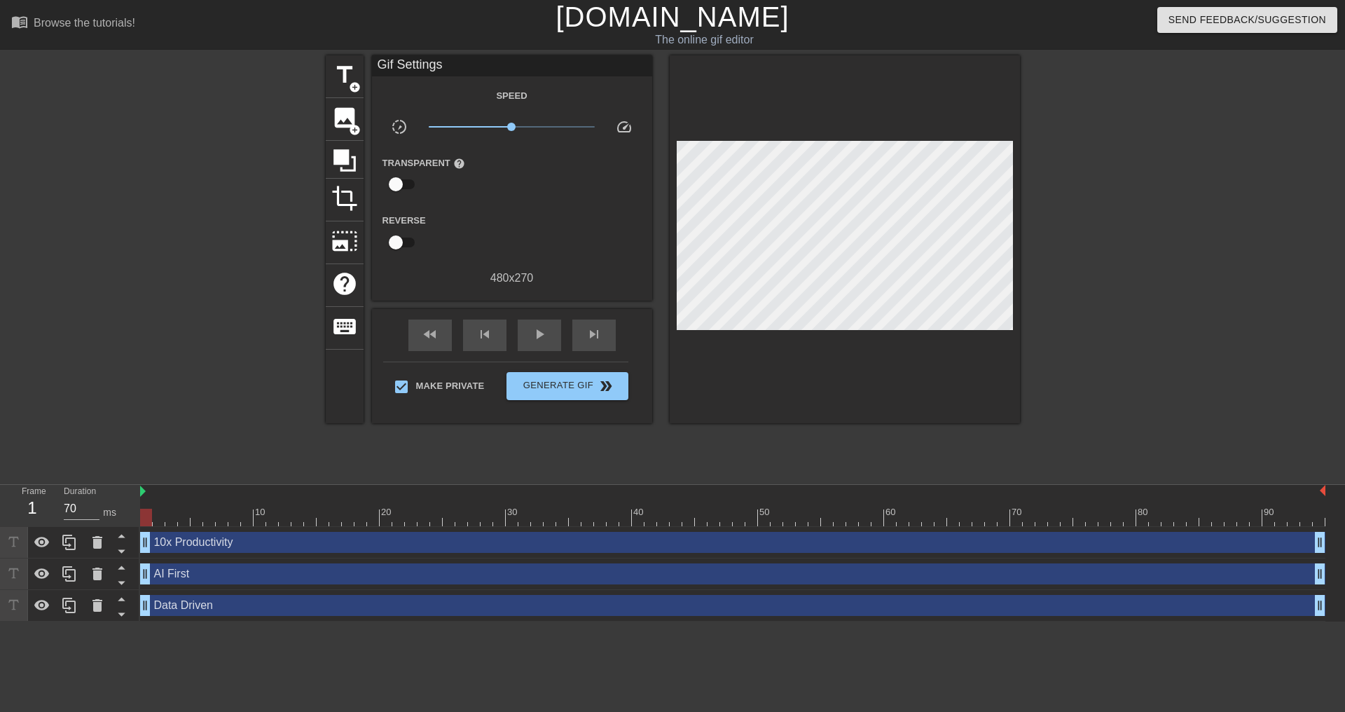
click at [1029, 218] on div "title add_circle image add_circle crop photo_size_select_large help keyboard Gi…" at bounding box center [672, 265] width 1345 height 420
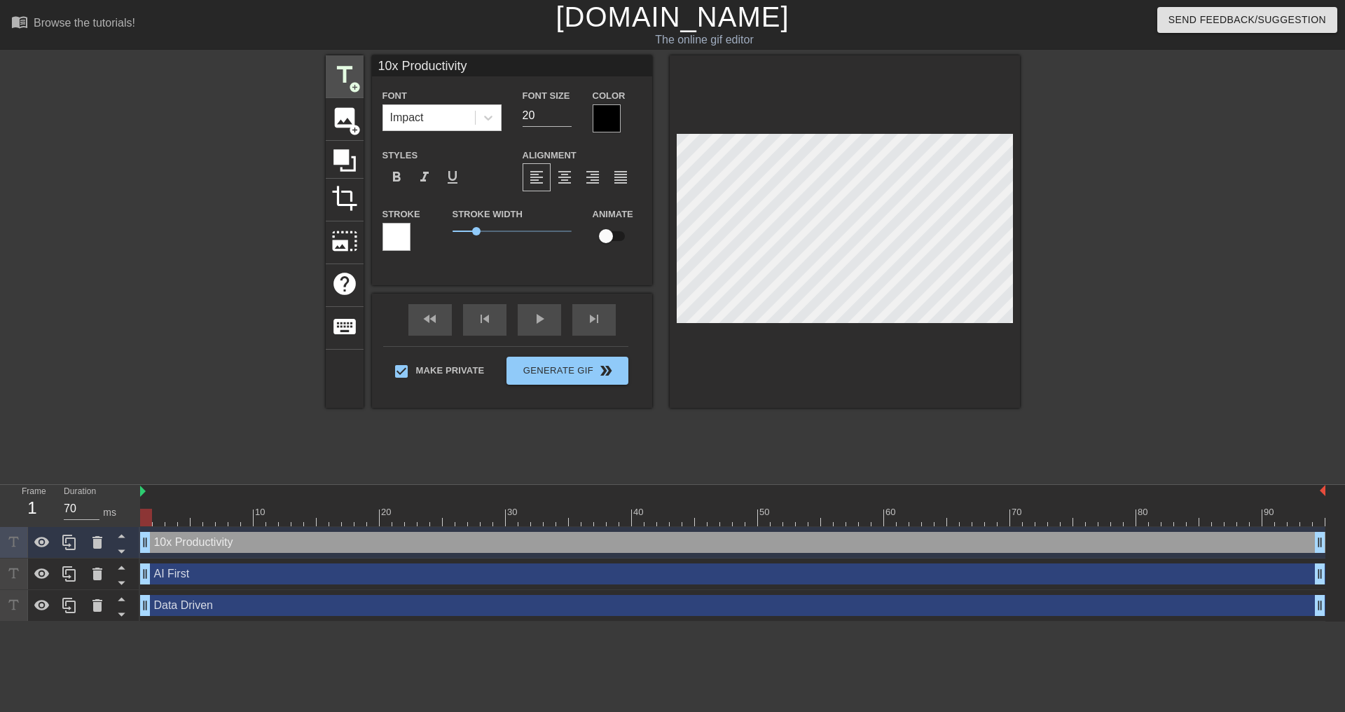
click at [357, 71] on span "title" at bounding box center [344, 75] width 27 height 27
type input "New text 3"
type input "40"
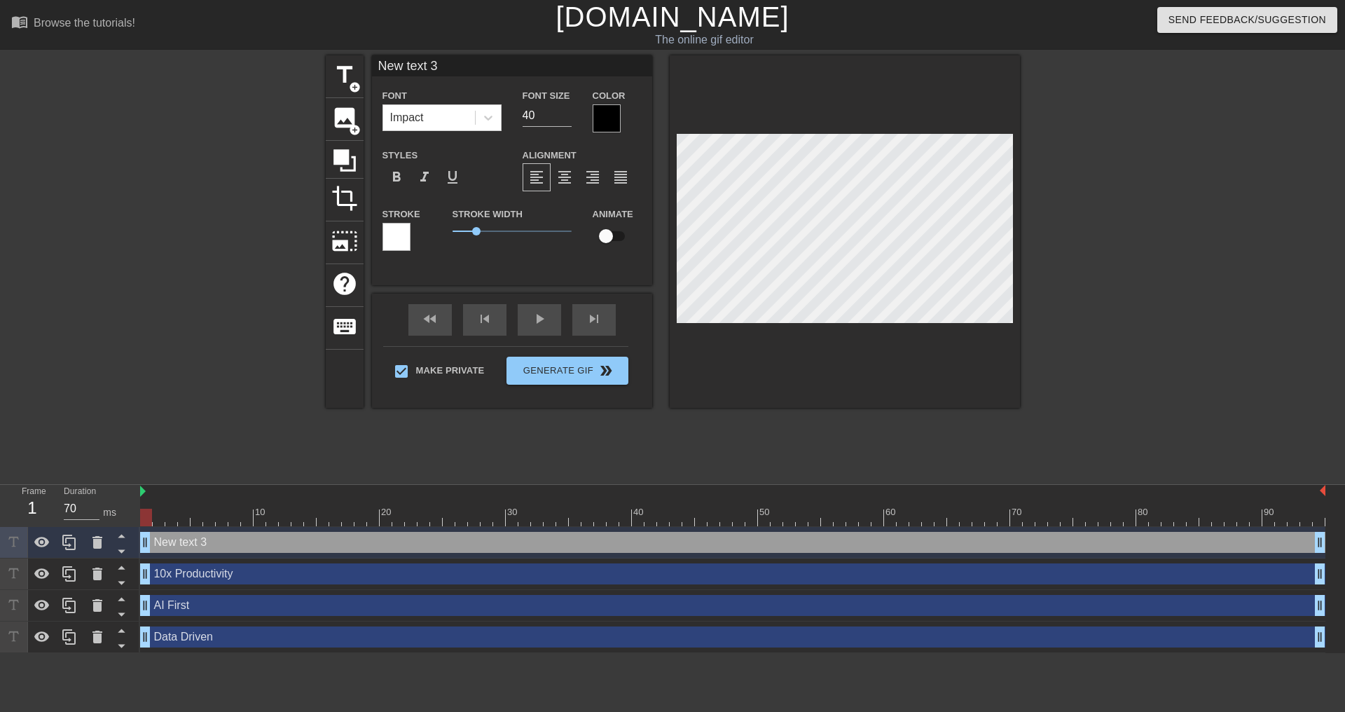
scroll to position [2, 4]
type input "S"
type textarea "S"
type input "Se"
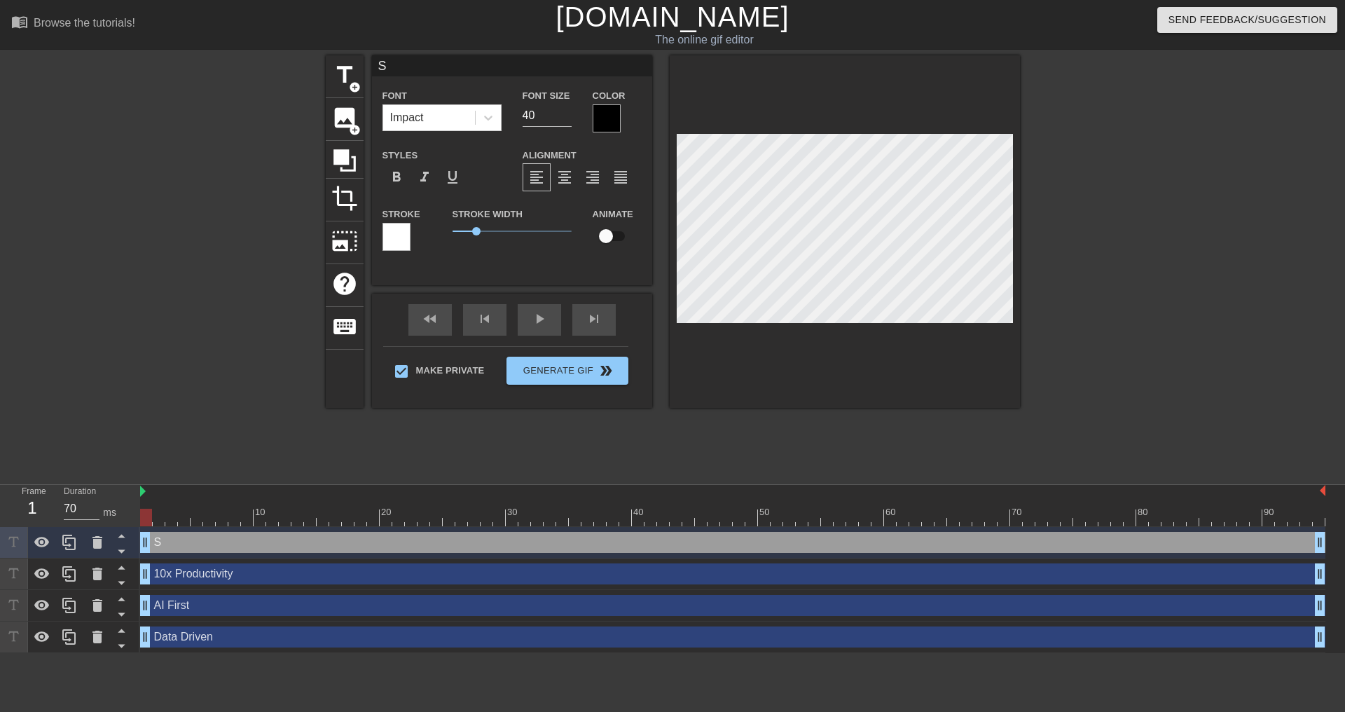
type textarea "Se"
type input "Sel"
type textarea "Sel"
type input "Self"
type textarea "Self"
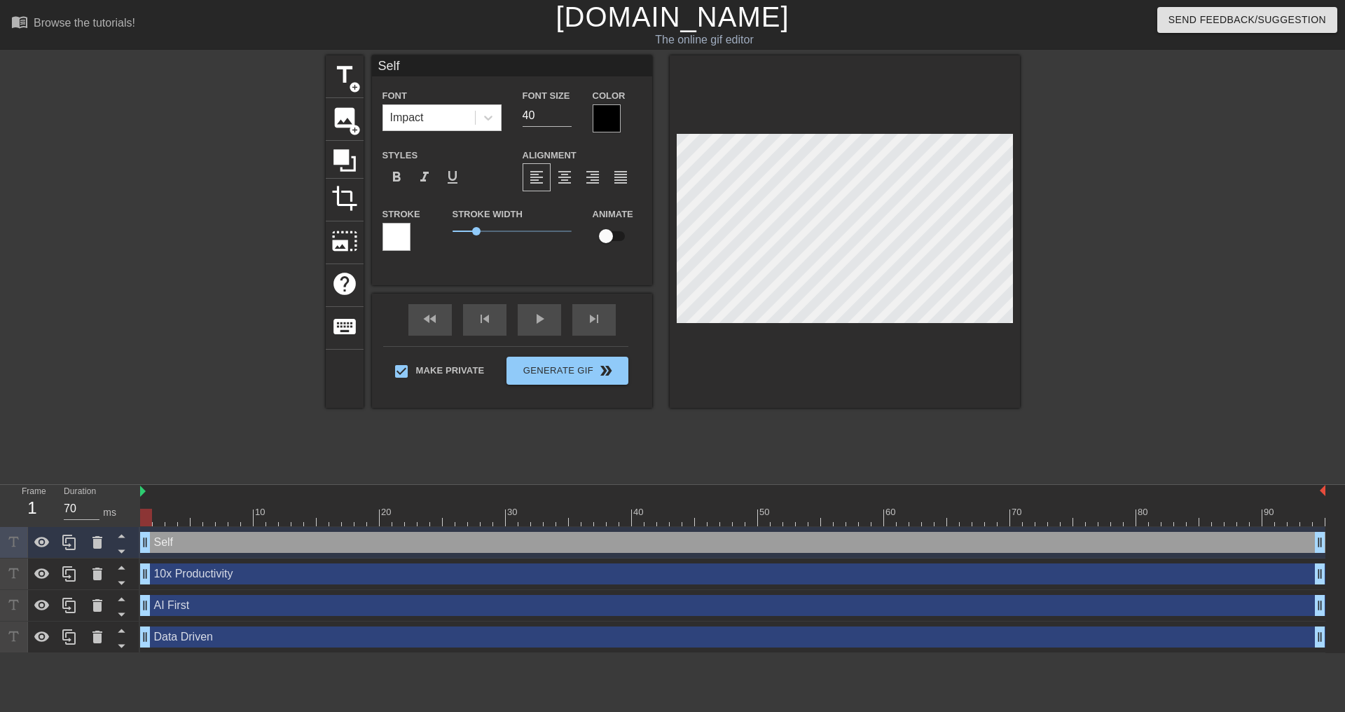
type input "Self-"
type textarea "Self-"
type input "Self-S"
type textarea "Self-S"
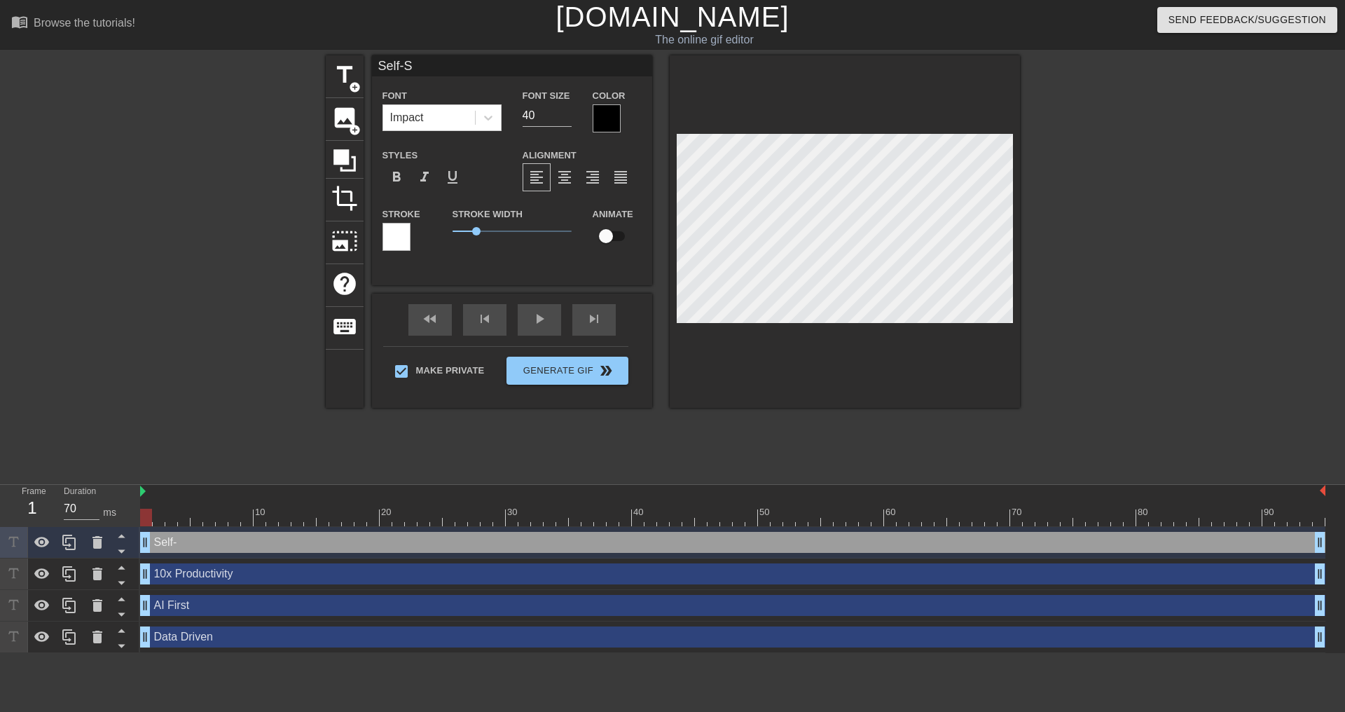
type input "Self-Se"
type textarea "Self-Se"
type input "Self-Ser"
type textarea "Self-Ser"
type input "Self-Serv"
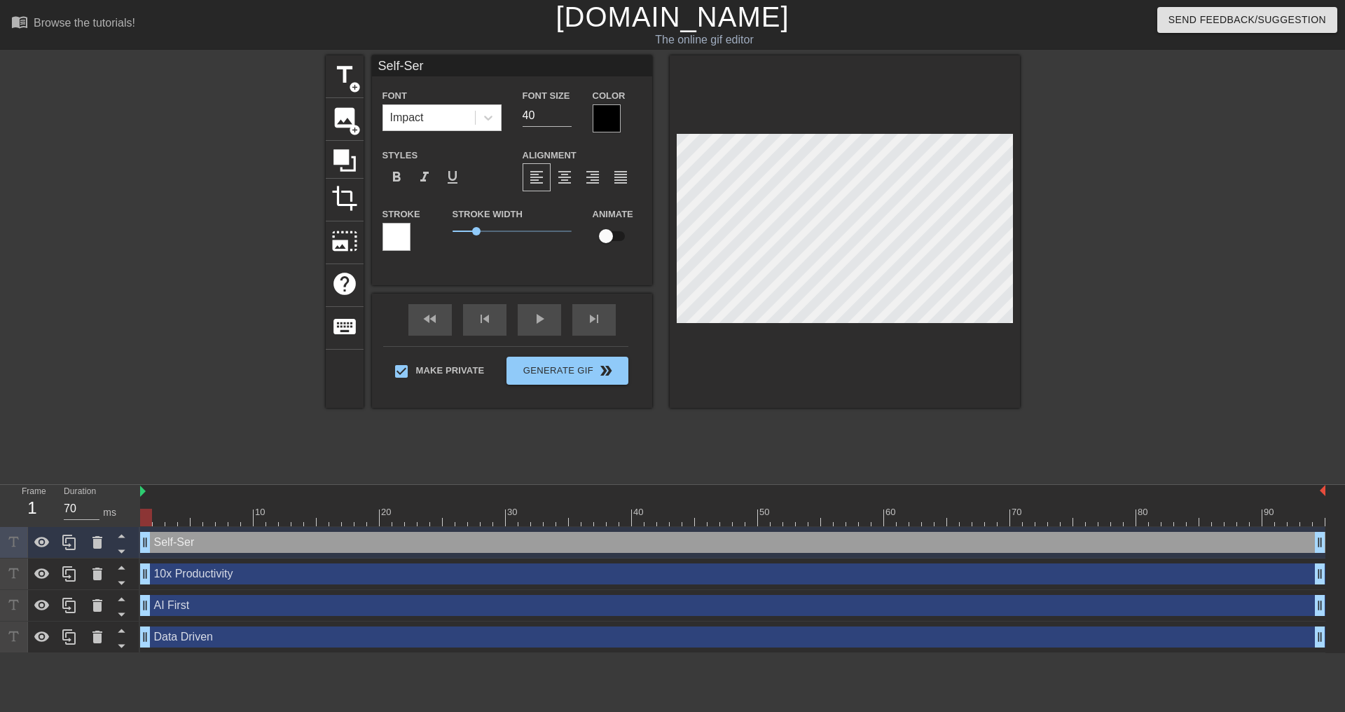
type textarea "Self-Serv"
type input "Self-Servi"
type textarea "Self-Servi"
type input "Self-Servic"
type textarea "Self-Servic"
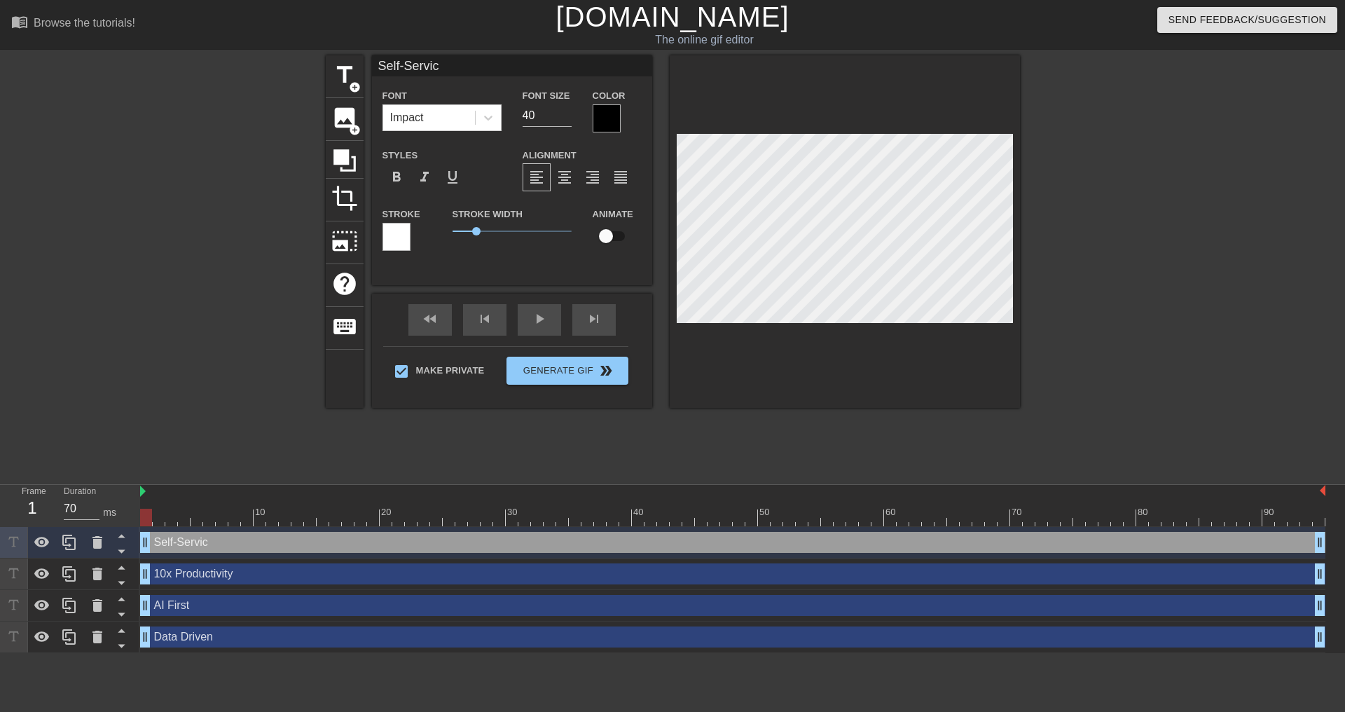
scroll to position [2, 4]
type input "Self-Service"
type textarea "Self-Service"
drag, startPoint x: 547, startPoint y: 111, endPoint x: 419, endPoint y: 107, distance: 127.6
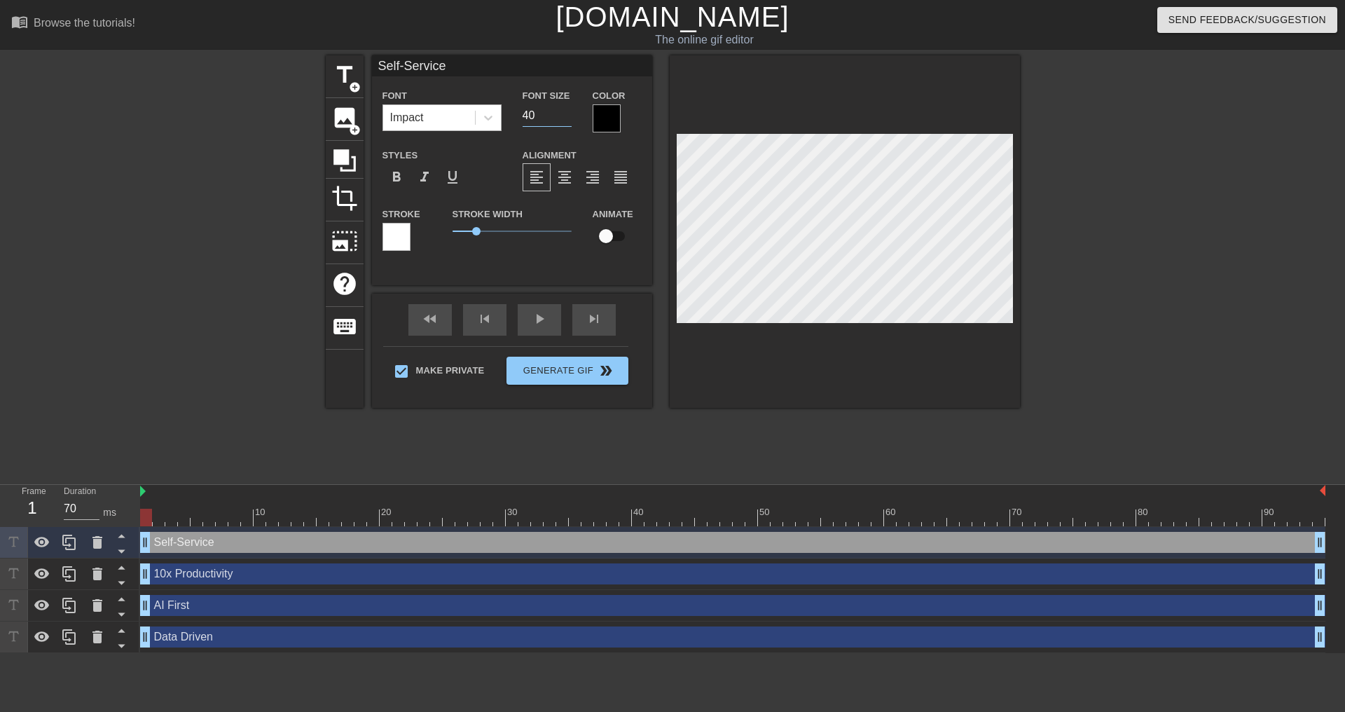
click at [425, 108] on div "Font Impact Font Size 40 Color" at bounding box center [512, 110] width 280 height 46
type input "20"
click at [1251, 282] on div "title add_circle image add_circle crop photo_size_select_large help keyboard Se…" at bounding box center [672, 265] width 1345 height 420
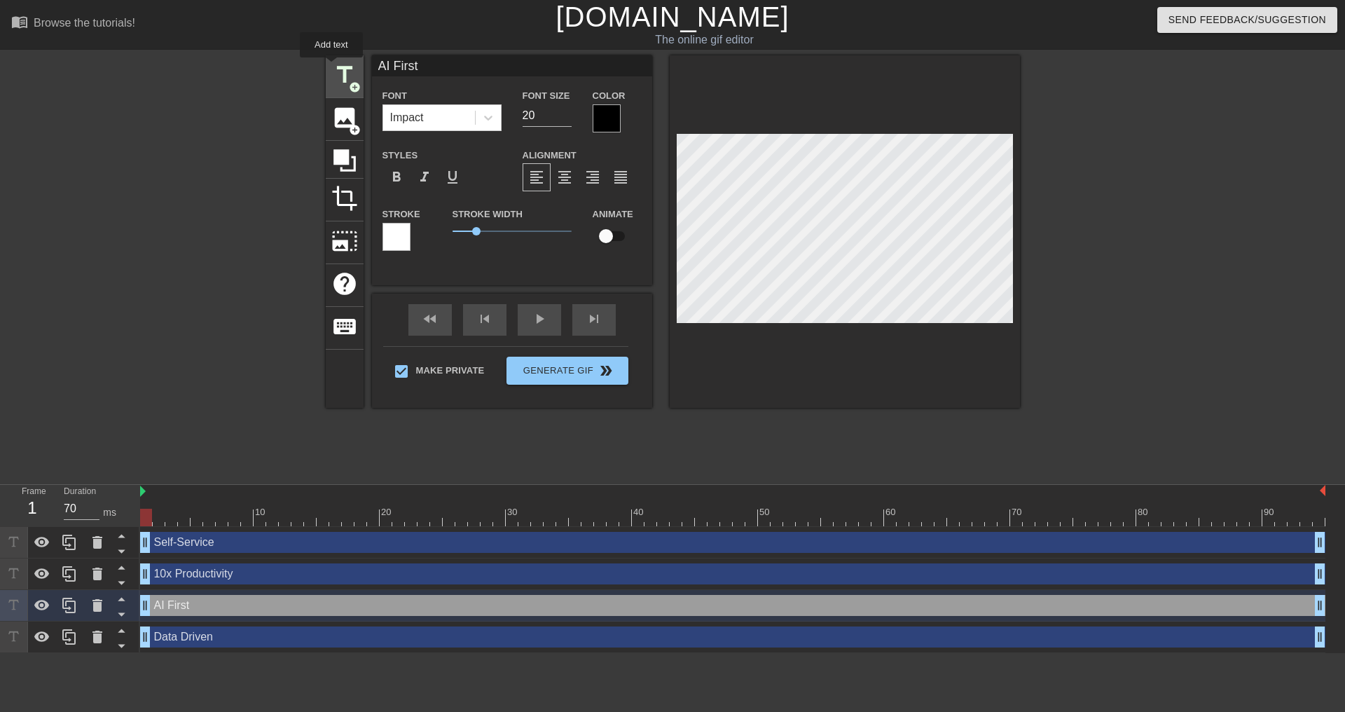
click at [331, 67] on span "title" at bounding box center [344, 75] width 27 height 27
type input "New text 4"
type input "40"
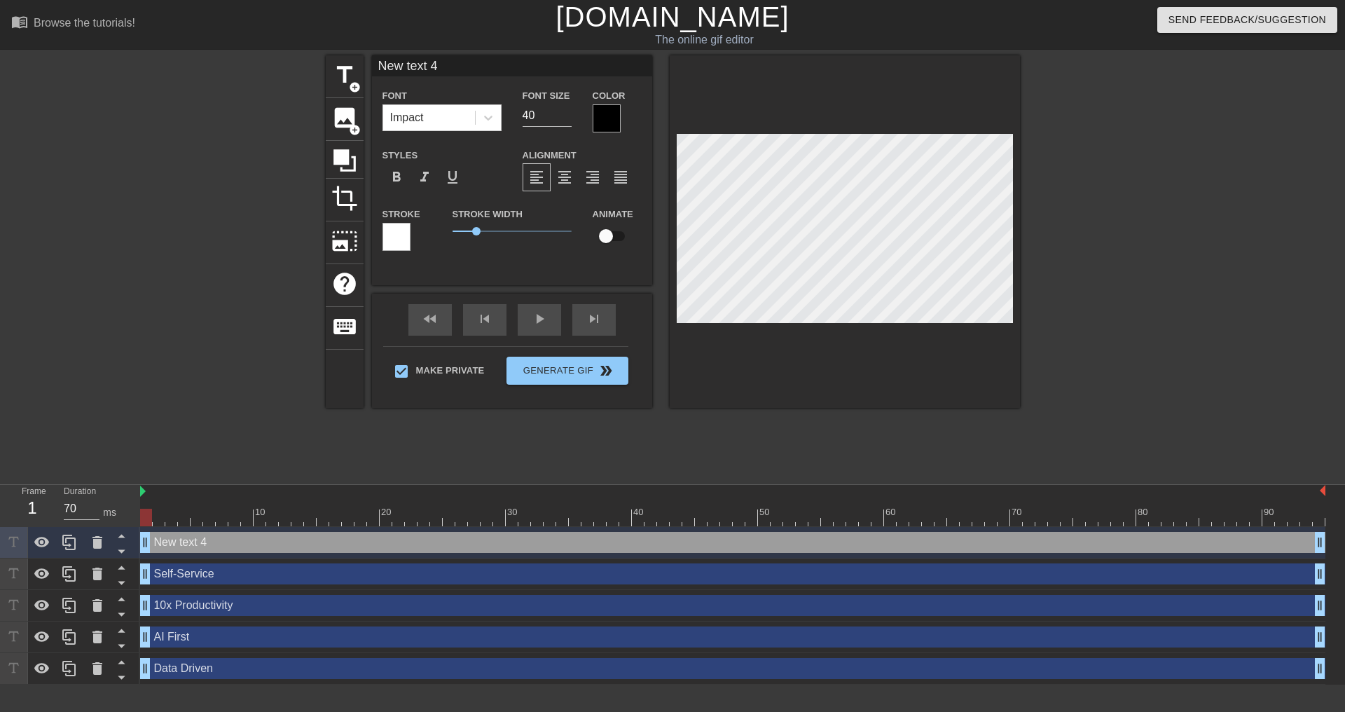
type input "S"
type textarea "S"
type input "D"
type textarea "D"
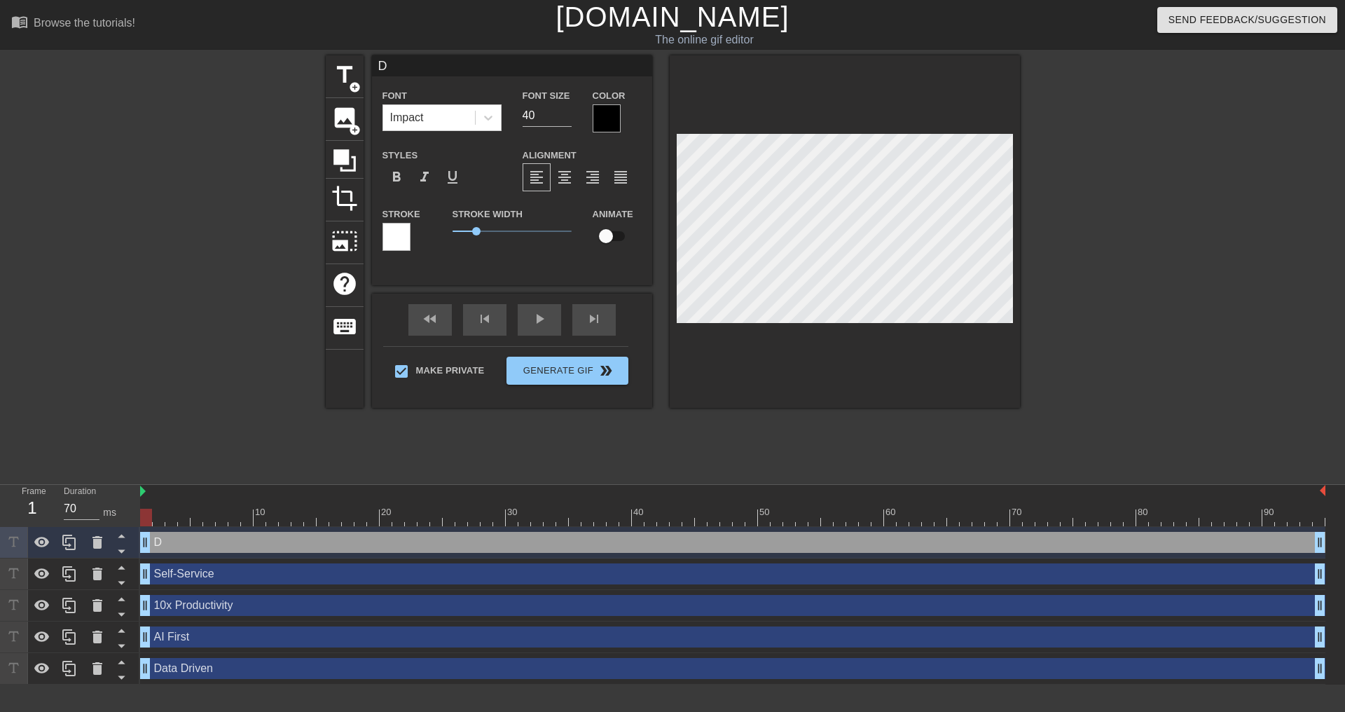
type input "Da"
type textarea "Da"
type input "Daa"
type textarea "Daa"
type input "Da"
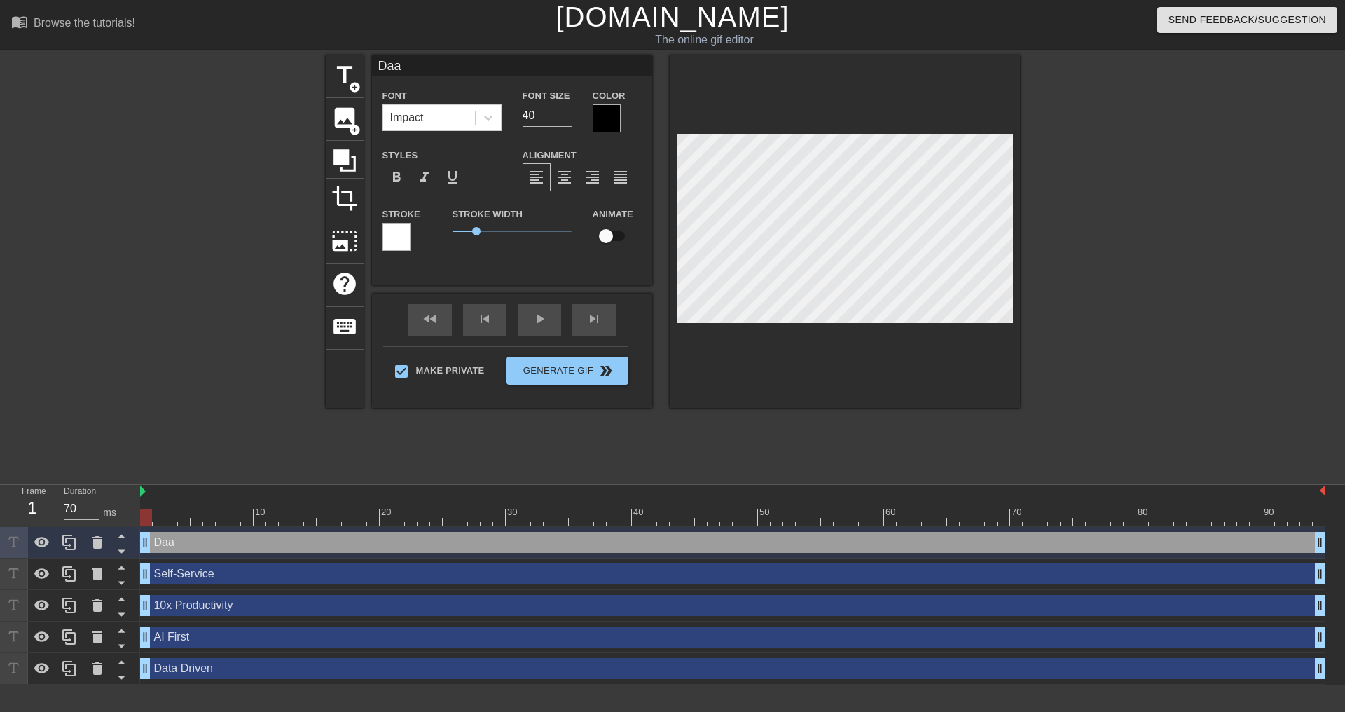
type textarea "Da"
type input "Dat"
type textarea "Dat"
type input "Data"
type textarea "Data"
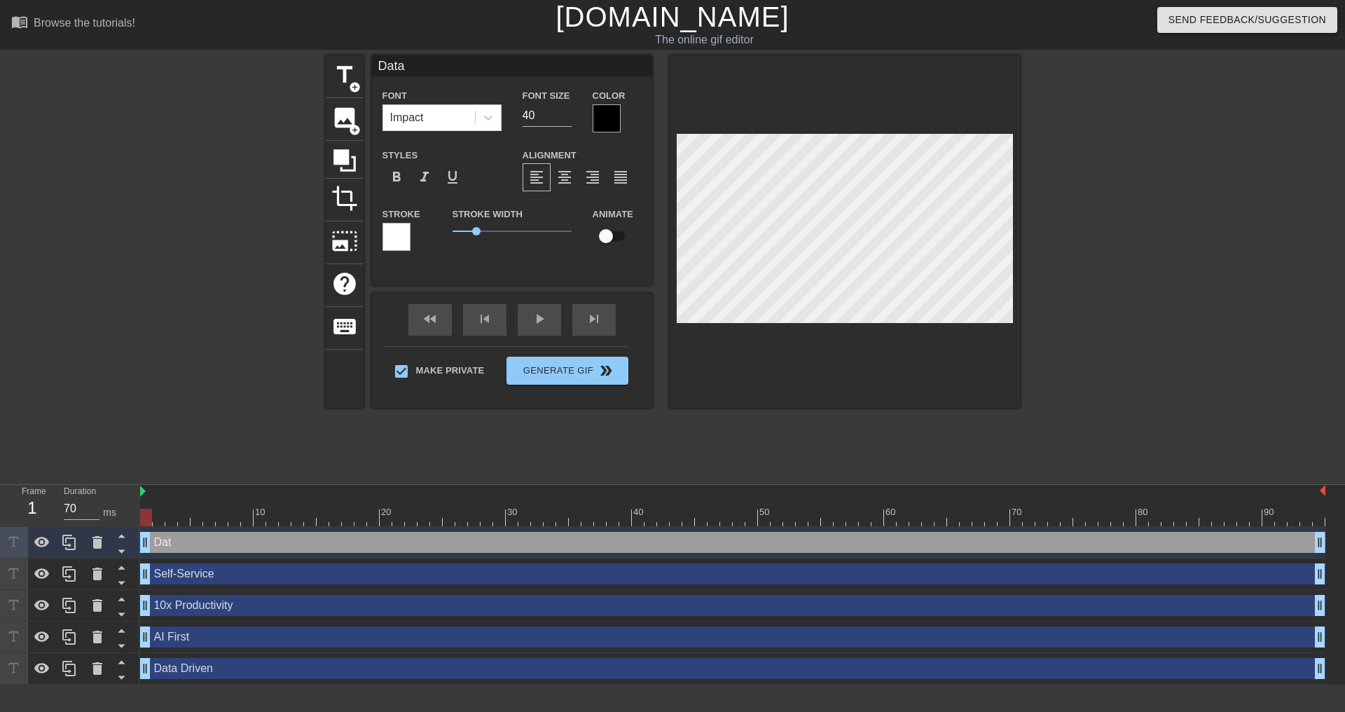
type input "Data"
type textarea "Data"
type input "Data D"
type textarea "Data D"
type input "Data De"
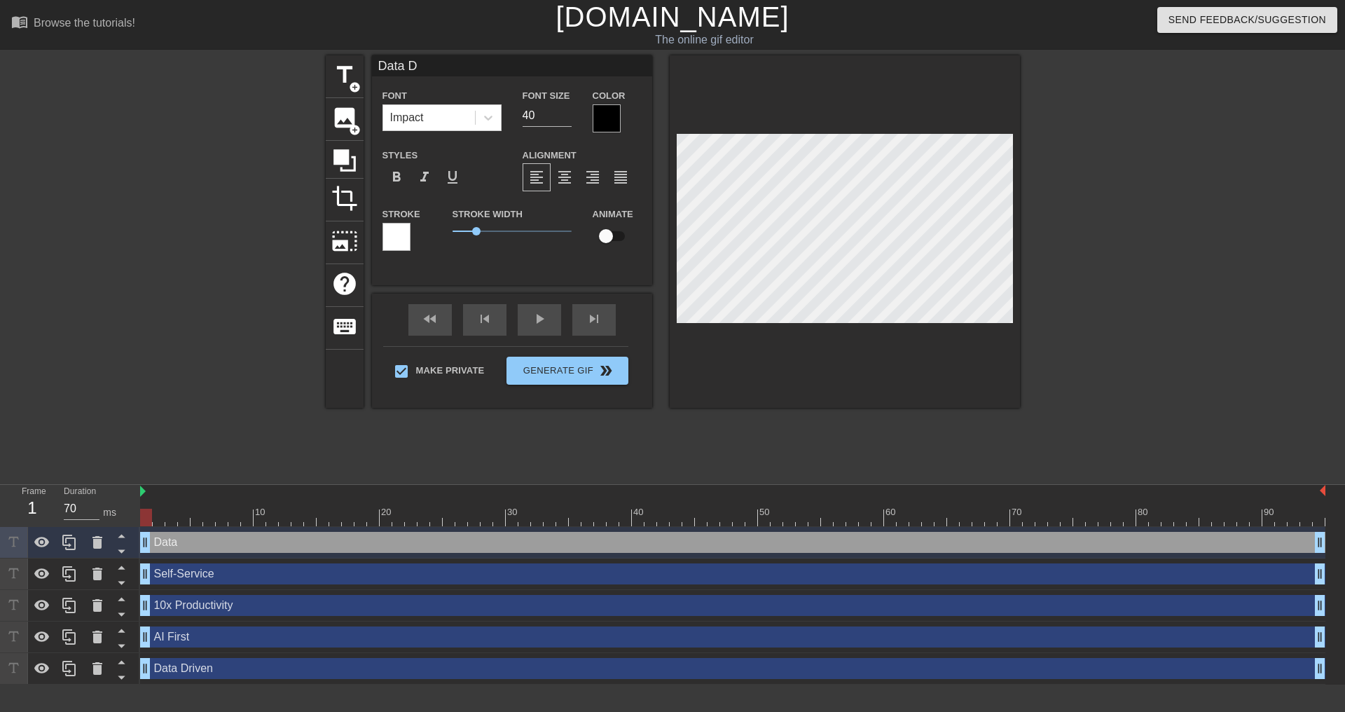
type textarea "Data De"
type input "Data Dem"
type textarea "Data Dem"
type input "Data Demo"
type textarea "Data Demo"
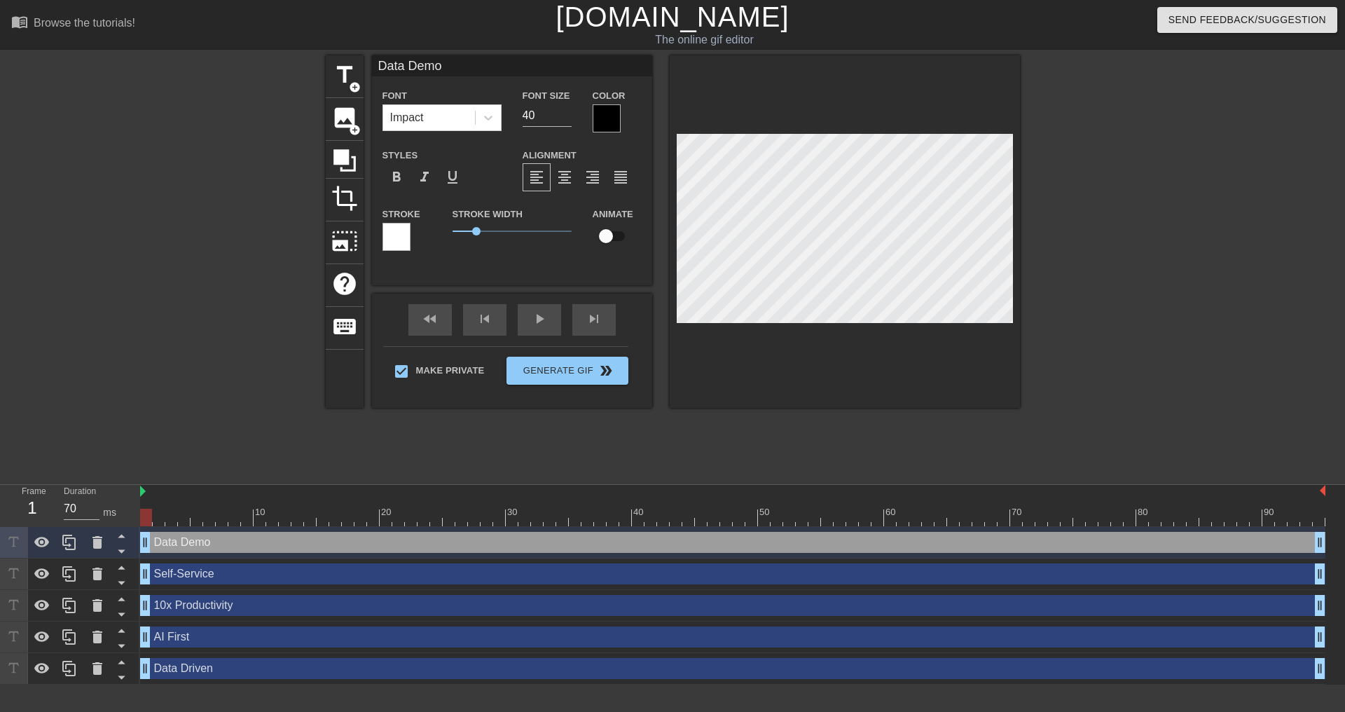
type input "Data Democ"
type textarea "Data Democ"
type input "Data Democr"
type textarea "Data Democr"
type input "Data Democra"
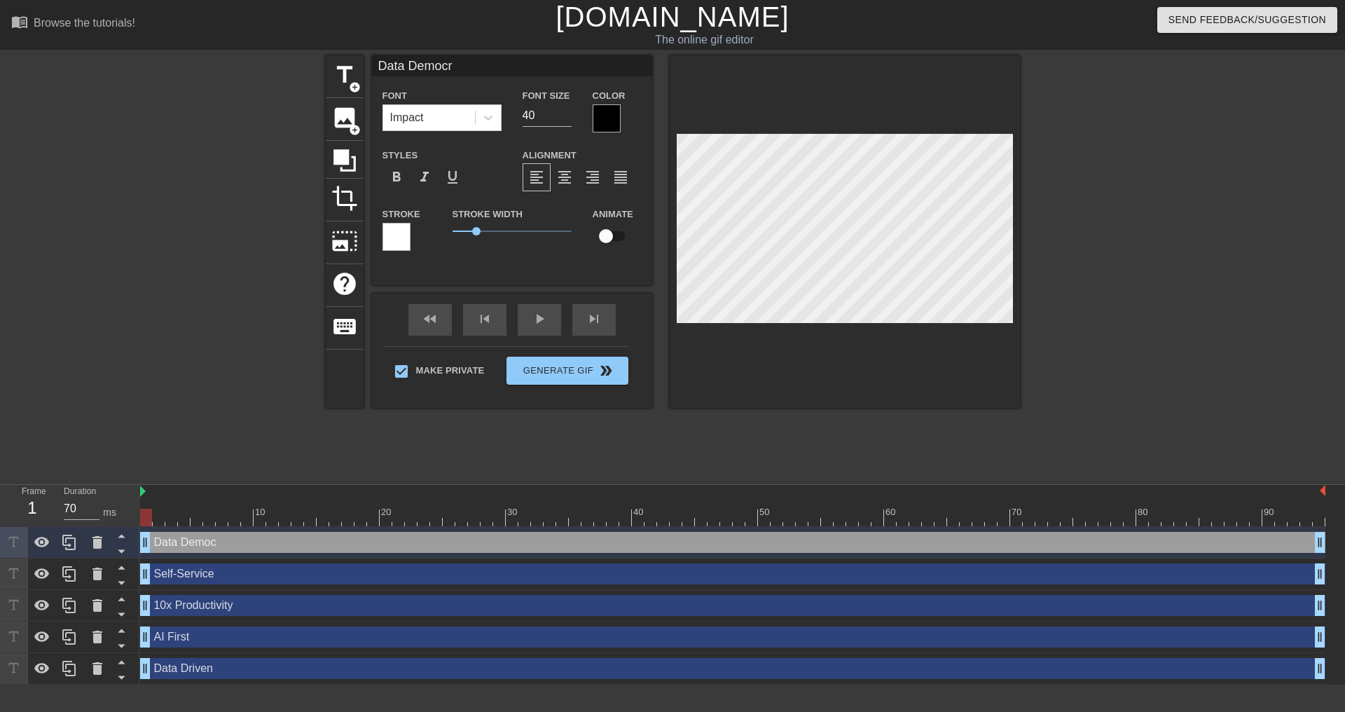
type textarea "Data Democra"
type input "Data Democrai"
type textarea "Data Democrai"
type input "Data Democra"
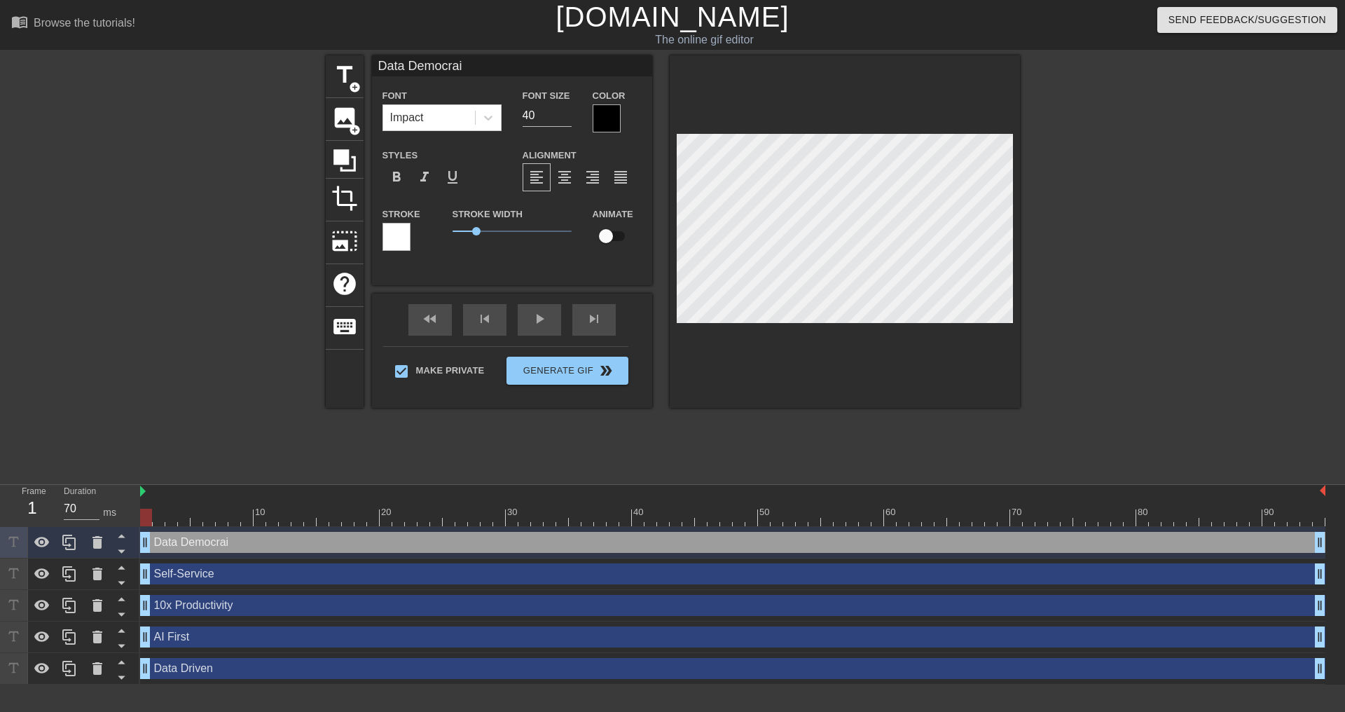
type textarea "Data Democra"
type input "Data Democrat"
type textarea "Data Democrat"
type input "Data Democrati"
type textarea "Data Democrati"
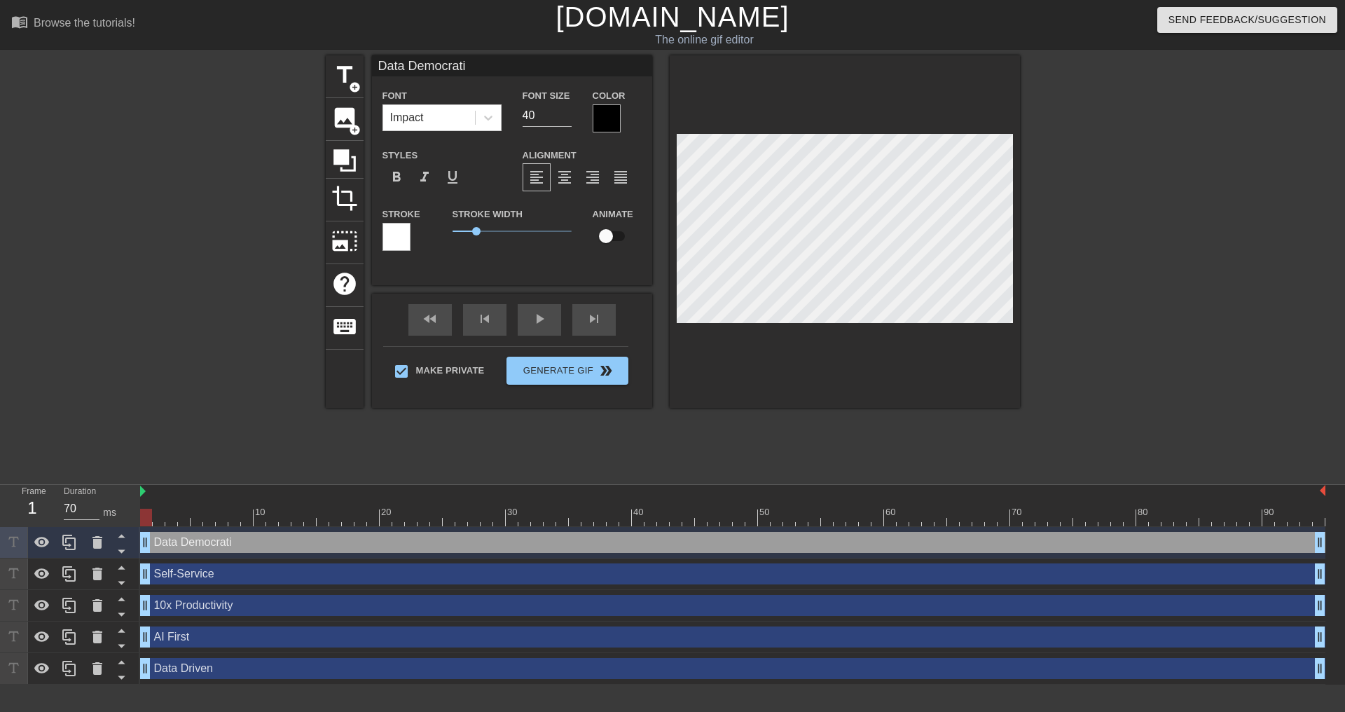
type input "Data Democratiz"
type textarea "Data Democratiz"
type input "Data Democratiza"
type textarea "Data Democratiza"
type input "Data Democratizat"
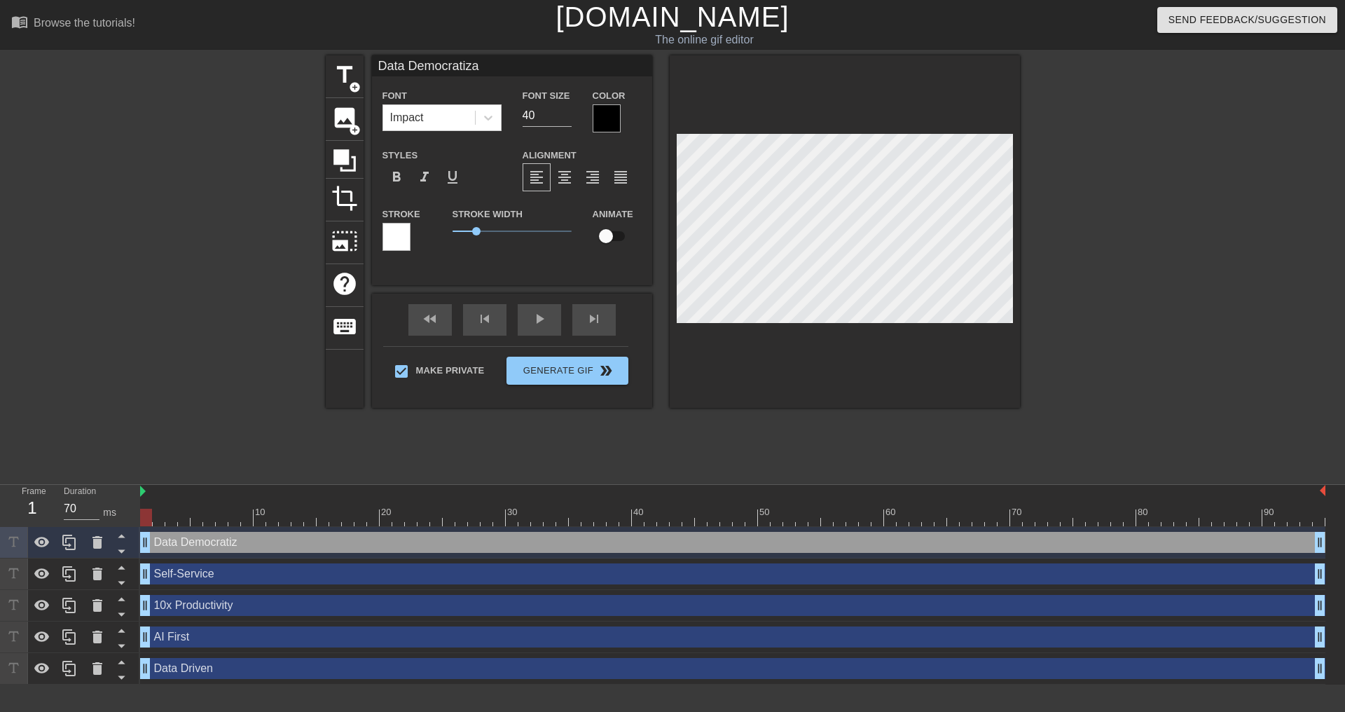
type textarea "Data Democratizat"
type input "Data Democratizati"
type textarea "Data Democratizati"
type input "Data Democratizatio"
type textarea "Data Democratizatio"
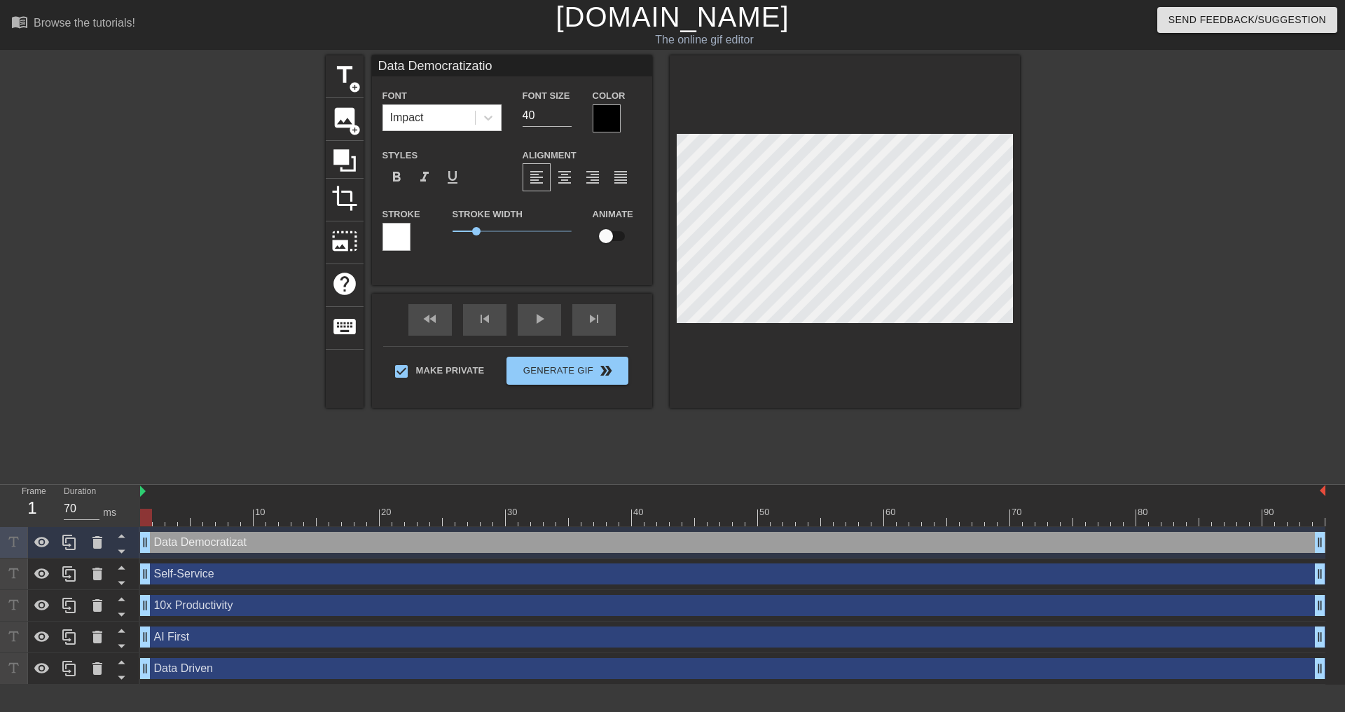
type input "Data Democratization"
type textarea "Data Democratization"
drag, startPoint x: 543, startPoint y: 113, endPoint x: 396, endPoint y: 110, distance: 147.2
click at [401, 110] on div "Font Impact Font Size 40 Color" at bounding box center [512, 110] width 280 height 46
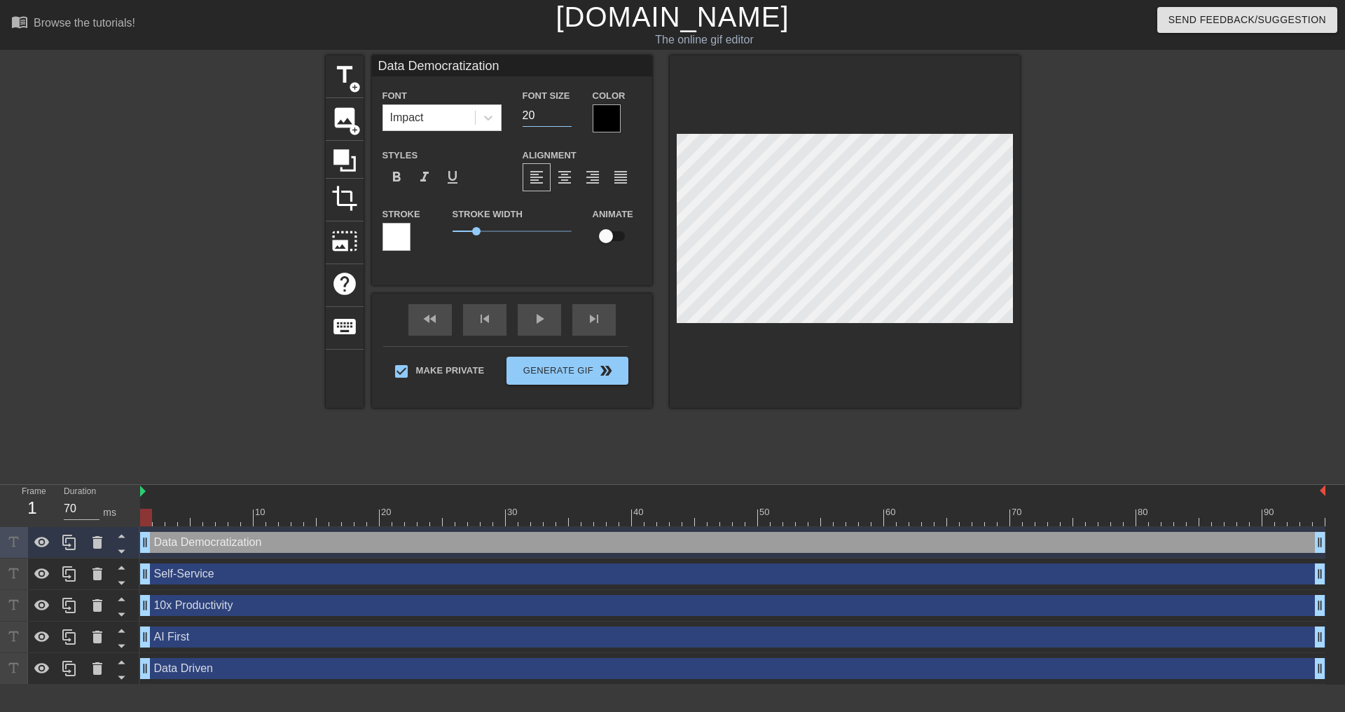
type input "20"
click at [1124, 267] on div at bounding box center [1142, 265] width 210 height 420
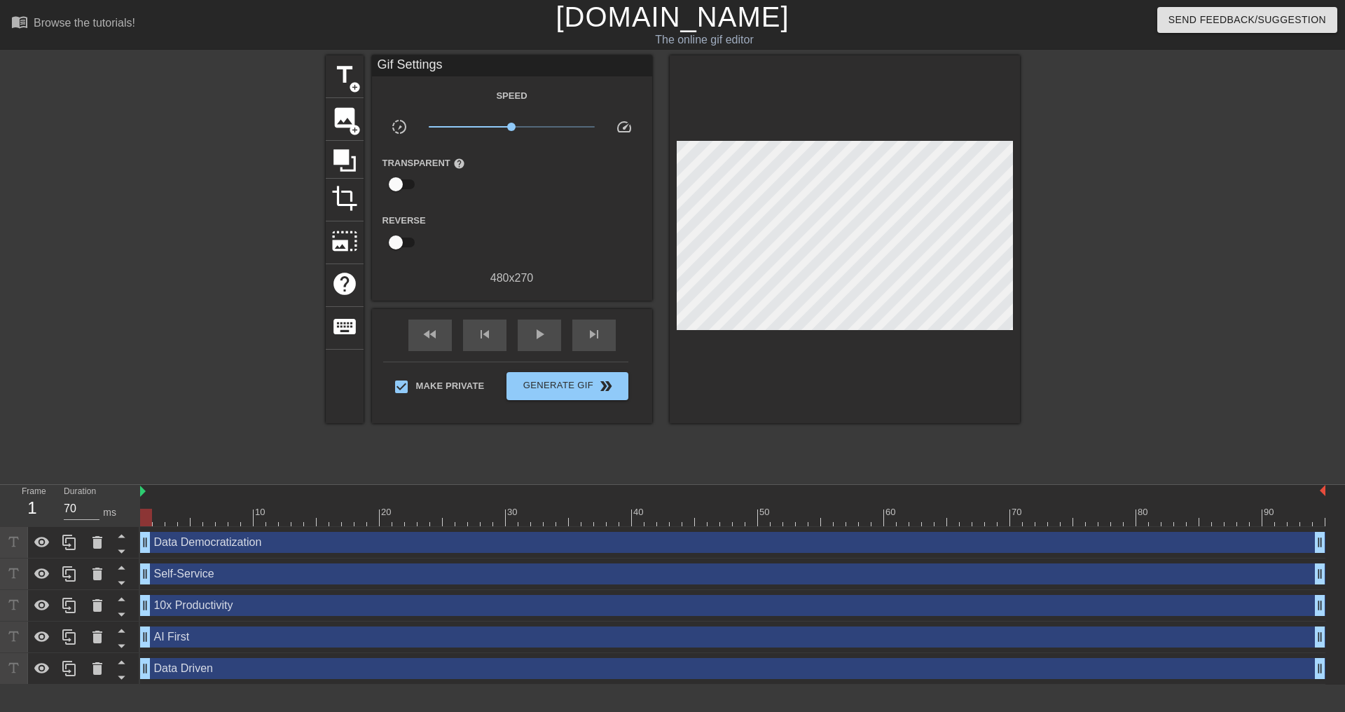
click at [1076, 287] on div at bounding box center [1142, 265] width 210 height 420
click at [83, 427] on div "title add_circle image add_circle crop photo_size_select_large help keyboard Gi…" at bounding box center [672, 265] width 1345 height 420
click at [1176, 314] on div at bounding box center [1142, 265] width 210 height 420
click at [531, 331] on span "play_arrow" at bounding box center [539, 334] width 17 height 17
click at [535, 332] on span "pause" at bounding box center [539, 334] width 17 height 17
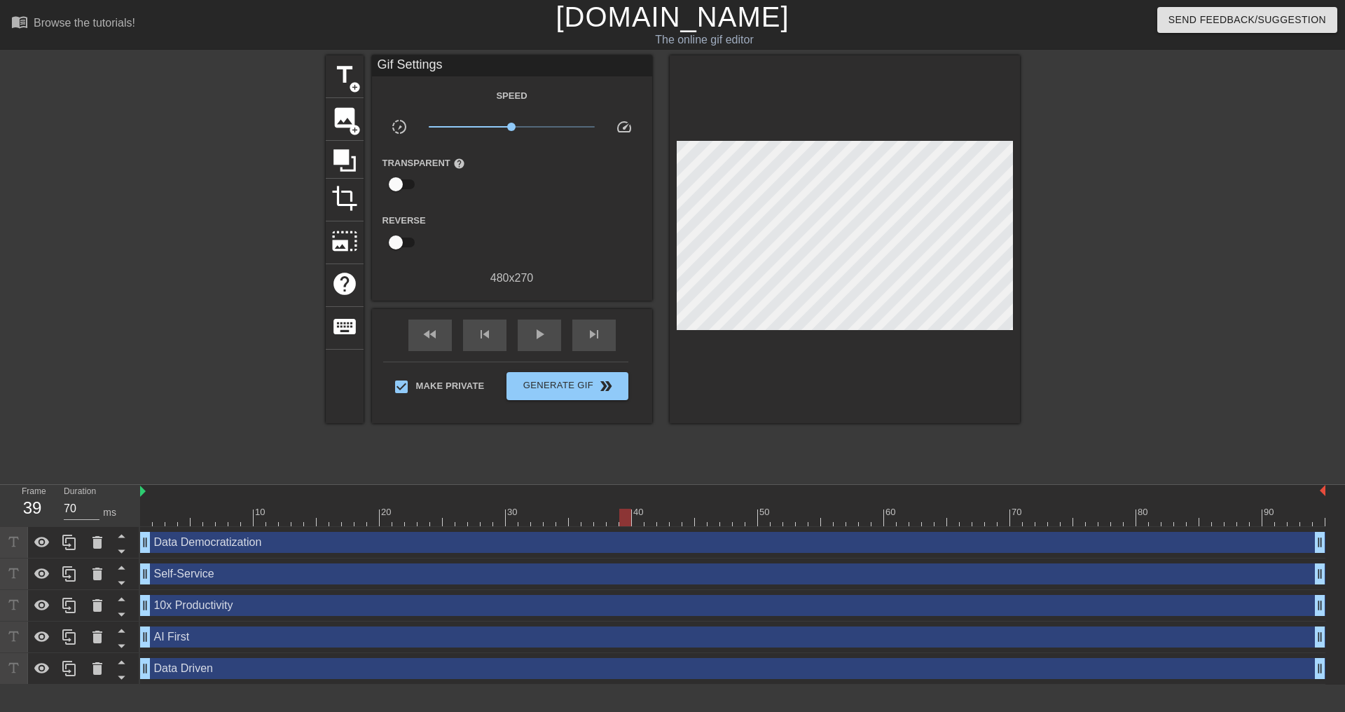
drag, startPoint x: 687, startPoint y: 521, endPoint x: 627, endPoint y: 521, distance: 59.6
click at [627, 521] on div at bounding box center [625, 518] width 12 height 18
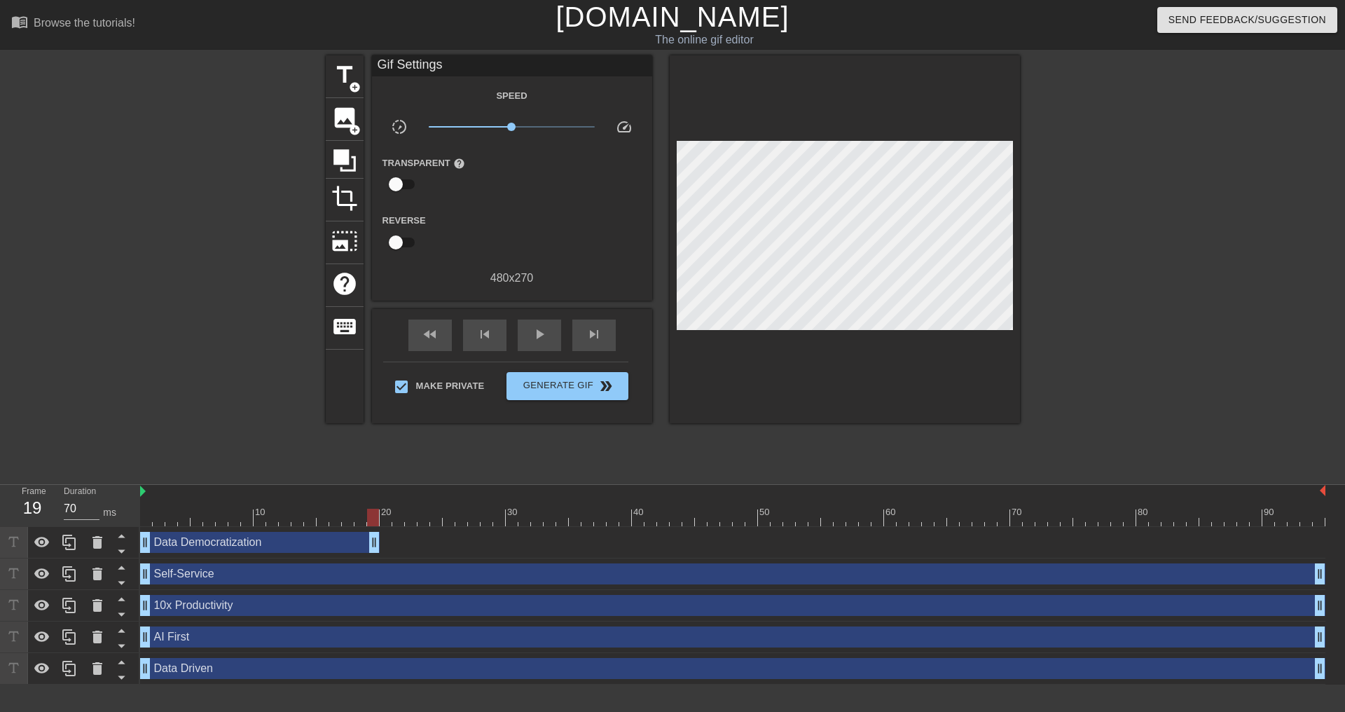
drag, startPoint x: 1322, startPoint y: 547, endPoint x: 373, endPoint y: 528, distance: 949.7
click at [373, 528] on div "Data Democratization drag_handle drag_handle" at bounding box center [733, 543] width 1186 height 32
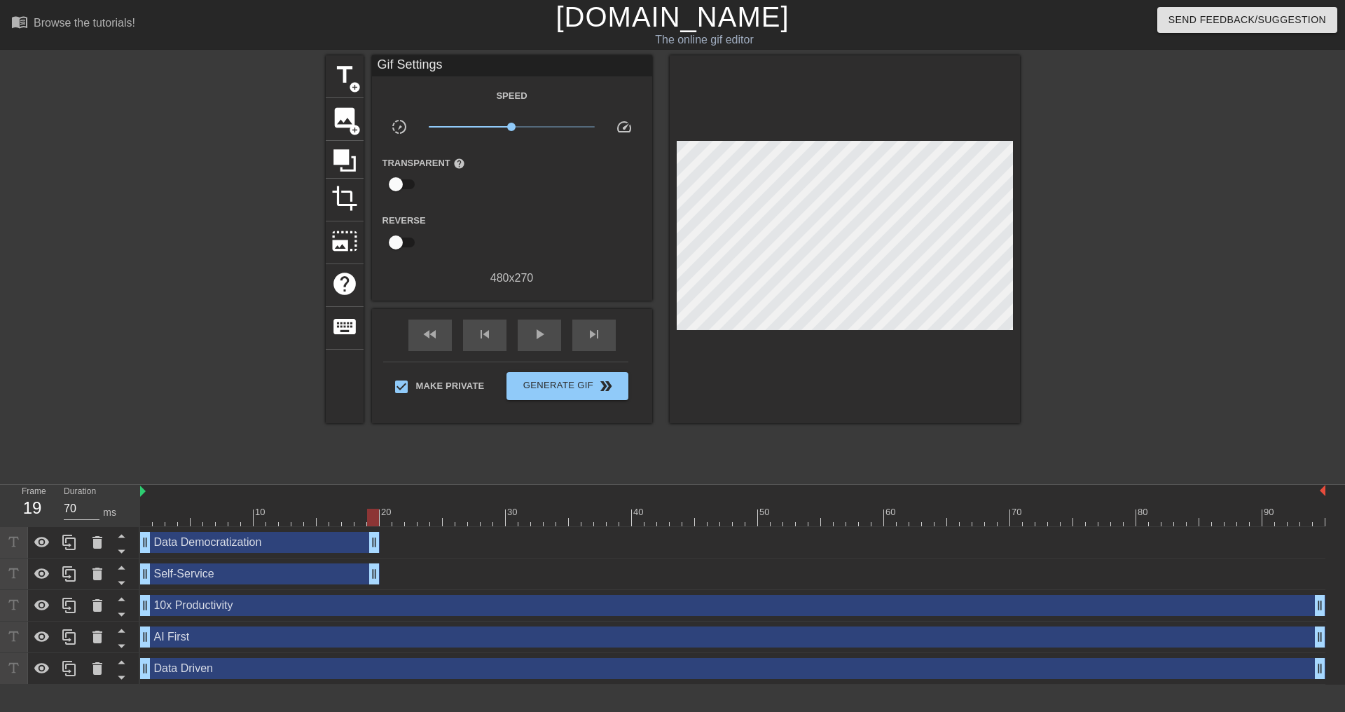
drag, startPoint x: 1322, startPoint y: 578, endPoint x: 373, endPoint y: 561, distance: 948.9
click at [373, 561] on div "Self-Service drag_handle drag_handle" at bounding box center [733, 574] width 1186 height 32
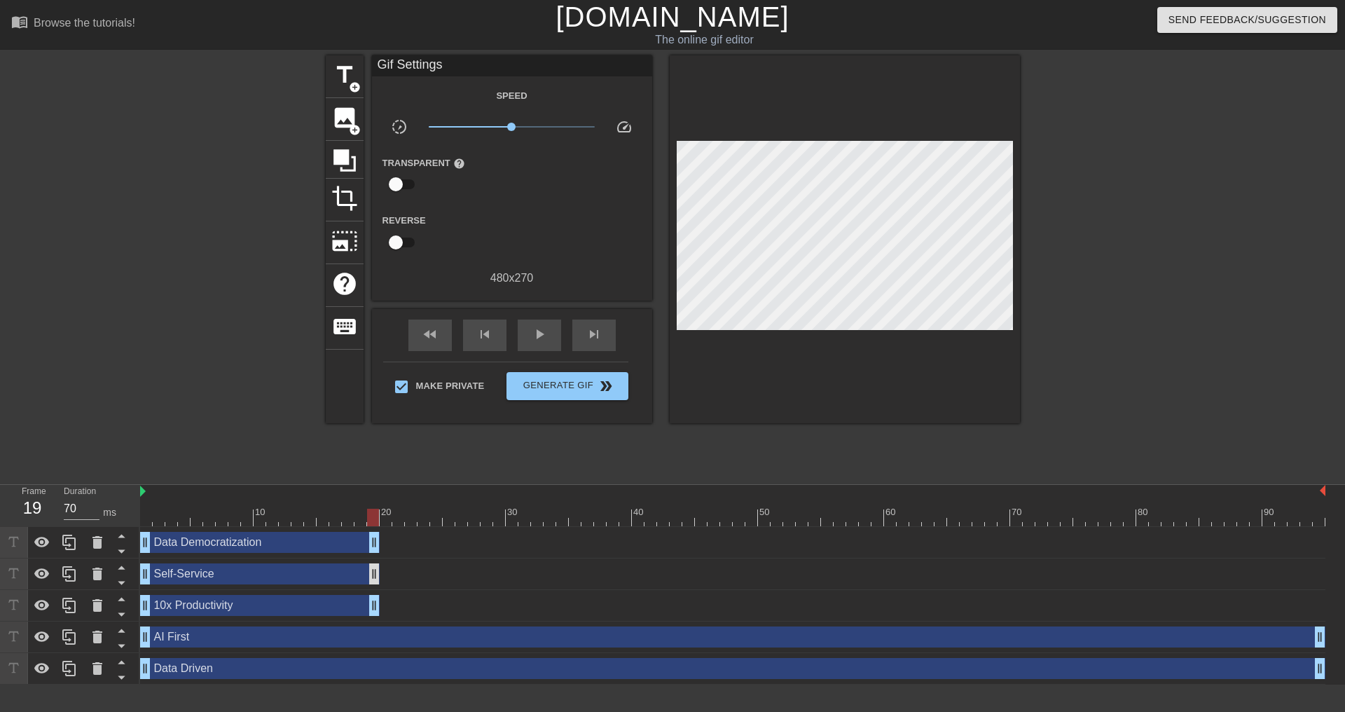
drag, startPoint x: 1320, startPoint y: 612, endPoint x: 373, endPoint y: 579, distance: 947.3
click at [373, 579] on div "Data Democratization drag_handle drag_handle Self-Service drag_handle drag_hand…" at bounding box center [742, 606] width 1205 height 158
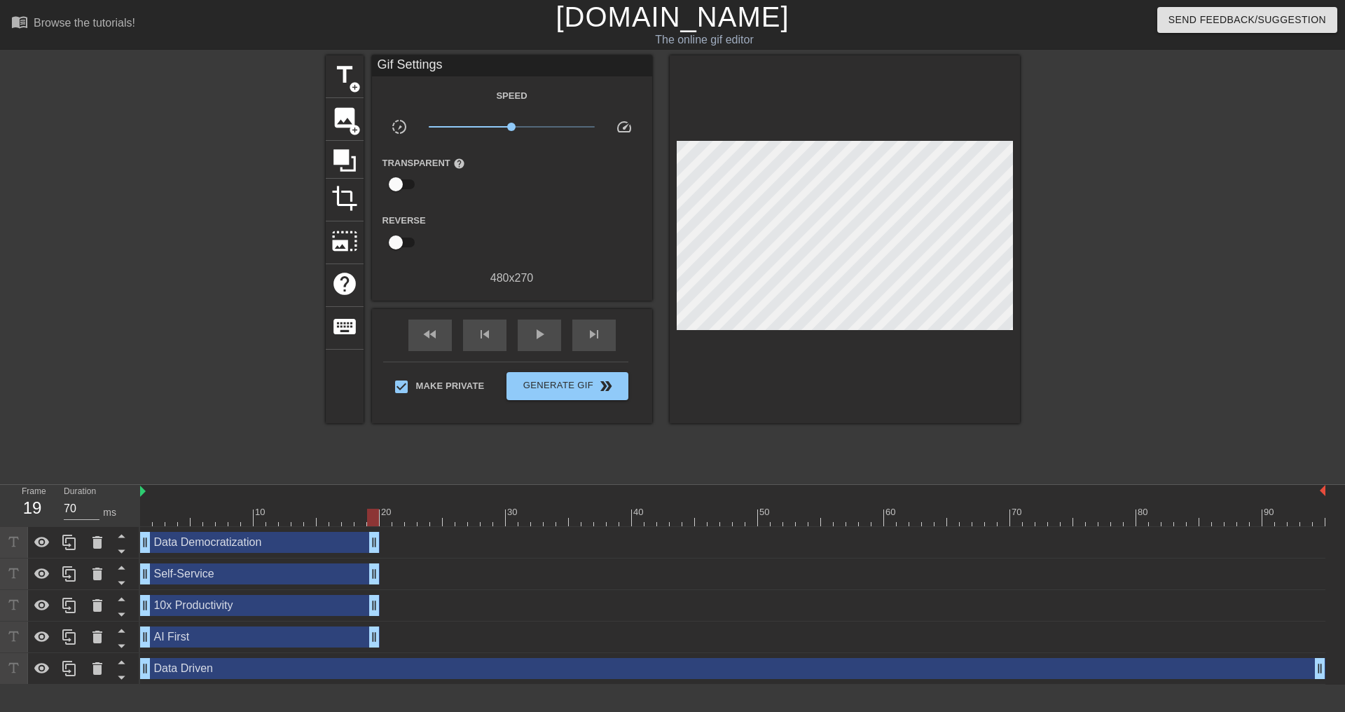
drag, startPoint x: 1323, startPoint y: 638, endPoint x: 374, endPoint y: 634, distance: 948.8
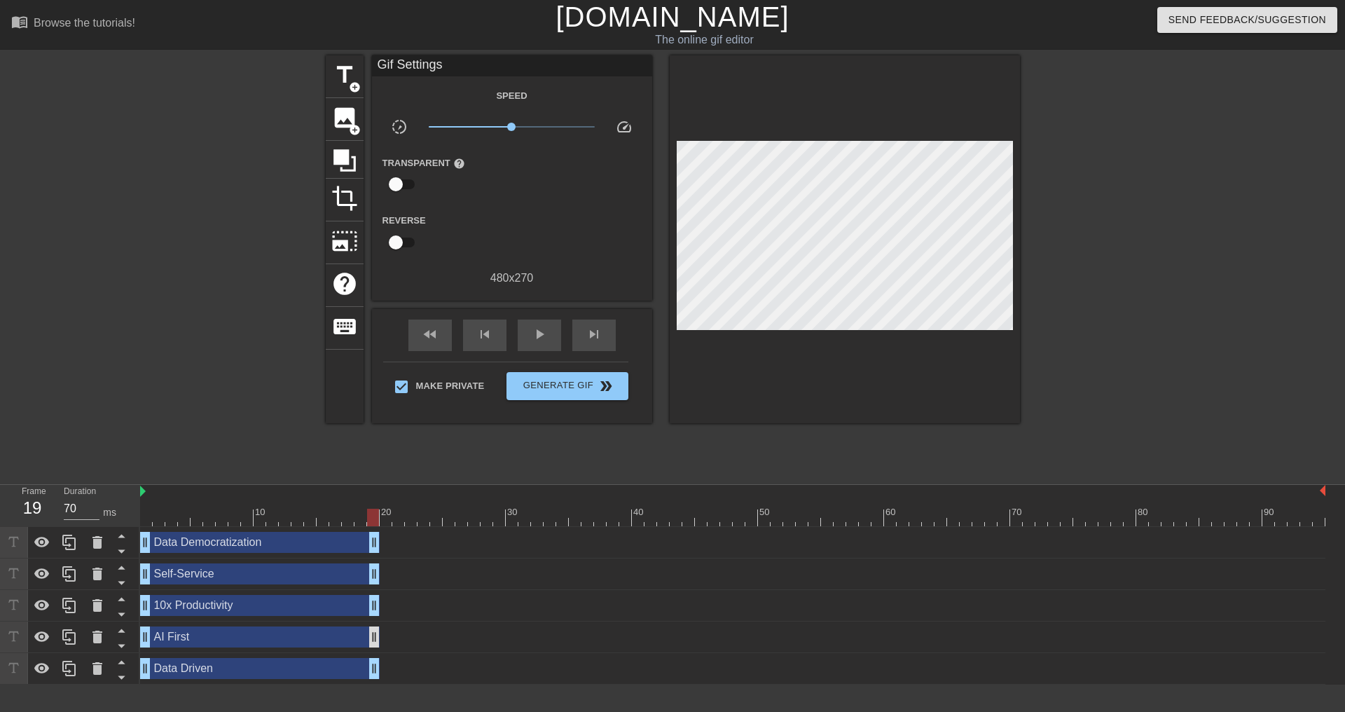
drag, startPoint x: 1318, startPoint y: 672, endPoint x: 376, endPoint y: 636, distance: 942.5
click at [376, 636] on div "Data Democratization drag_handle drag_handle Self-Service drag_handle drag_hand…" at bounding box center [742, 606] width 1205 height 158
click at [1168, 377] on div at bounding box center [1142, 265] width 210 height 420
click at [530, 336] on div "play_arrow" at bounding box center [539, 336] width 43 height 32
click at [431, 338] on span "fast_rewind" at bounding box center [430, 334] width 17 height 17
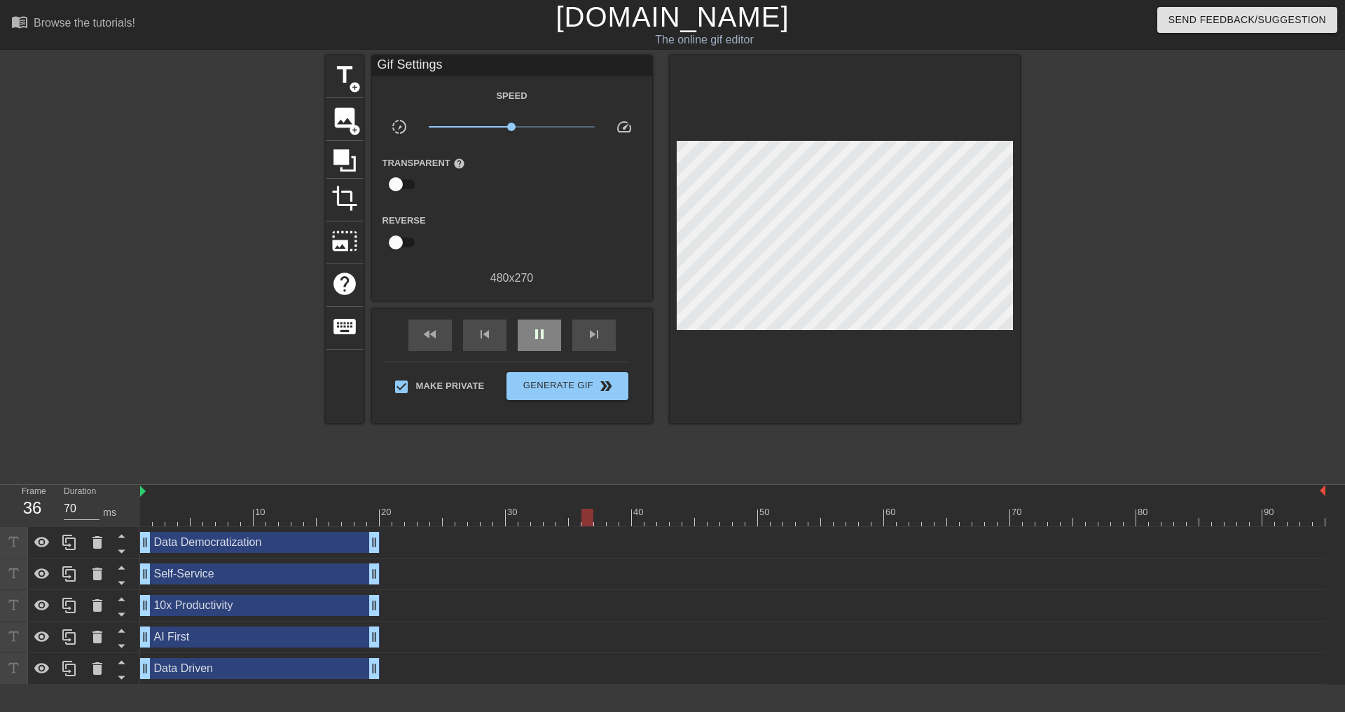
click at [524, 332] on div "pause" at bounding box center [539, 336] width 43 height 32
drag, startPoint x: 622, startPoint y: 515, endPoint x: 562, endPoint y: 512, distance: 60.4
click at [562, 512] on div at bounding box center [562, 518] width 12 height 18
drag, startPoint x: 374, startPoint y: 542, endPoint x: 559, endPoint y: 549, distance: 185.2
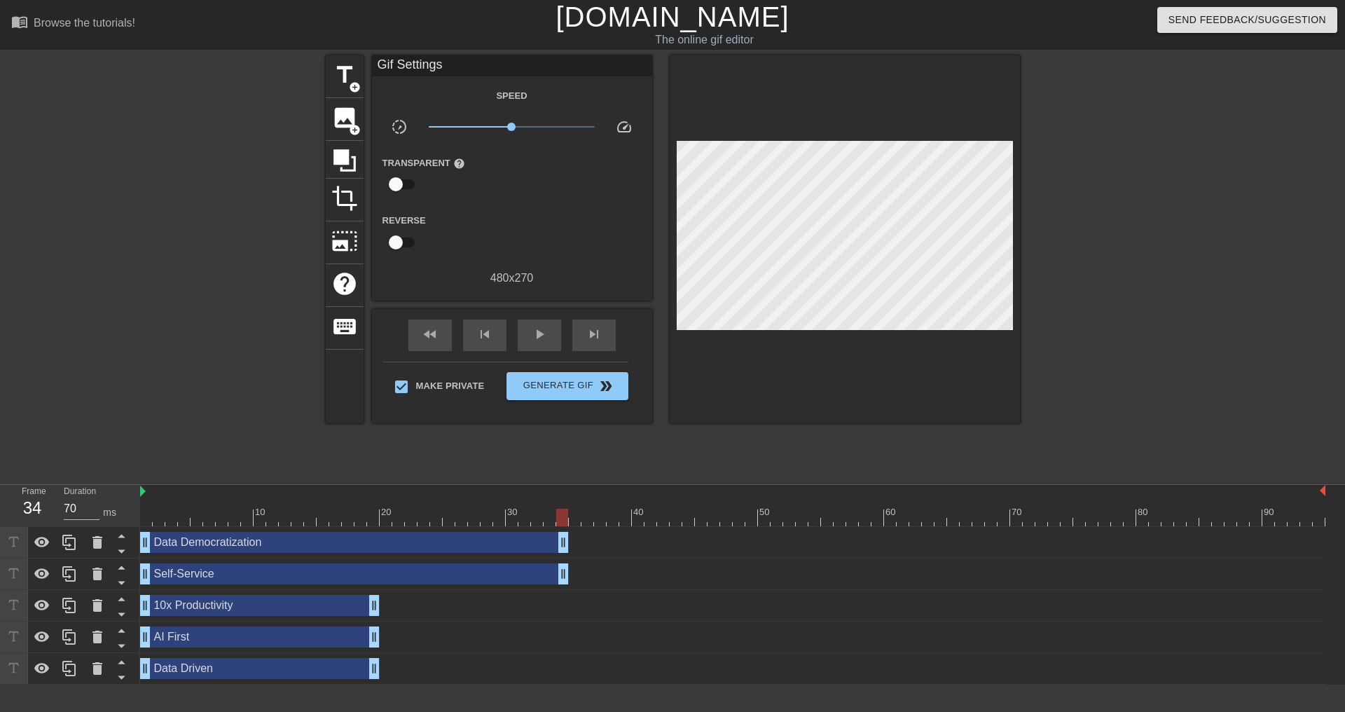
drag, startPoint x: 373, startPoint y: 575, endPoint x: 566, endPoint y: 574, distance: 192.7
drag, startPoint x: 375, startPoint y: 607, endPoint x: 569, endPoint y: 606, distance: 194.1
click at [569, 606] on div "10x Productivity drag_handle drag_handle" at bounding box center [733, 605] width 1186 height 21
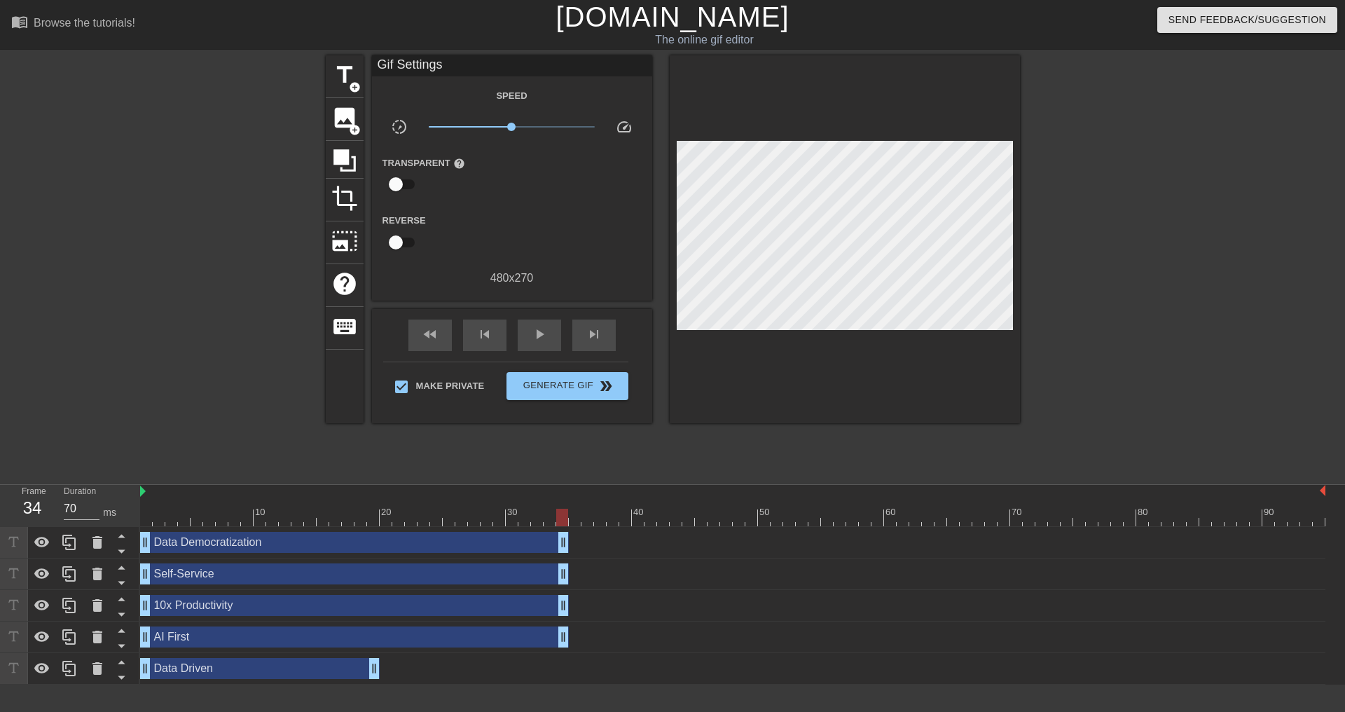
drag, startPoint x: 376, startPoint y: 636, endPoint x: 568, endPoint y: 631, distance: 192.1
drag, startPoint x: 373, startPoint y: 668, endPoint x: 565, endPoint y: 661, distance: 192.1
click at [434, 335] on span "fast_rewind" at bounding box center [430, 334] width 17 height 17
click at [527, 336] on div "play_arrow" at bounding box center [539, 336] width 43 height 32
click at [535, 336] on span "pause" at bounding box center [539, 334] width 17 height 17
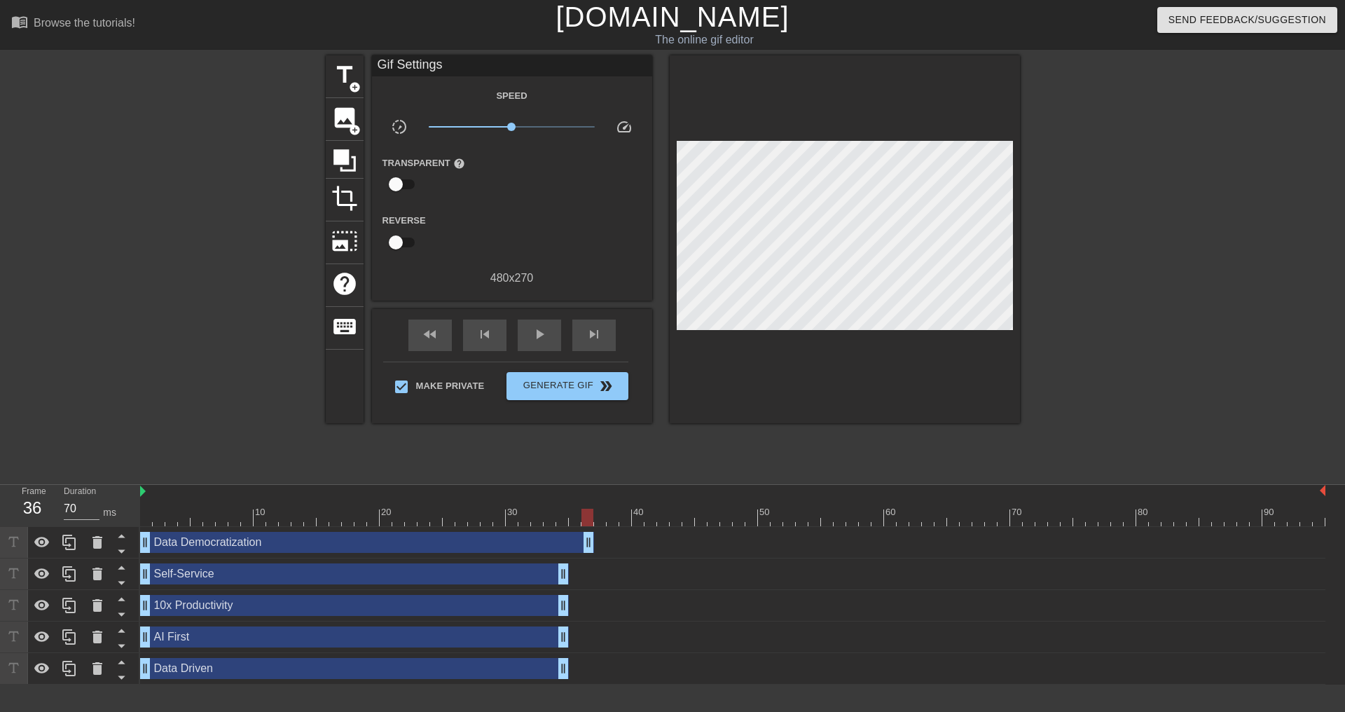
drag, startPoint x: 563, startPoint y: 544, endPoint x: 587, endPoint y: 544, distance: 23.1
drag, startPoint x: 563, startPoint y: 577, endPoint x: 593, endPoint y: 579, distance: 29.5
drag, startPoint x: 562, startPoint y: 610, endPoint x: 590, endPoint y: 606, distance: 28.2
drag, startPoint x: 560, startPoint y: 634, endPoint x: 588, endPoint y: 638, distance: 28.2
drag, startPoint x: 572, startPoint y: 669, endPoint x: 591, endPoint y: 665, distance: 19.4
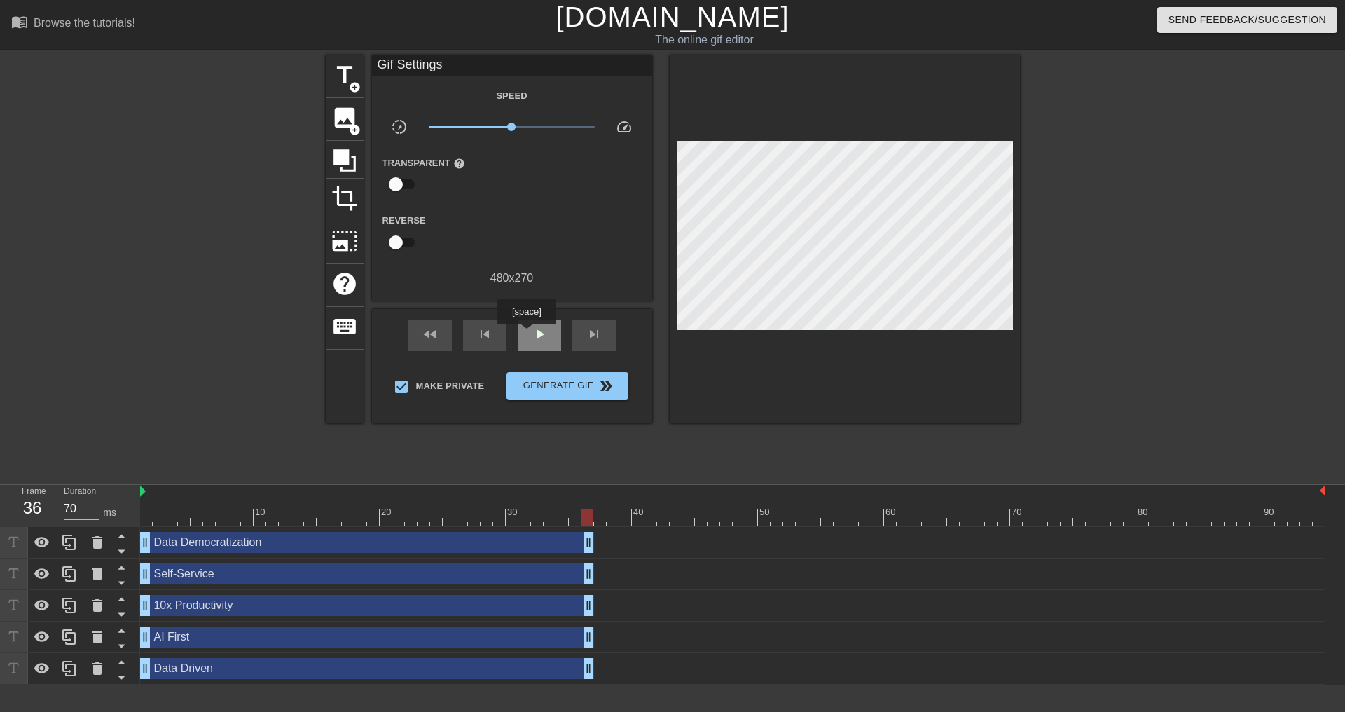
click at [526, 334] on div "play_arrow" at bounding box center [539, 336] width 43 height 32
click at [418, 337] on div "fast_rewind" at bounding box center [430, 336] width 43 height 32
click at [551, 341] on div "pause" at bounding box center [539, 336] width 43 height 32
click at [619, 535] on div "Data Democratization drag_handle drag_handle" at bounding box center [733, 542] width 1186 height 21
click at [629, 528] on div "Data Democratization drag_handle drag_handle" at bounding box center [733, 543] width 1186 height 32
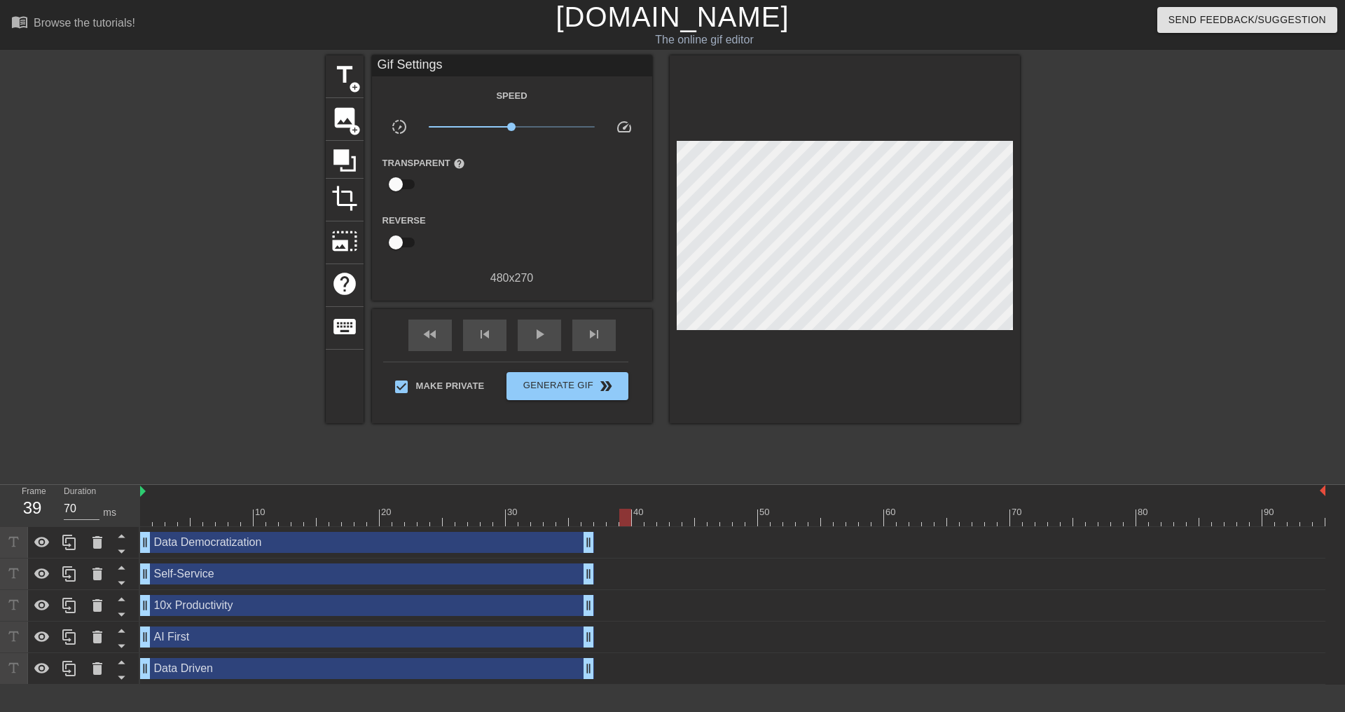
click at [631, 523] on div at bounding box center [733, 518] width 1186 height 18
click at [636, 521] on div at bounding box center [733, 518] width 1186 height 18
click at [650, 519] on div at bounding box center [733, 518] width 1186 height 18
drag, startPoint x: 649, startPoint y: 521, endPoint x: 687, endPoint y: 516, distance: 38.1
click at [687, 516] on div at bounding box center [689, 518] width 12 height 18
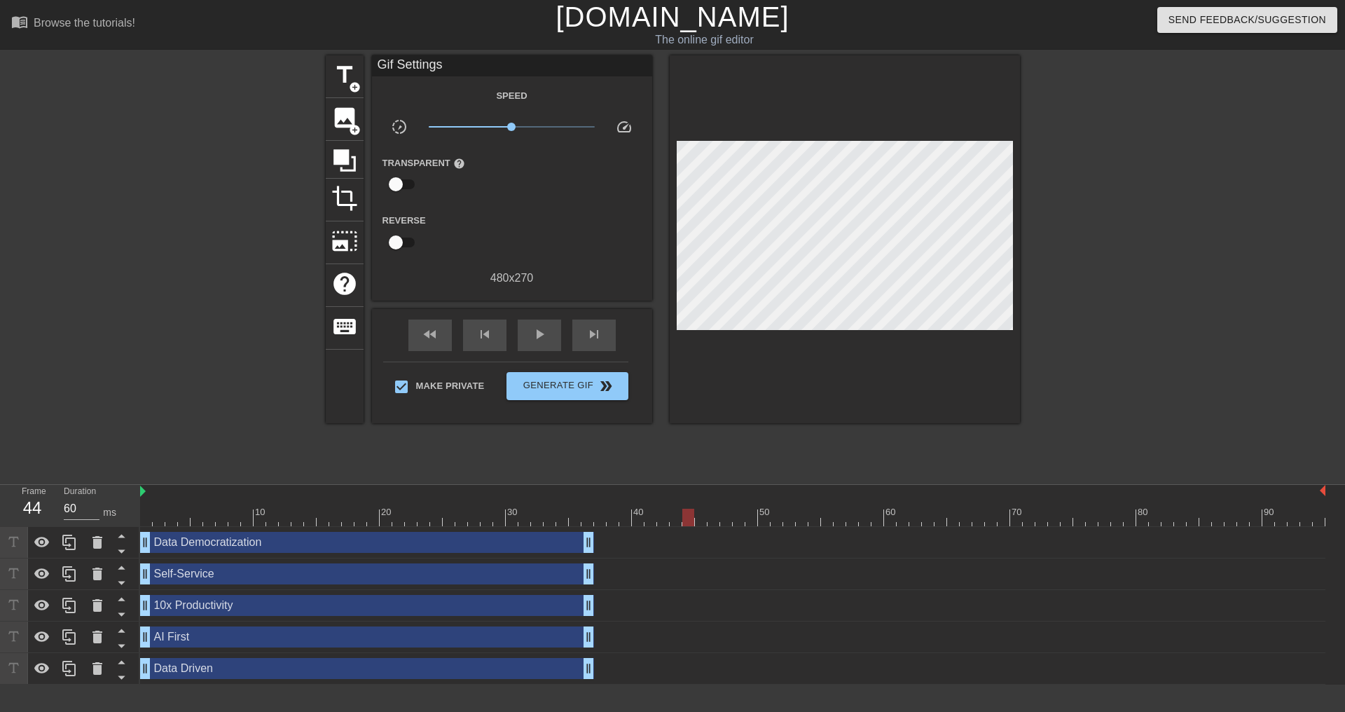
type input "70"
click at [676, 515] on div at bounding box center [733, 518] width 1186 height 18
